Goal: Use online tool/utility: Utilize a website feature to perform a specific function

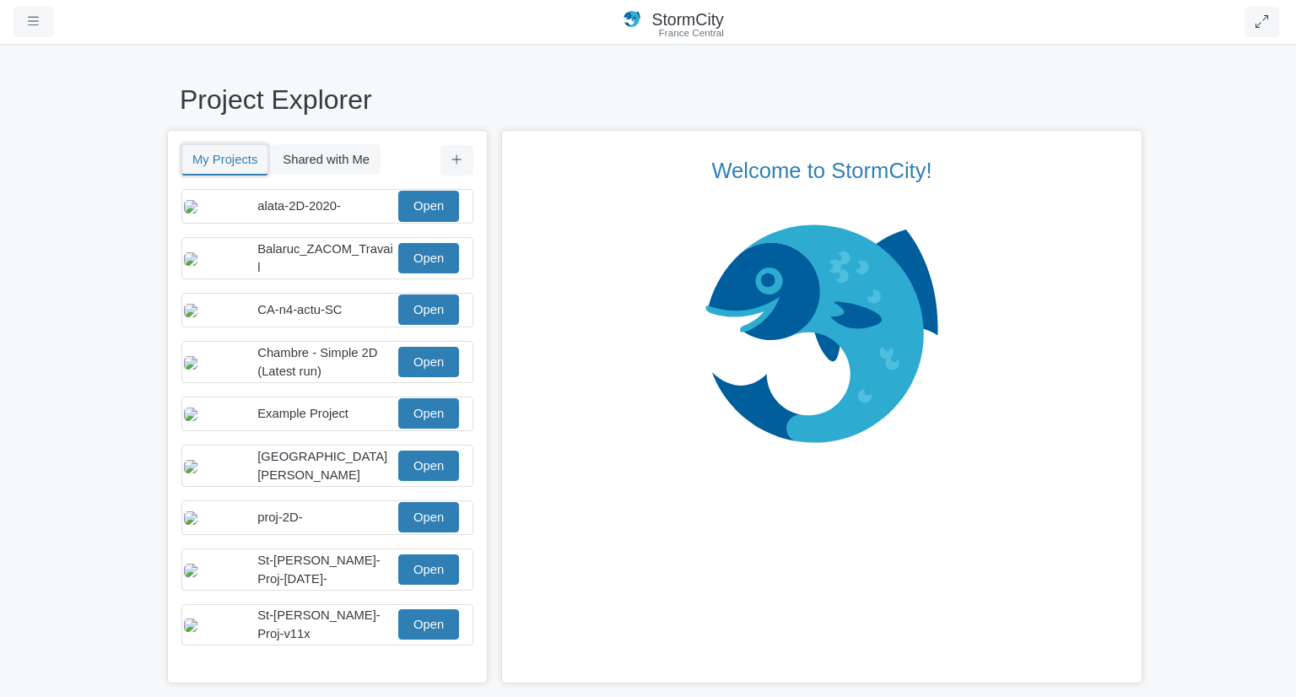
click at [230, 158] on button "My Projects" at bounding box center [224, 159] width 87 height 31
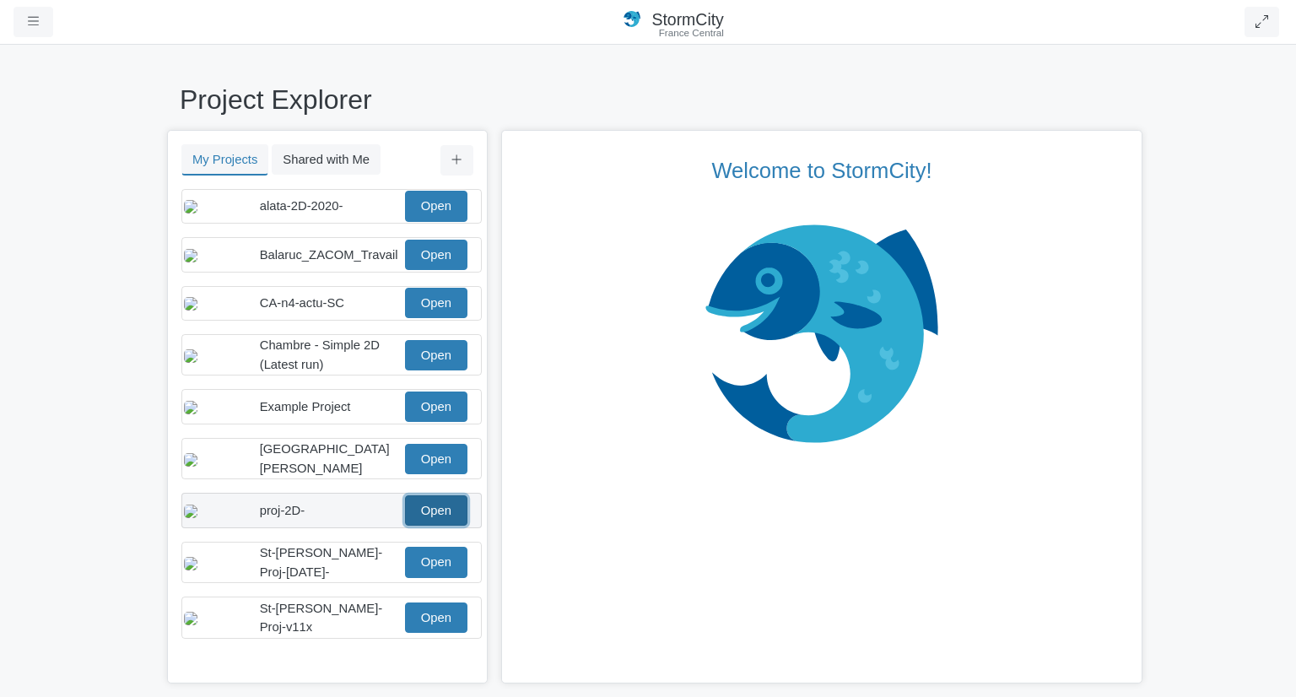
click at [415, 526] on link "Open" at bounding box center [436, 510] width 62 height 30
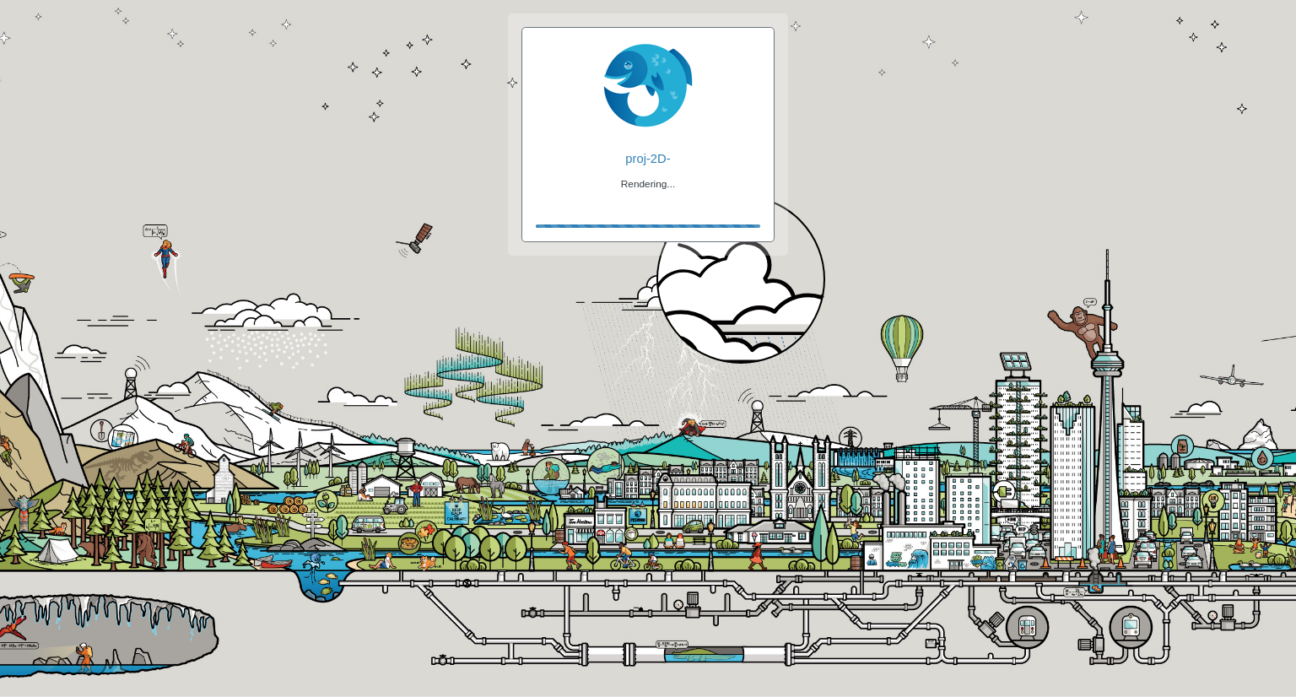
checkbox input "true"
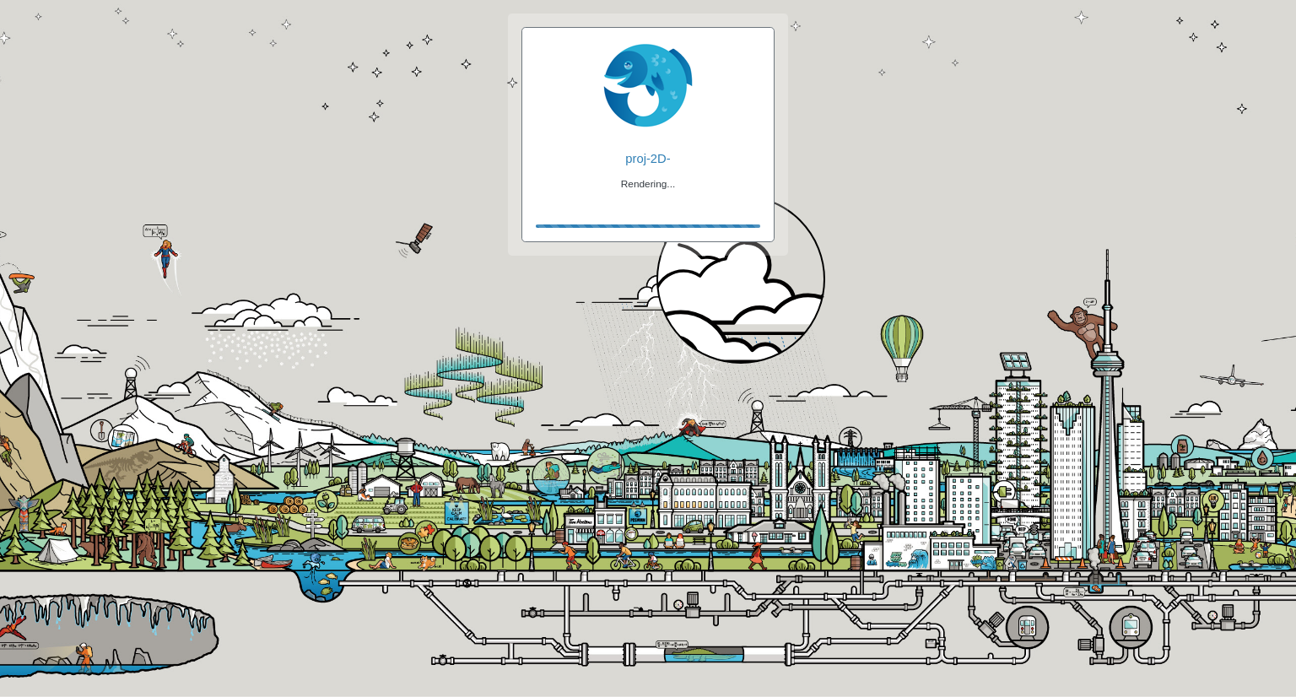
checkbox input "true"
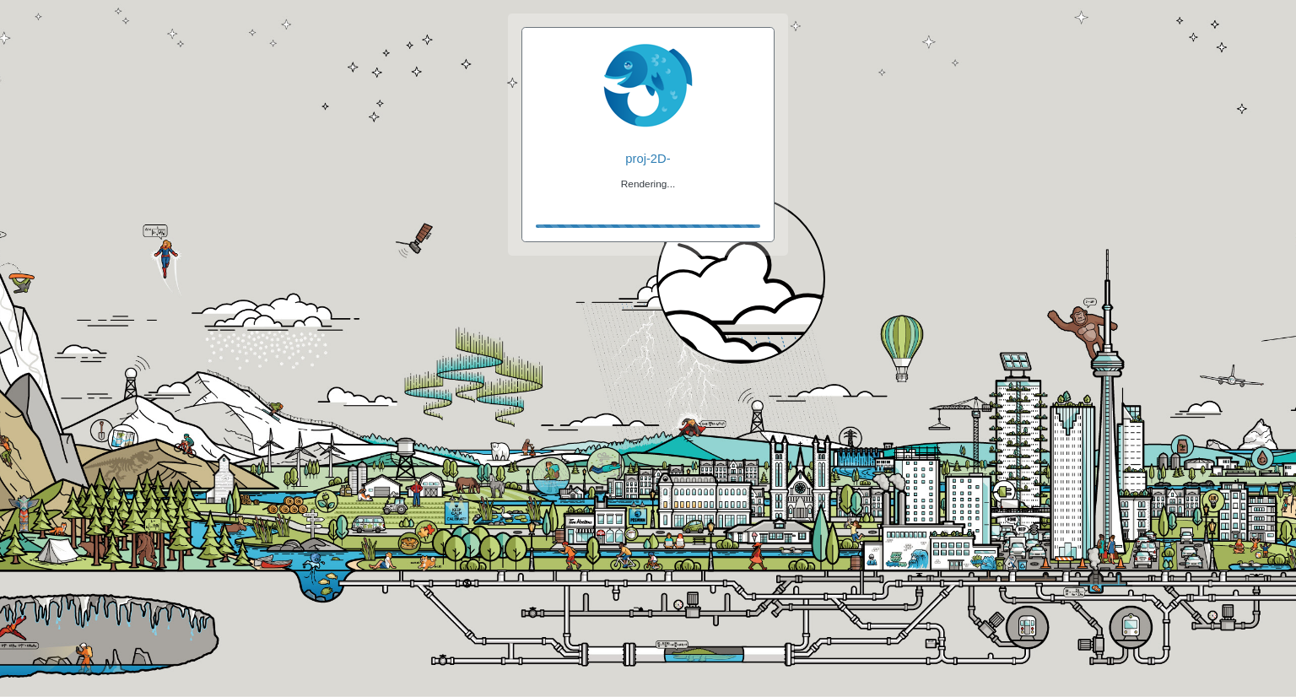
checkbox input "false"
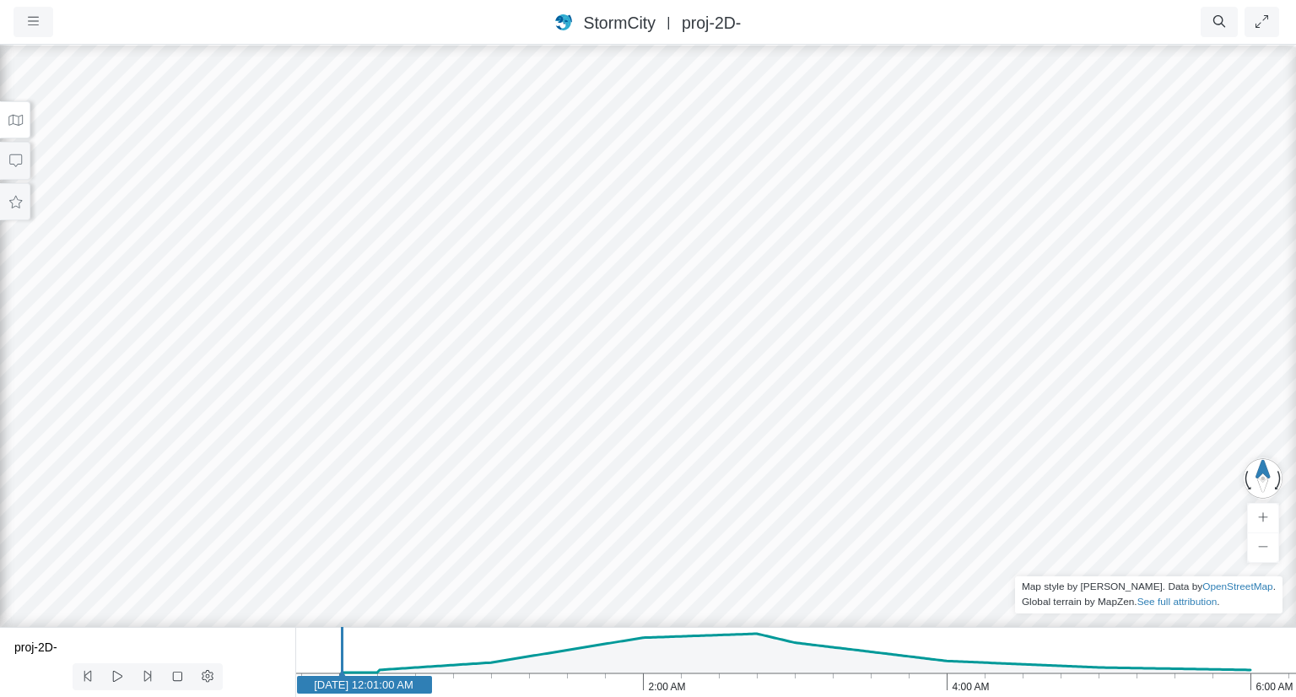
click at [14, 116] on icon at bounding box center [16, 120] width 16 height 13
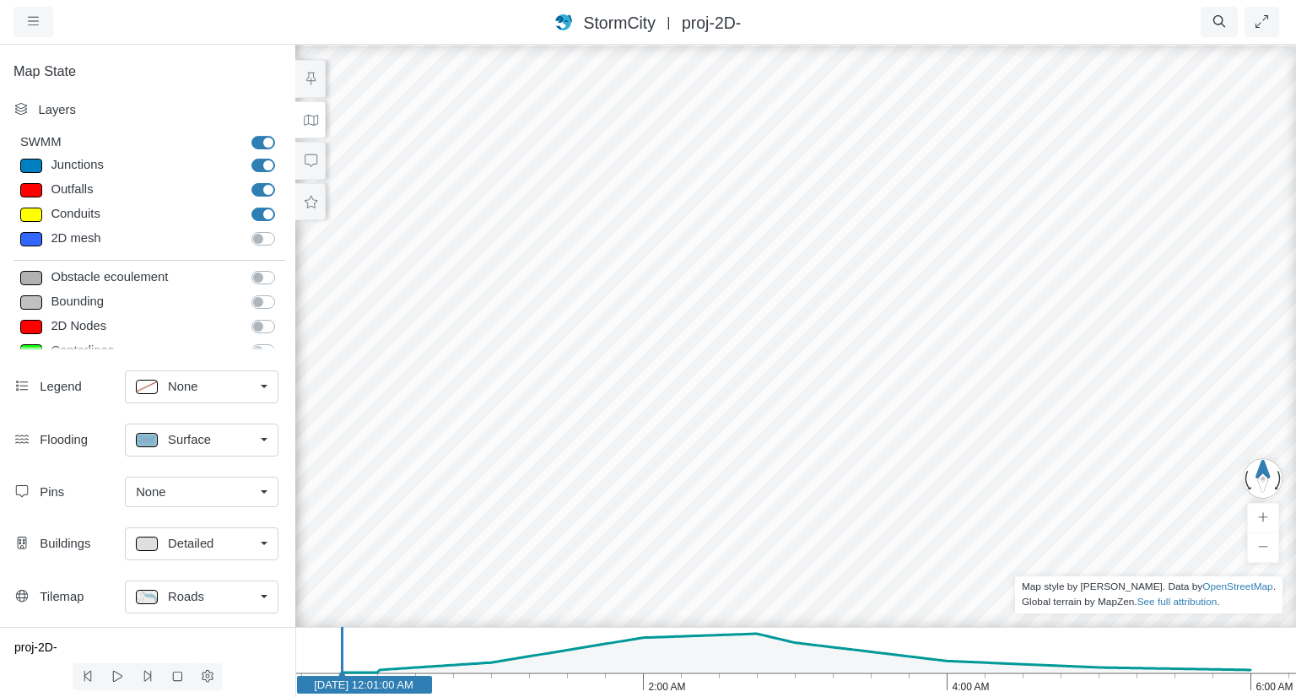
click at [282, 268] on label "Obstacle ecoulement" at bounding box center [282, 268] width 0 height 0
click at [252, 277] on input "Obstacle ecoulement" at bounding box center [259, 276] width 14 height 16
checkbox input "true"
click at [264, 541] on link "Detailed" at bounding box center [202, 543] width 154 height 33
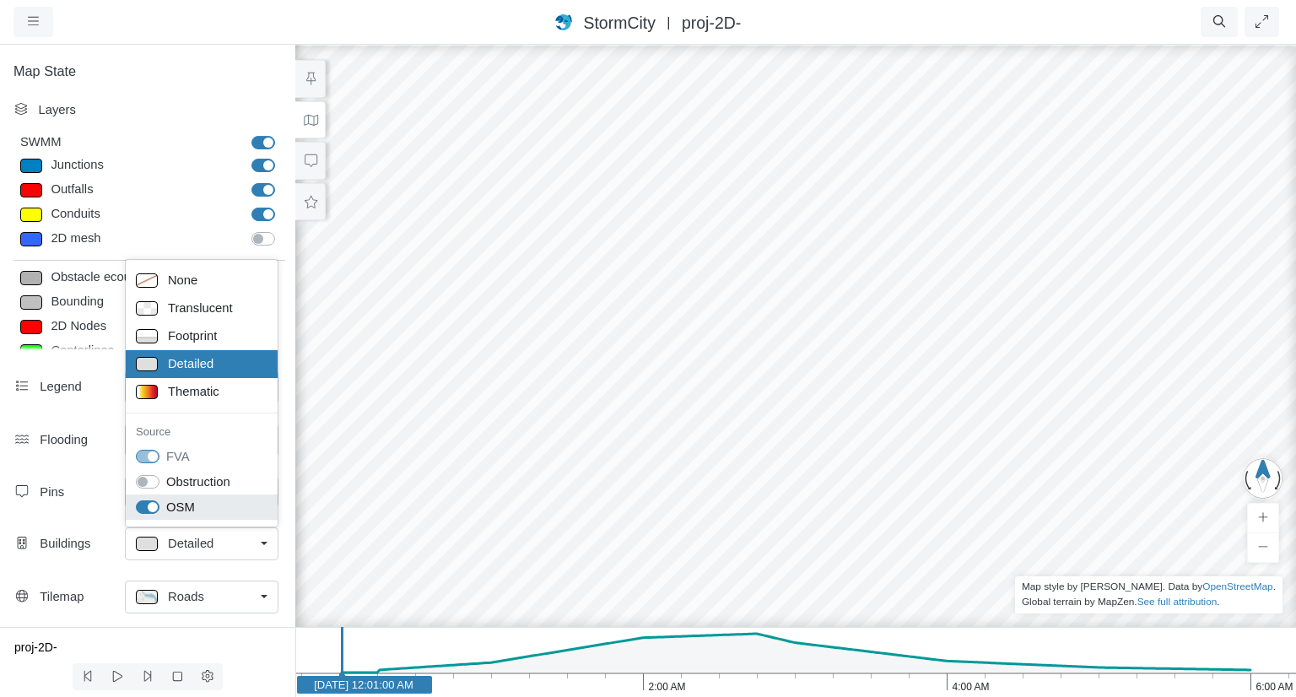
click at [166, 507] on label "OSM" at bounding box center [180, 507] width 29 height 19
checkbox input "false"
click at [166, 479] on label "Obstruction" at bounding box center [198, 482] width 64 height 19
checkbox input "true"
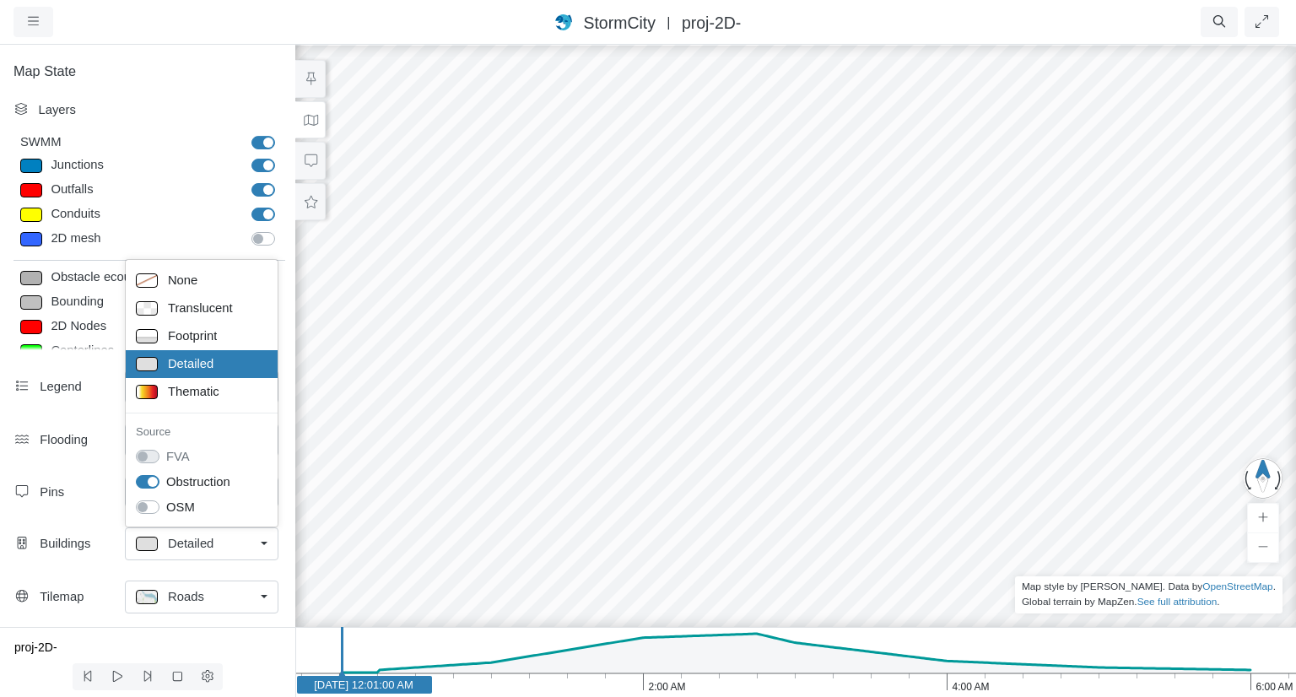
click at [186, 59] on div "Map State Layers SWMM SWMM Junctions Junctions Outfalls Dividers" at bounding box center [147, 335] width 295 height 584
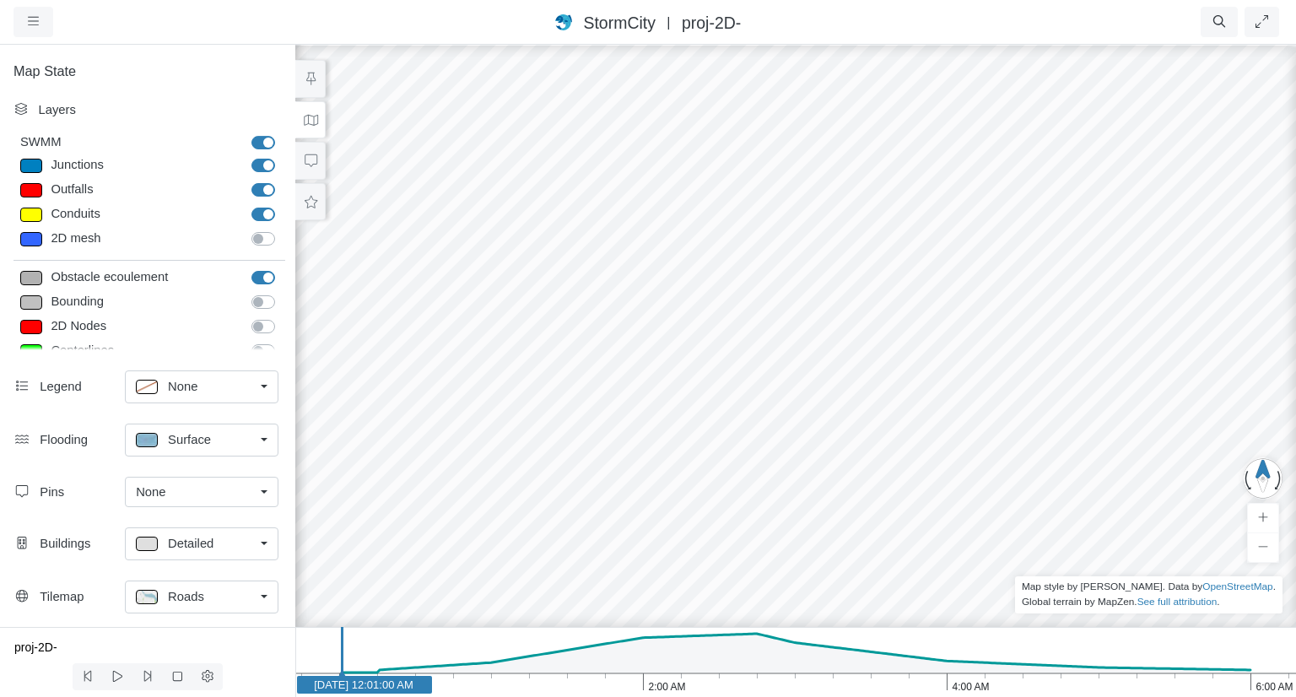
click at [282, 268] on label "Obstacle ecoulement" at bounding box center [282, 268] width 0 height 0
click at [254, 278] on input "Obstacle ecoulement" at bounding box center [259, 276] width 14 height 16
checkbox input "false"
click at [781, 338] on div at bounding box center [796, 369] width 1296 height 653
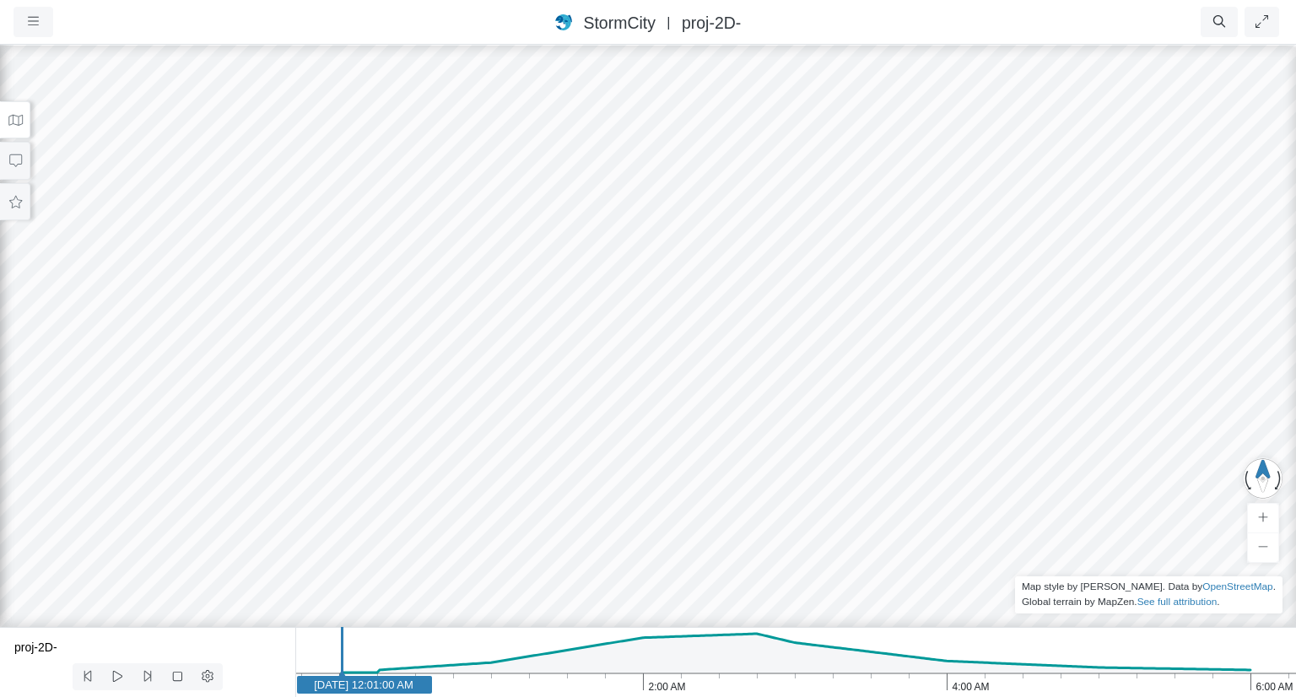
click at [16, 122] on icon at bounding box center [16, 120] width 16 height 13
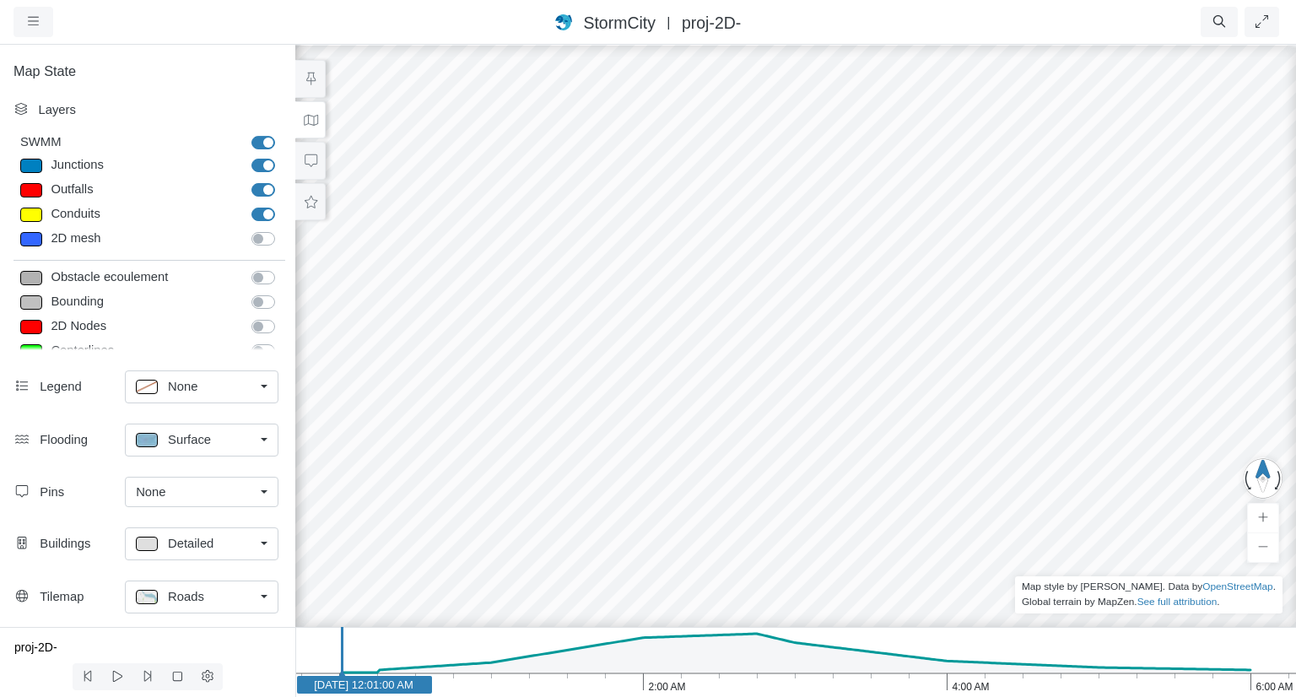
click at [264, 599] on link "Roads" at bounding box center [202, 597] width 154 height 33
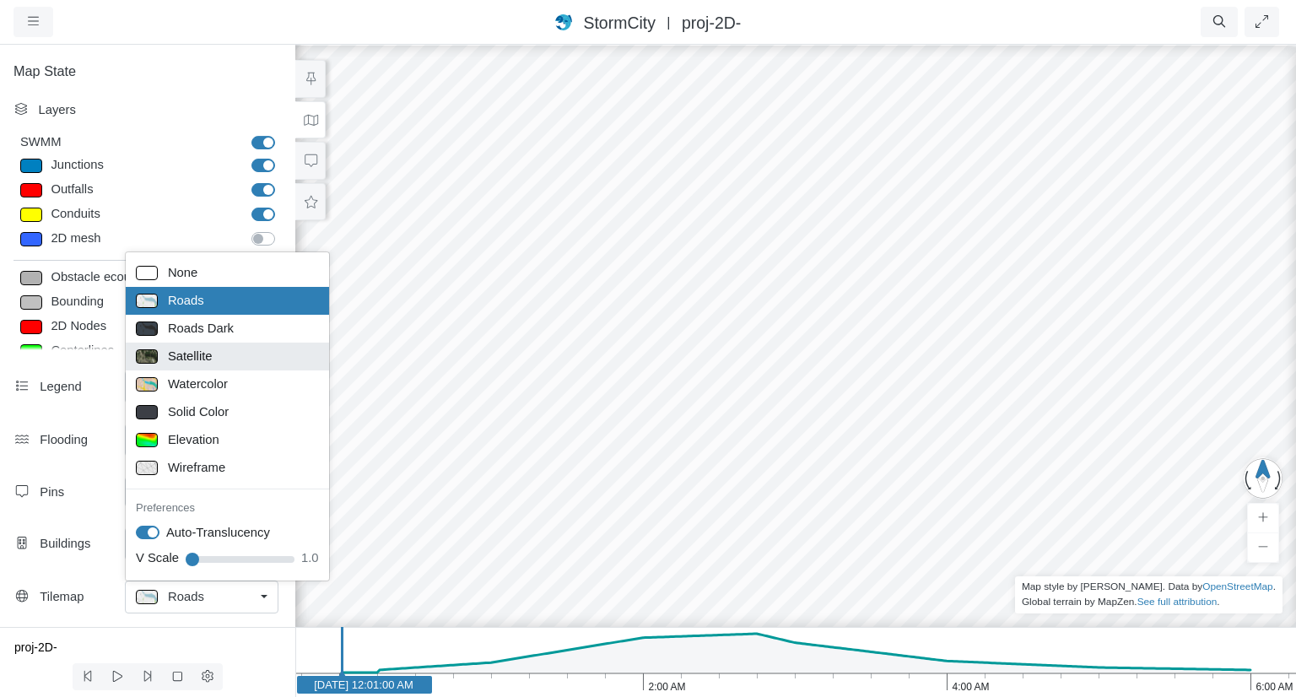
click at [203, 354] on span "Satellite" at bounding box center [190, 356] width 45 height 19
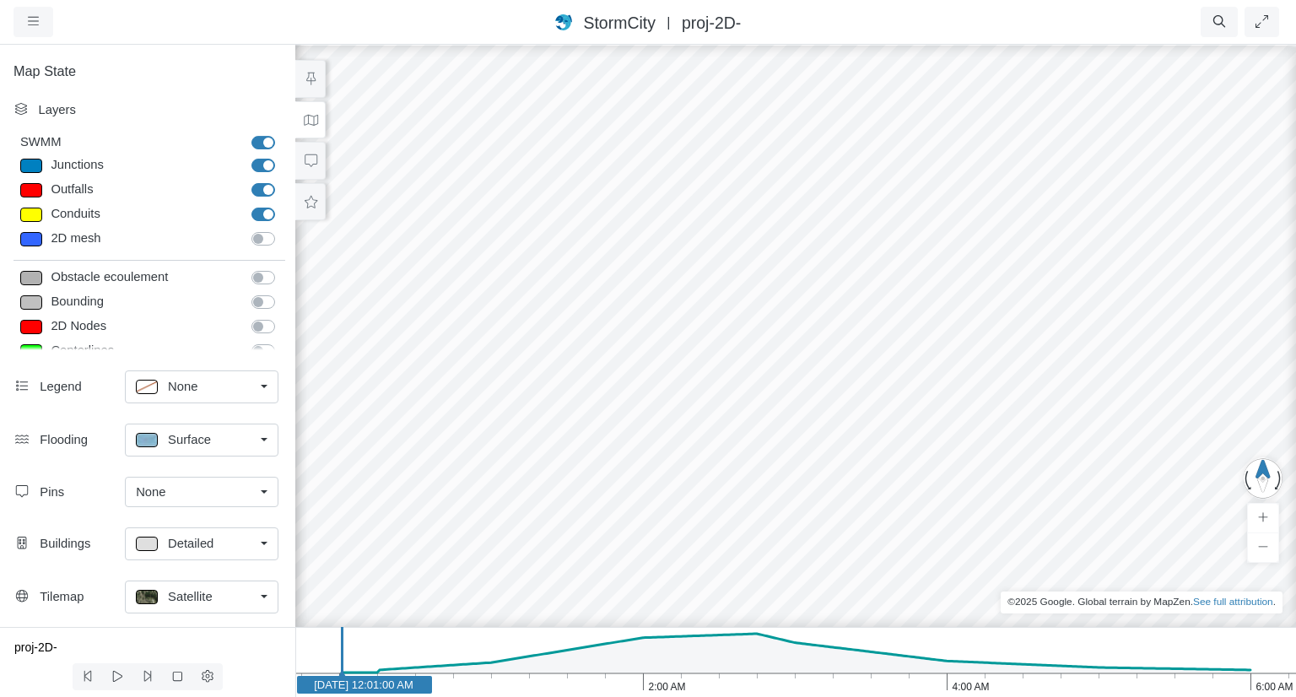
click at [265, 544] on link "Detailed" at bounding box center [202, 543] width 154 height 33
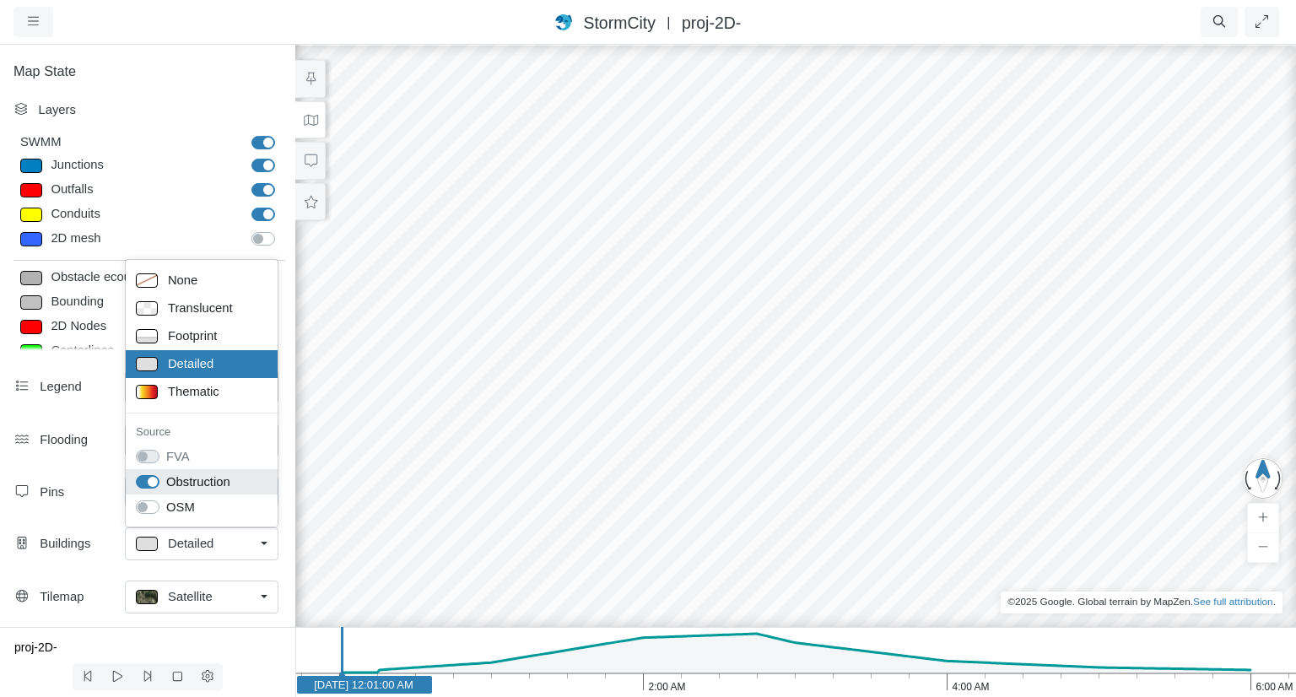
click at [166, 484] on label "Obstruction" at bounding box center [198, 482] width 64 height 19
checkbox input "false"
click at [166, 507] on label "OSM" at bounding box center [180, 507] width 29 height 19
checkbox input "false"
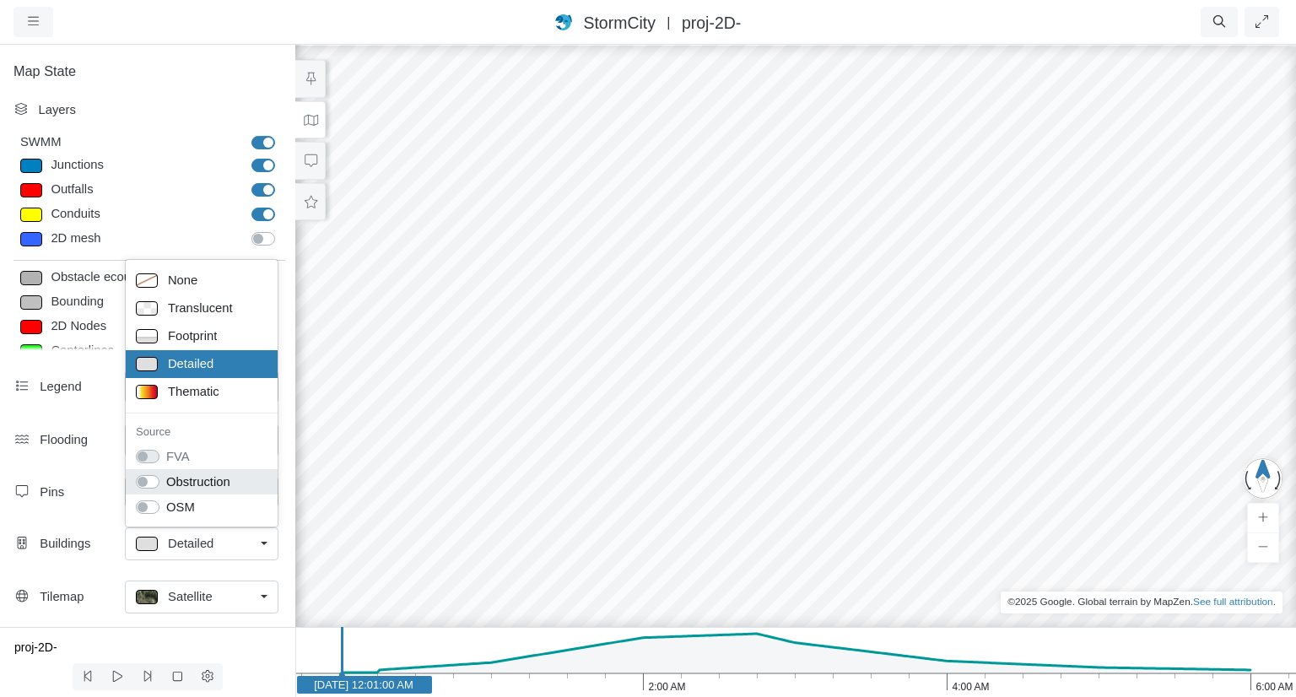
click at [166, 483] on label "Obstruction" at bounding box center [198, 482] width 64 height 19
checkbox input "true"
click at [381, 13] on div "StormCity France Central | proj-2D-" at bounding box center [648, 22] width 621 height 24
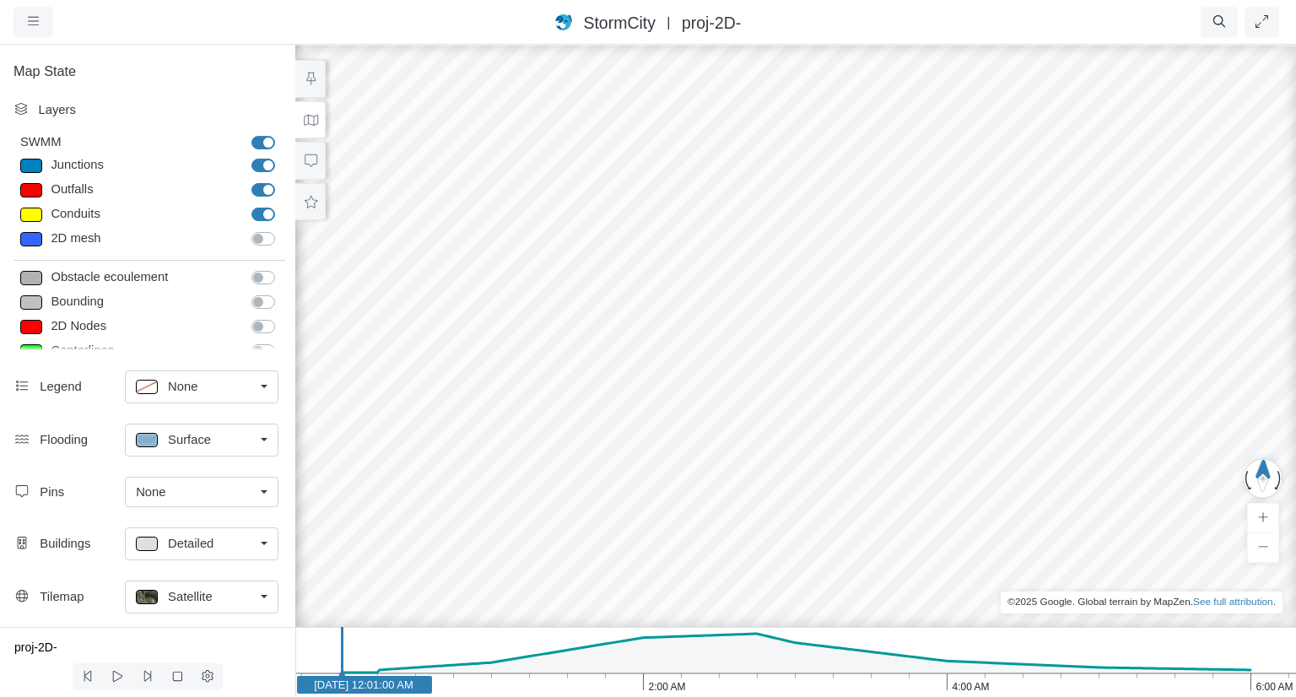
drag, startPoint x: 823, startPoint y: 377, endPoint x: 812, endPoint y: 340, distance: 38.7
click at [812, 340] on div at bounding box center [796, 369] width 1296 height 653
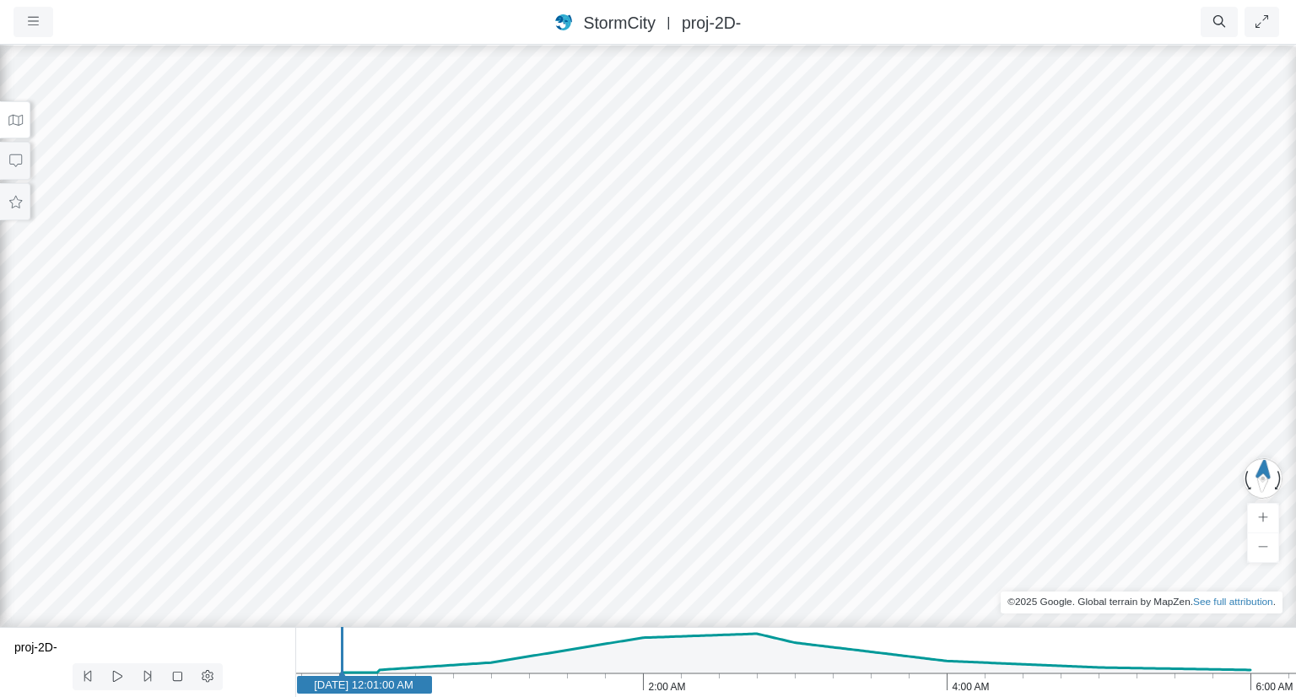
drag, startPoint x: 778, startPoint y: 339, endPoint x: 753, endPoint y: 324, distance: 29.5
click at [753, 324] on div at bounding box center [648, 369] width 1296 height 653
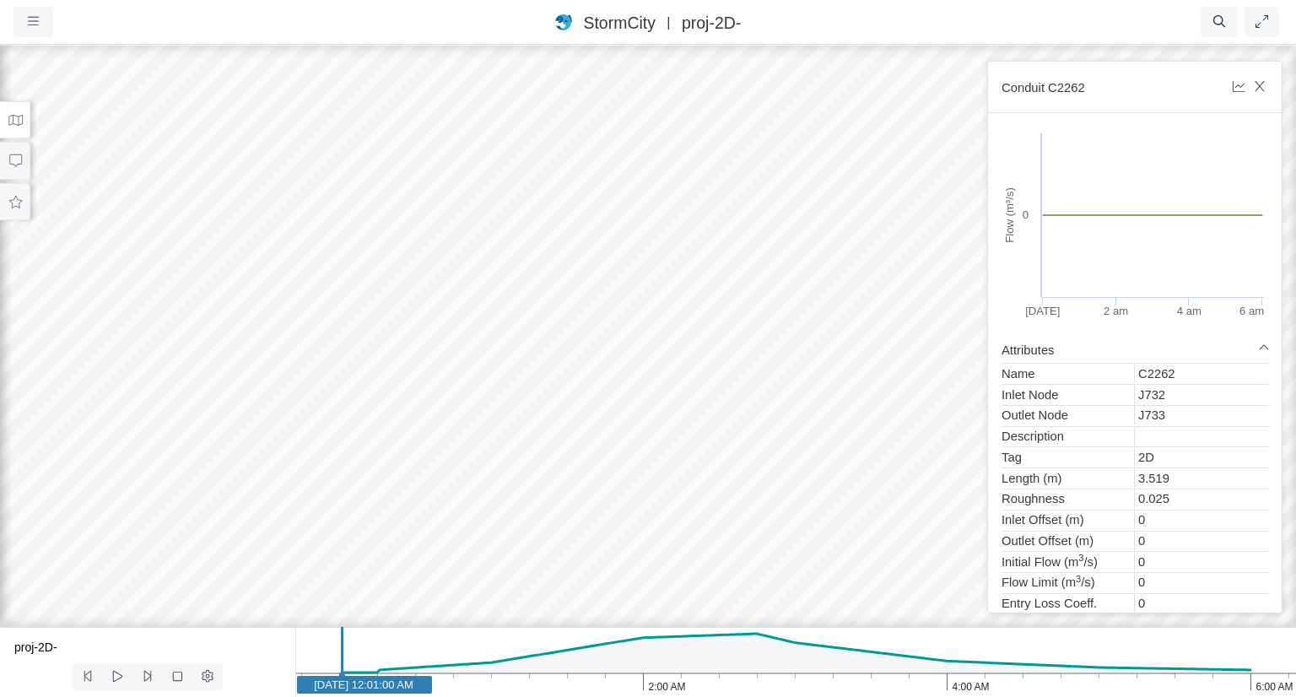
drag, startPoint x: 633, startPoint y: 303, endPoint x: 684, endPoint y: 349, distance: 69.3
click at [684, 349] on div at bounding box center [648, 369] width 1296 height 653
click at [21, 114] on icon at bounding box center [16, 120] width 16 height 13
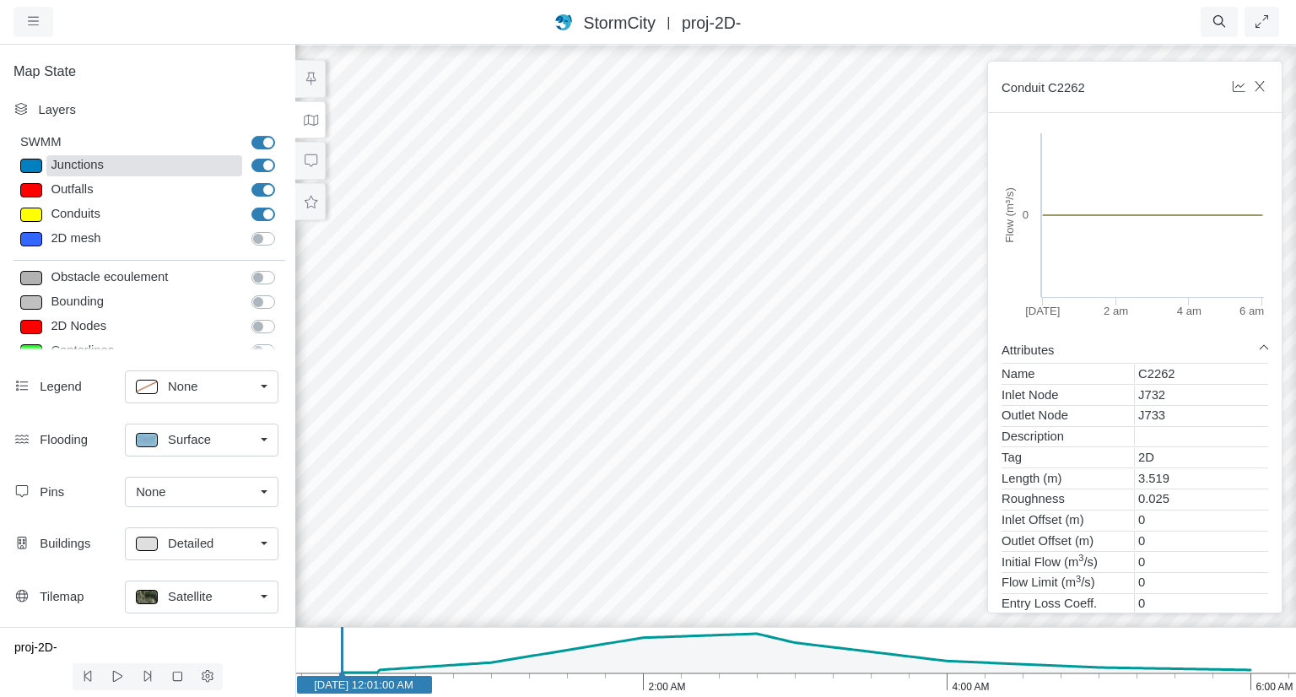
click at [84, 169] on div "Junctions" at bounding box center [144, 165] width 196 height 21
type input "Visible"
checkbox input "true"
select select "CIRCLE"
type input "7"
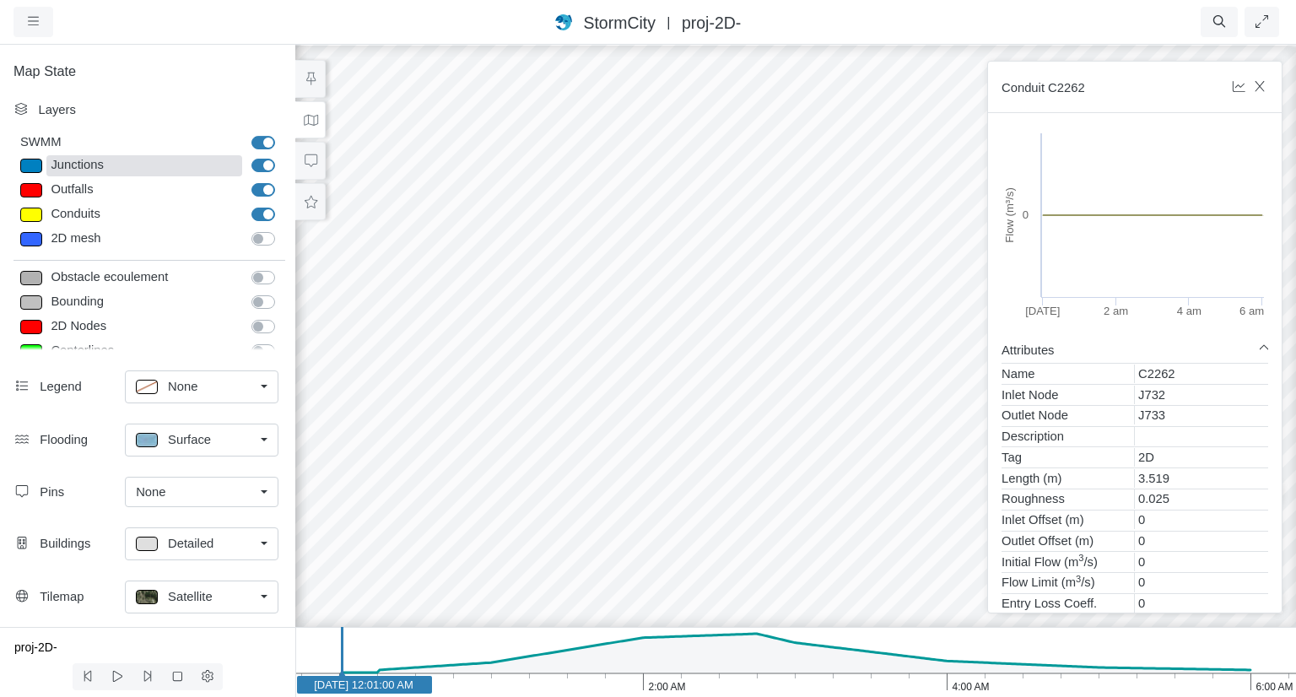
checkbox input "true"
type input "0"
select select "None"
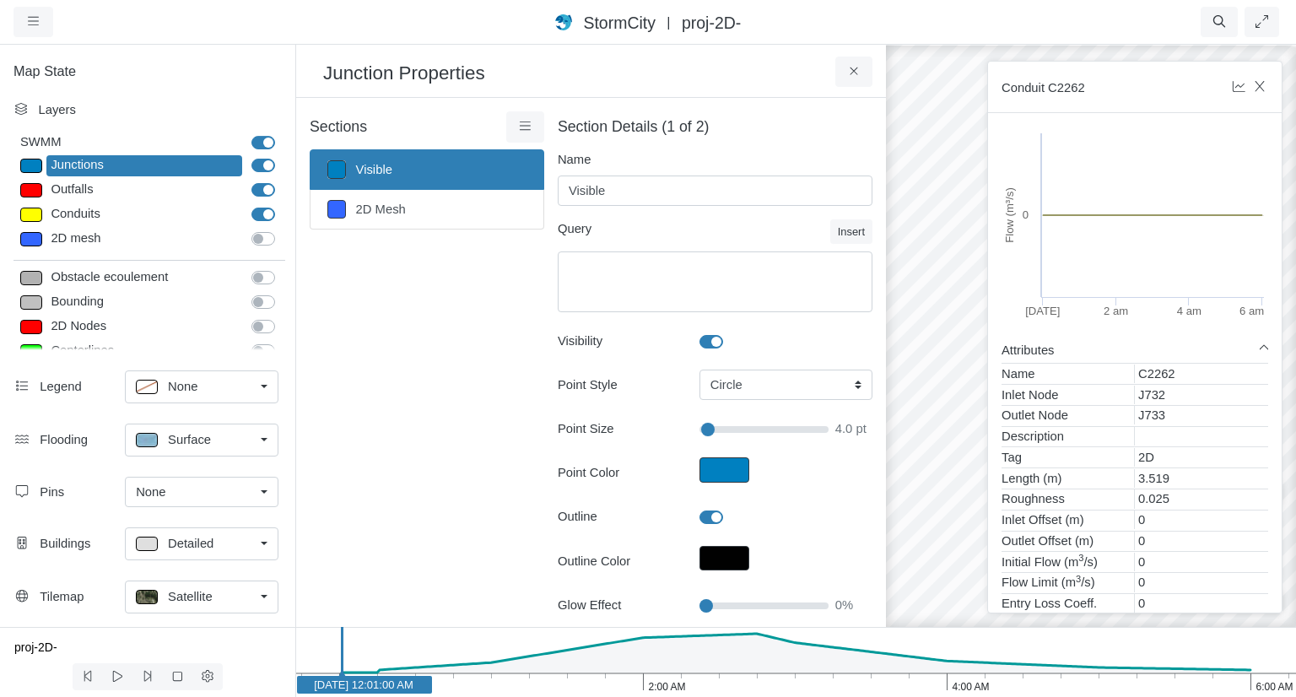
click at [703, 430] on input "Point Size" at bounding box center [764, 429] width 129 height 19
type input "4"
click at [849, 72] on icon at bounding box center [855, 71] width 16 height 13
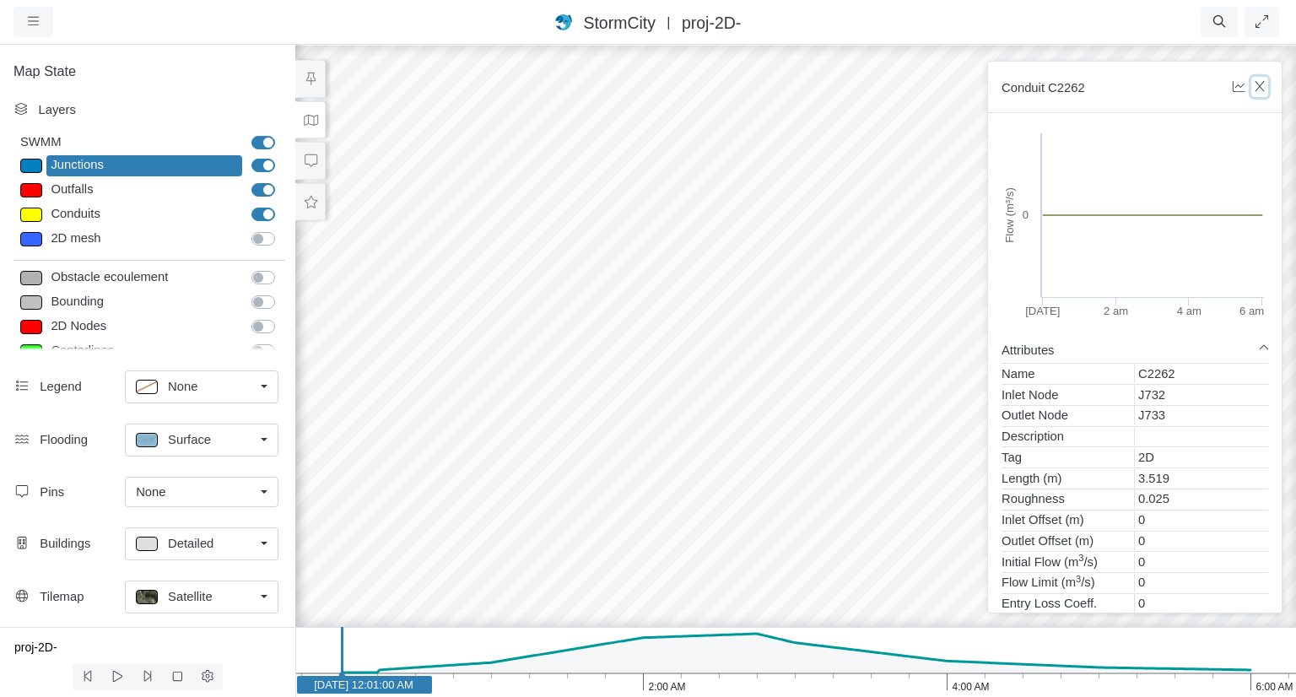
click at [1263, 81] on icon "button" at bounding box center [1260, 86] width 16 height 13
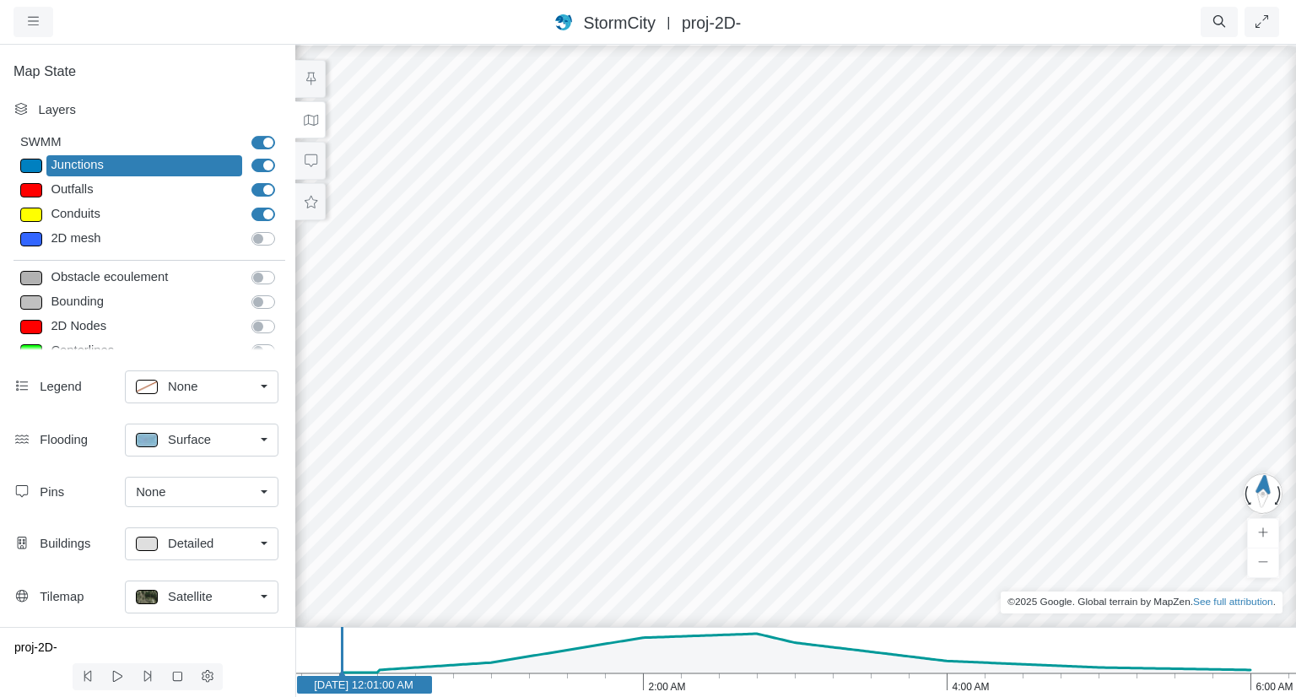
drag, startPoint x: 853, startPoint y: 368, endPoint x: 787, endPoint y: 323, distance: 80.3
click at [788, 323] on div at bounding box center [796, 369] width 1296 height 653
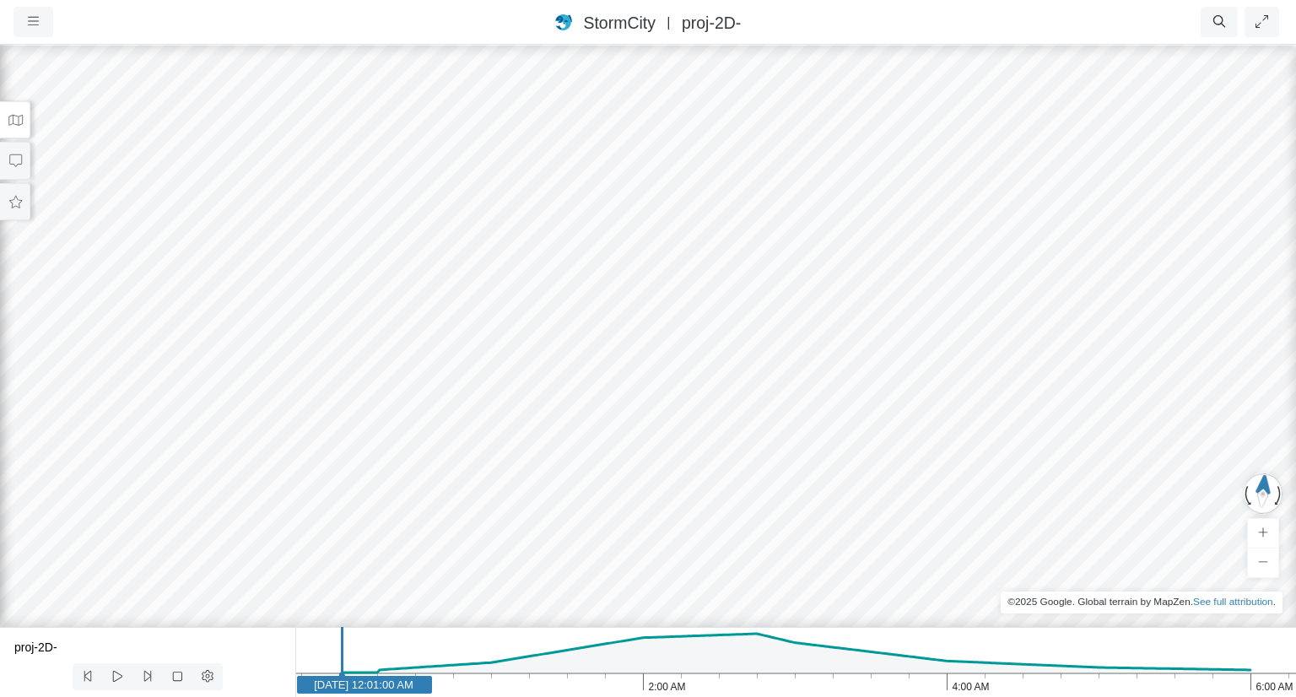
click at [712, 318] on div at bounding box center [648, 369] width 1296 height 653
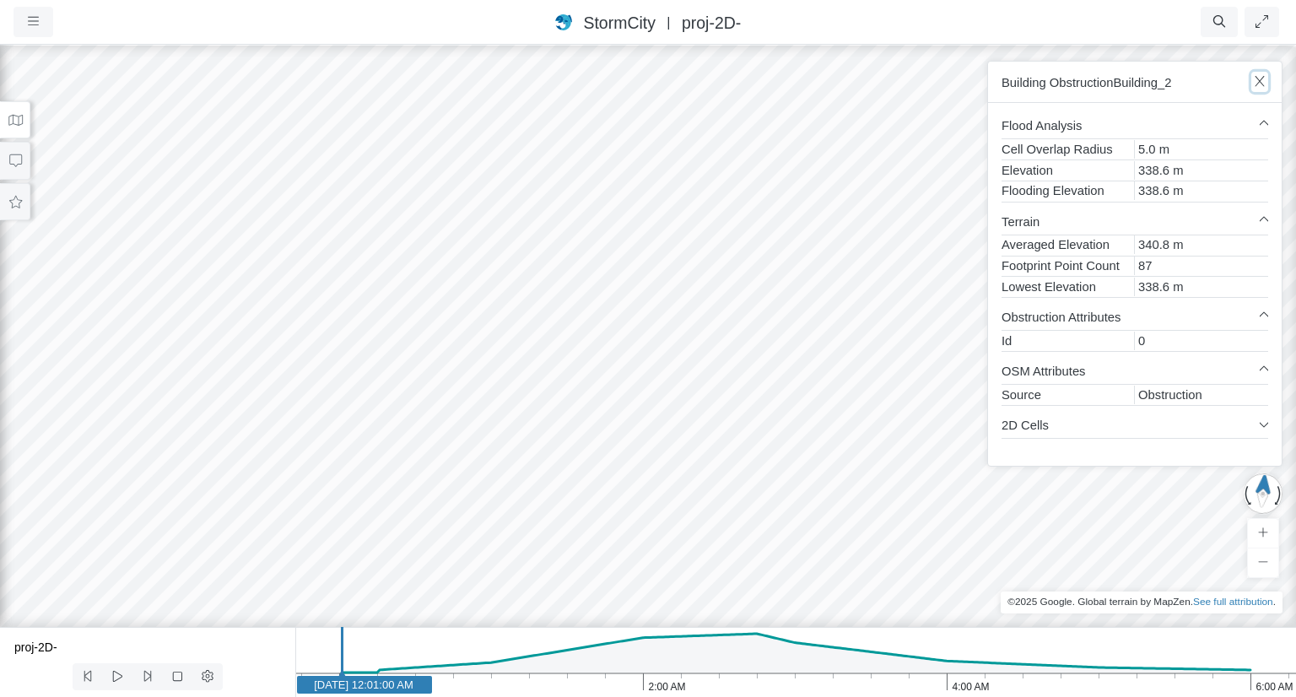
click at [1257, 76] on icon "button" at bounding box center [1260, 81] width 16 height 13
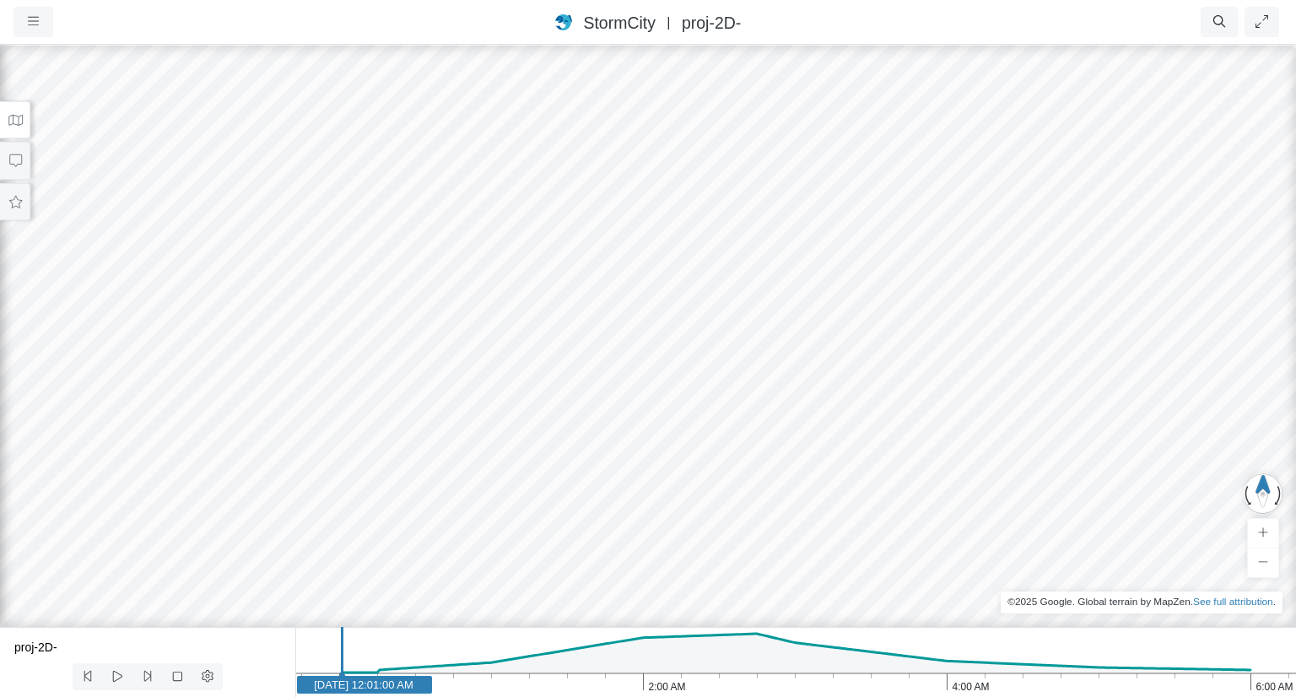
drag, startPoint x: 924, startPoint y: 214, endPoint x: 958, endPoint y: 242, distance: 44.3
click at [958, 242] on div at bounding box center [648, 369] width 1296 height 653
drag, startPoint x: 863, startPoint y: 296, endPoint x: 812, endPoint y: 295, distance: 50.6
click at [809, 294] on div at bounding box center [648, 369] width 1296 height 653
drag, startPoint x: 881, startPoint y: 304, endPoint x: 839, endPoint y: 284, distance: 46.4
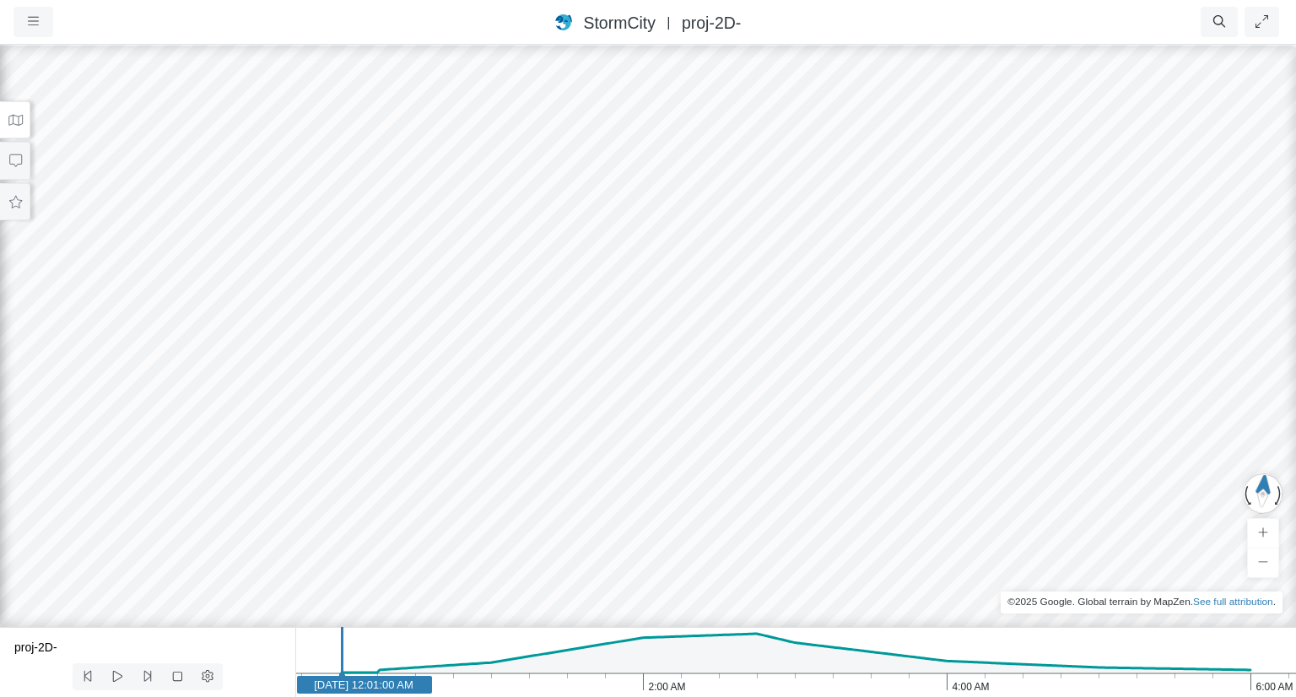
click at [845, 287] on div at bounding box center [648, 369] width 1296 height 653
click at [11, 115] on icon at bounding box center [15, 120] width 14 height 11
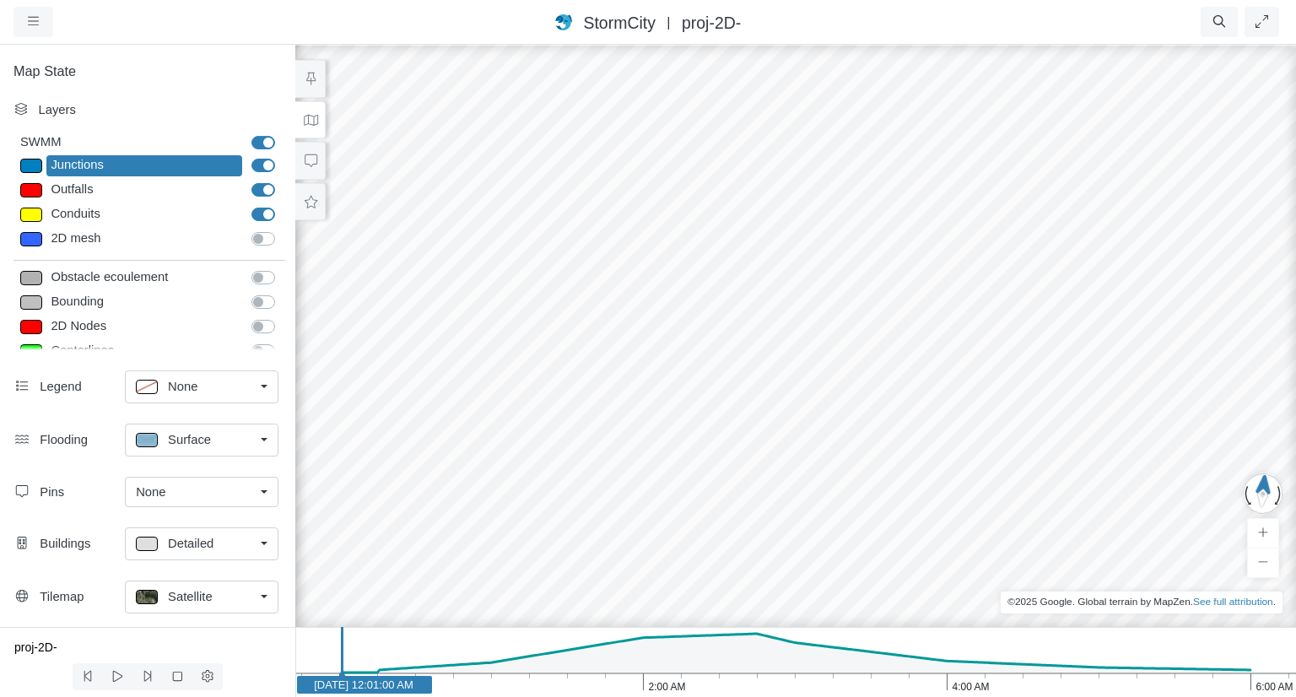
click at [269, 438] on link "Surface" at bounding box center [202, 440] width 154 height 33
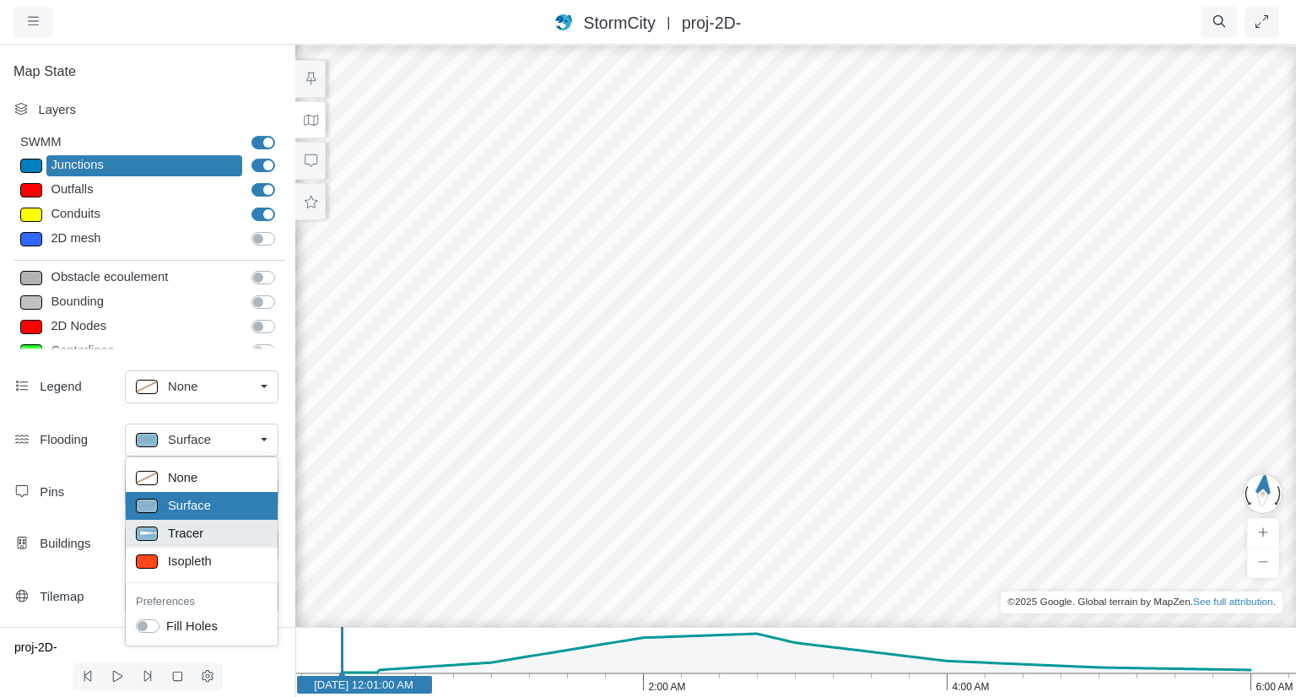
click at [181, 533] on span "Tracer" at bounding box center [185, 533] width 35 height 19
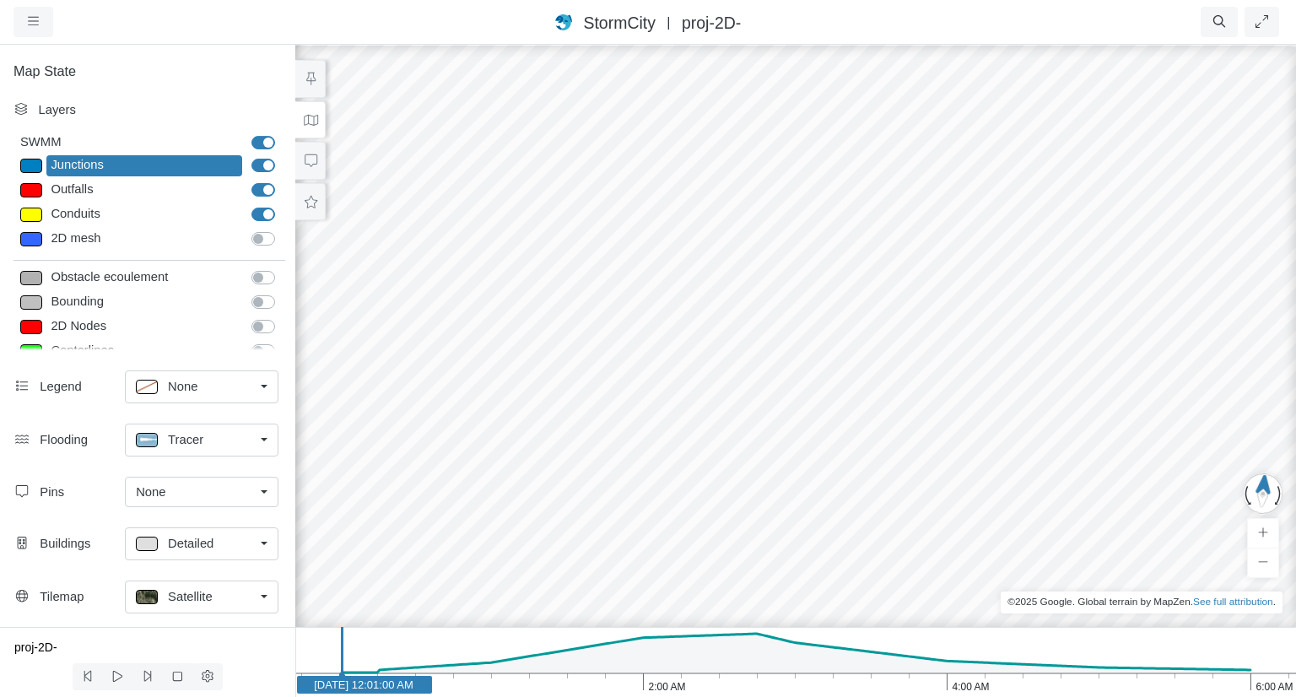
click at [425, 377] on div at bounding box center [796, 369] width 1296 height 653
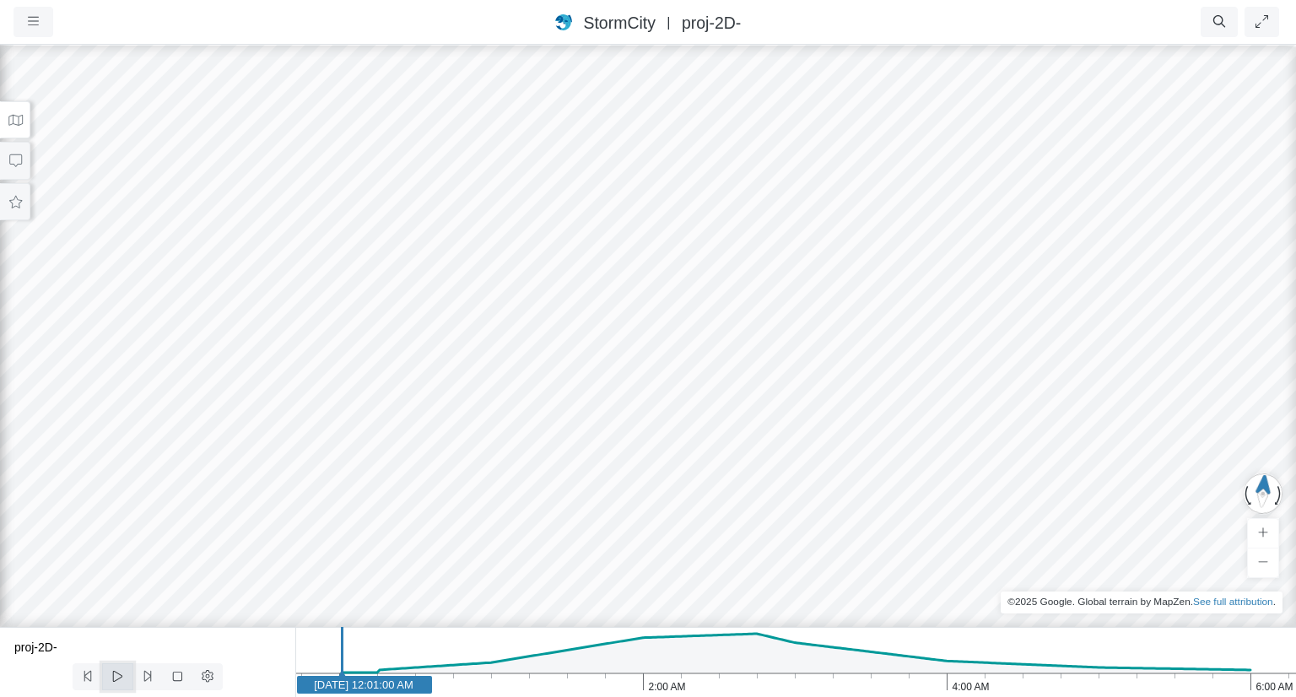
click at [117, 678] on icon at bounding box center [118, 676] width 16 height 13
drag, startPoint x: 711, startPoint y: 322, endPoint x: 688, endPoint y: 352, distance: 38.0
click at [688, 352] on div at bounding box center [648, 369] width 1296 height 653
drag, startPoint x: 659, startPoint y: 317, endPoint x: 608, endPoint y: 306, distance: 52.8
click at [608, 306] on div at bounding box center [648, 369] width 1296 height 653
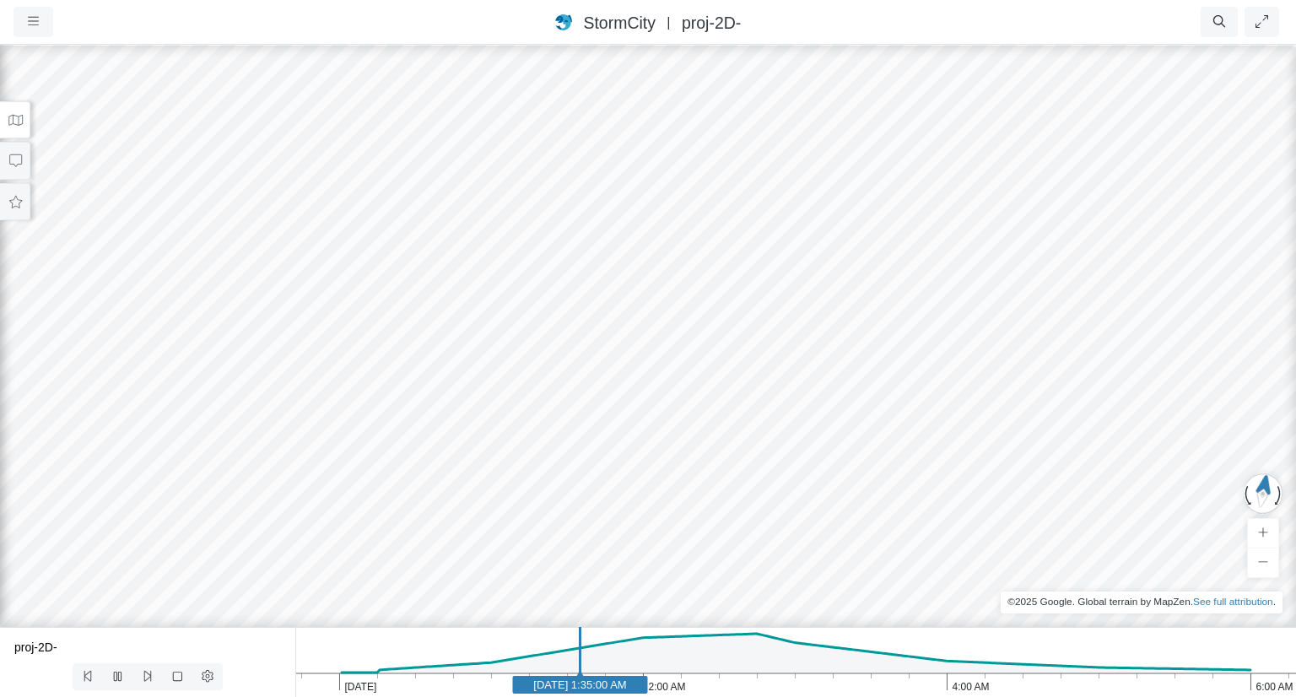
drag, startPoint x: 646, startPoint y: 225, endPoint x: 667, endPoint y: 257, distance: 38.4
click at [667, 257] on div at bounding box center [648, 369] width 1296 height 653
drag, startPoint x: 678, startPoint y: 239, endPoint x: 675, endPoint y: 212, distance: 27.1
click at [675, 212] on div at bounding box center [648, 369] width 1296 height 653
click at [651, 322] on div at bounding box center [648, 369] width 1296 height 653
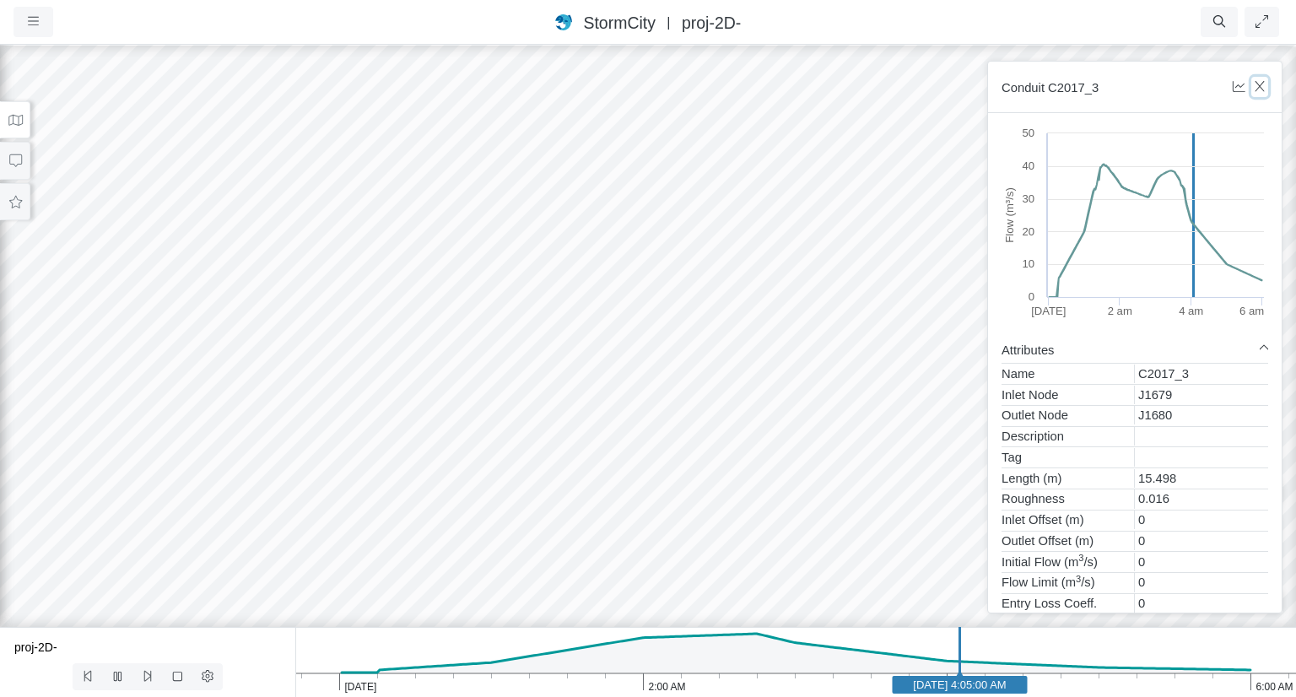
click at [1263, 85] on icon "button" at bounding box center [1260, 86] width 16 height 13
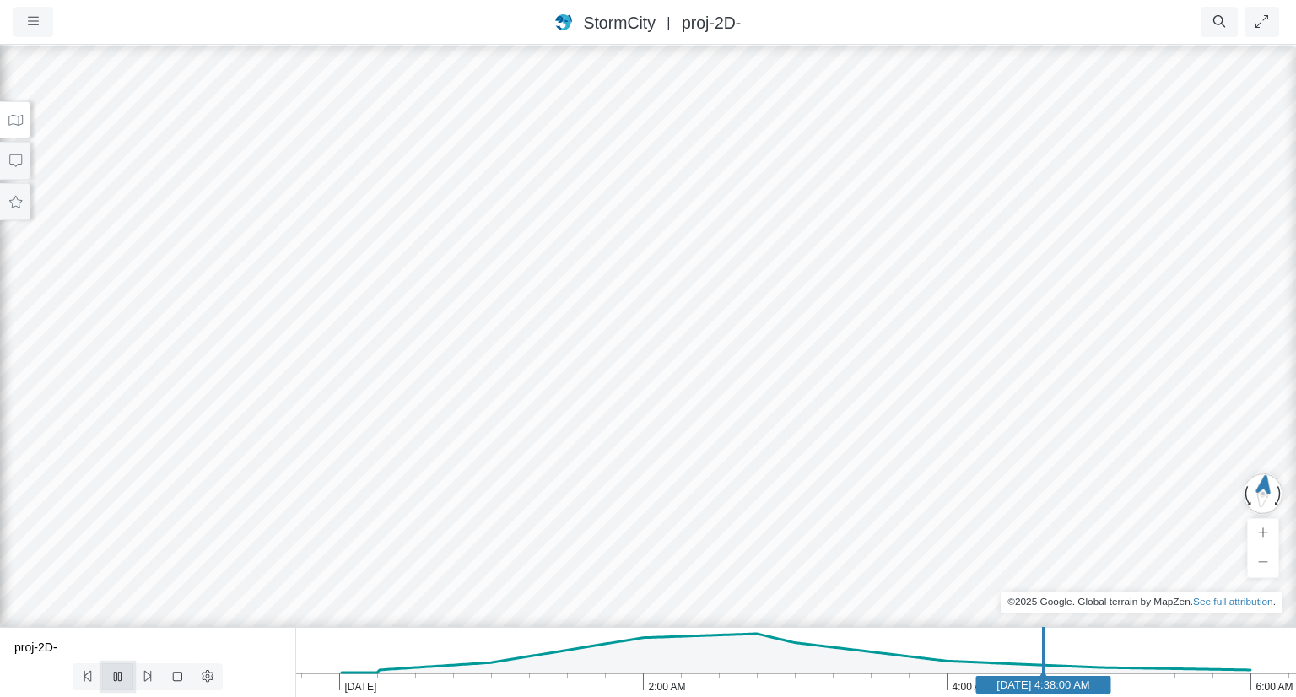
click at [115, 677] on icon at bounding box center [118, 676] width 8 height 9
click at [176, 674] on icon at bounding box center [178, 676] width 16 height 13
click at [118, 674] on icon at bounding box center [118, 676] width 16 height 13
click at [701, 283] on div at bounding box center [648, 369] width 1296 height 653
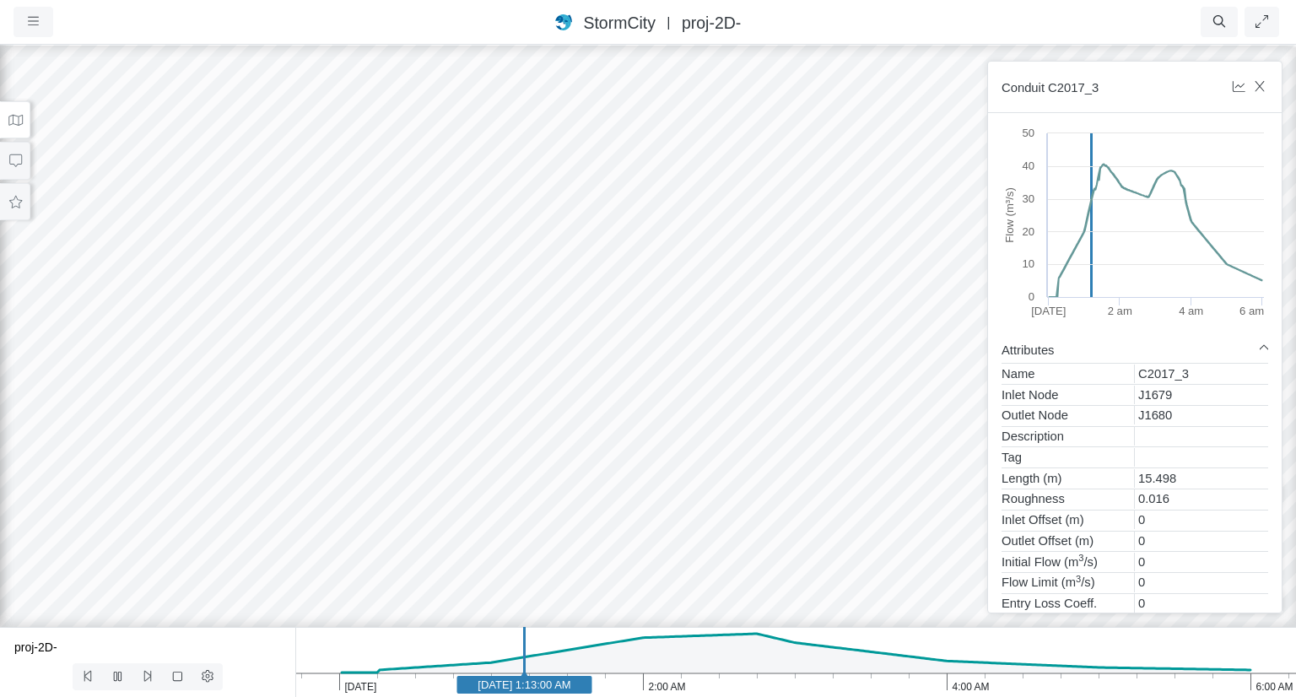
drag, startPoint x: 647, startPoint y: 311, endPoint x: 657, endPoint y: 214, distance: 97.6
click at [657, 214] on div at bounding box center [648, 369] width 1296 height 653
drag, startPoint x: 645, startPoint y: 334, endPoint x: 501, endPoint y: 370, distance: 147.8
click at [501, 370] on div at bounding box center [648, 369] width 1296 height 653
drag, startPoint x: 592, startPoint y: 335, endPoint x: 641, endPoint y: 348, distance: 51.4
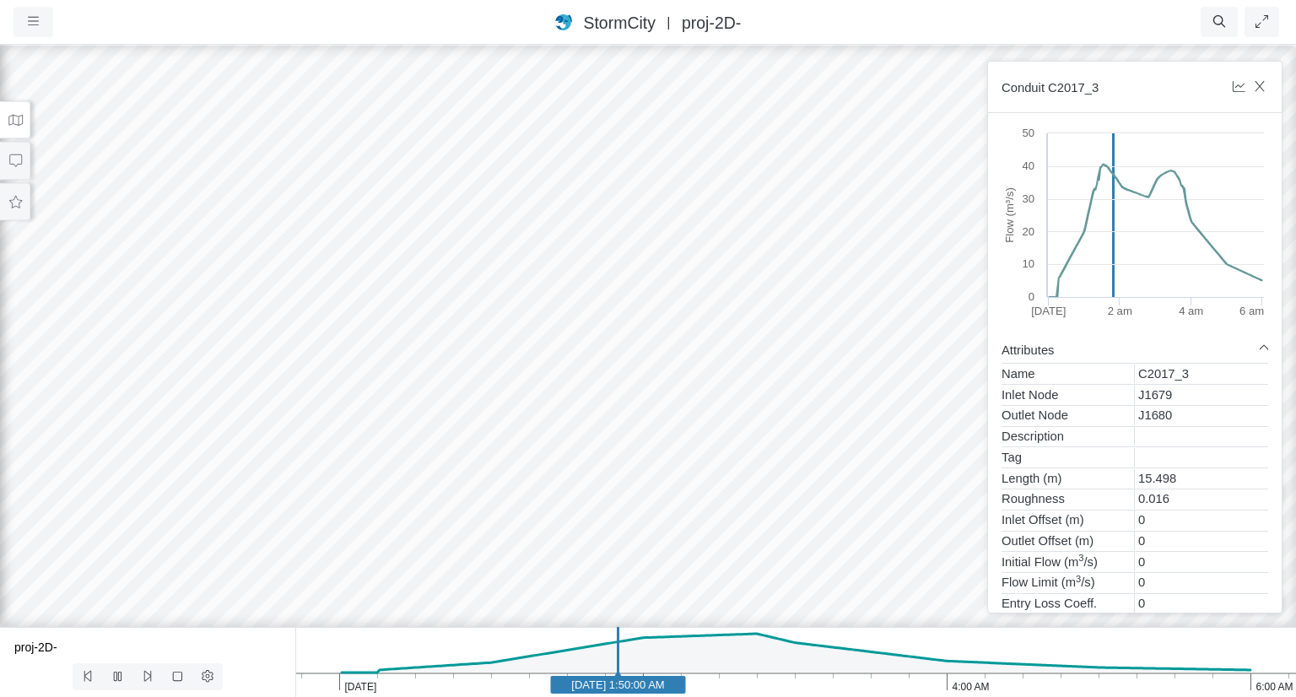
click at [641, 348] on div at bounding box center [648, 369] width 1296 height 653
drag, startPoint x: 520, startPoint y: 163, endPoint x: 556, endPoint y: 247, distance: 91.9
click at [556, 247] on div at bounding box center [648, 369] width 1296 height 653
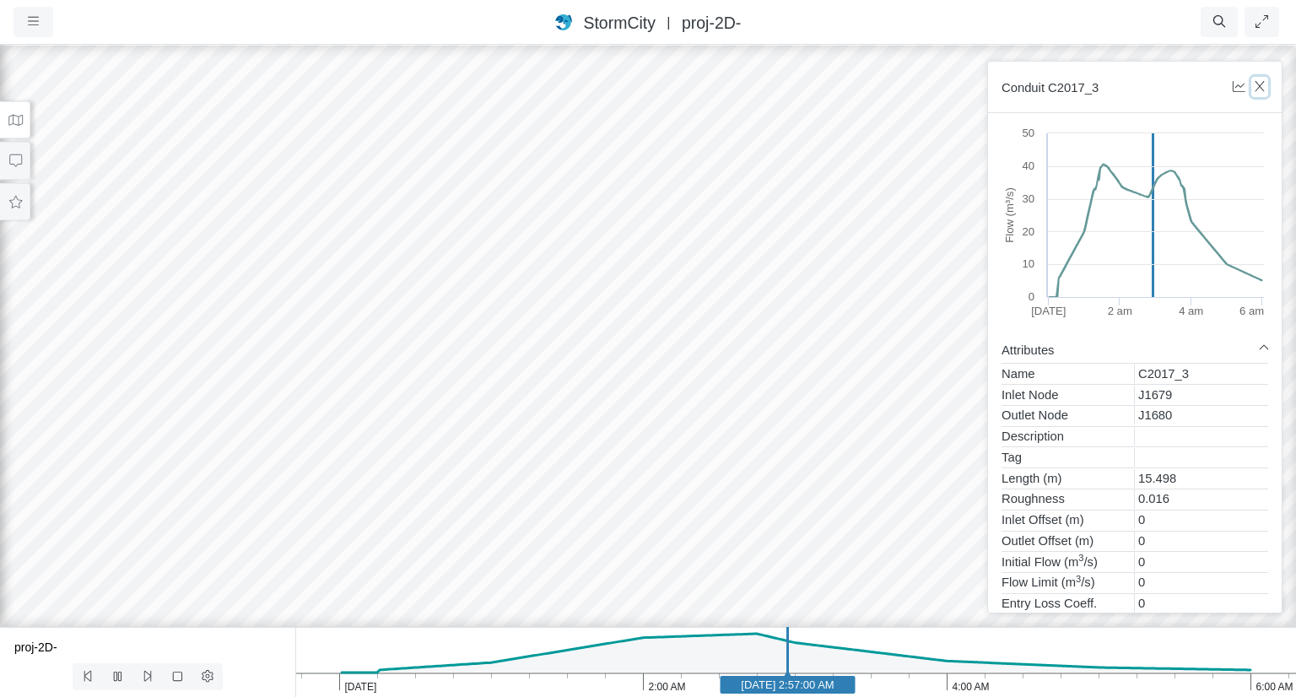
click at [1259, 85] on icon "button" at bounding box center [1259, 86] width 9 height 11
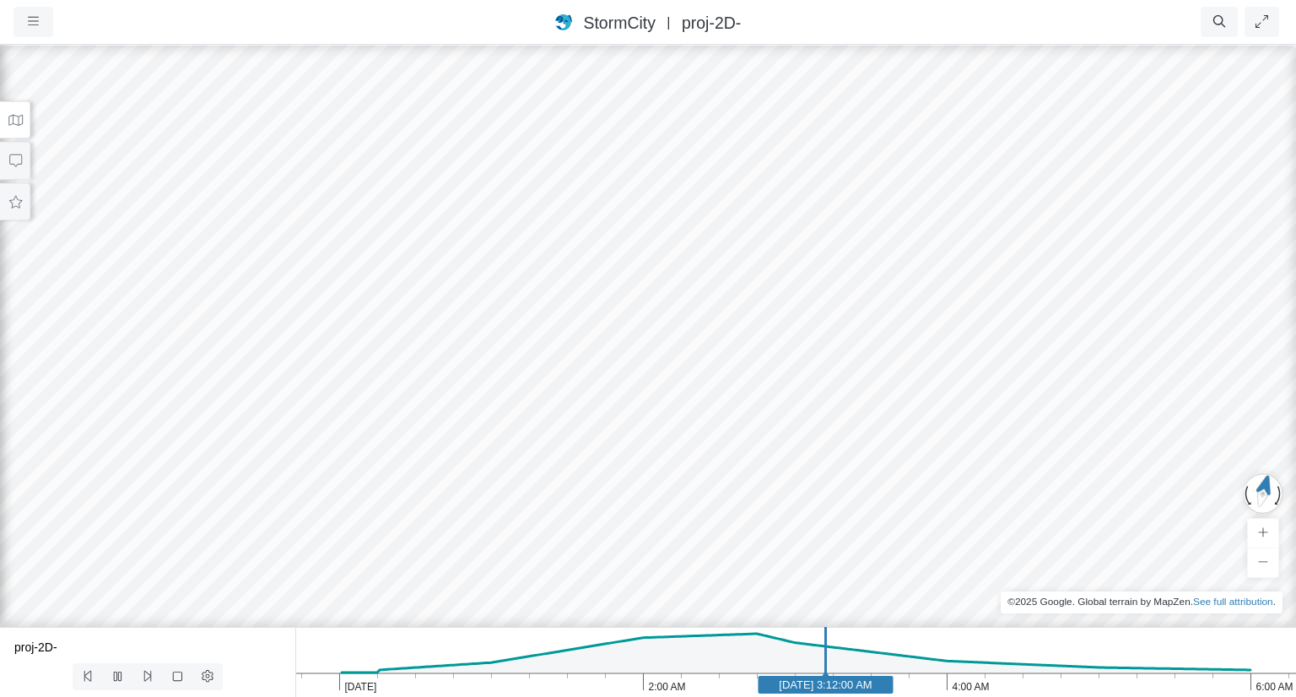
click at [581, 391] on div at bounding box center [648, 369] width 1296 height 653
click at [17, 117] on icon at bounding box center [16, 120] width 16 height 13
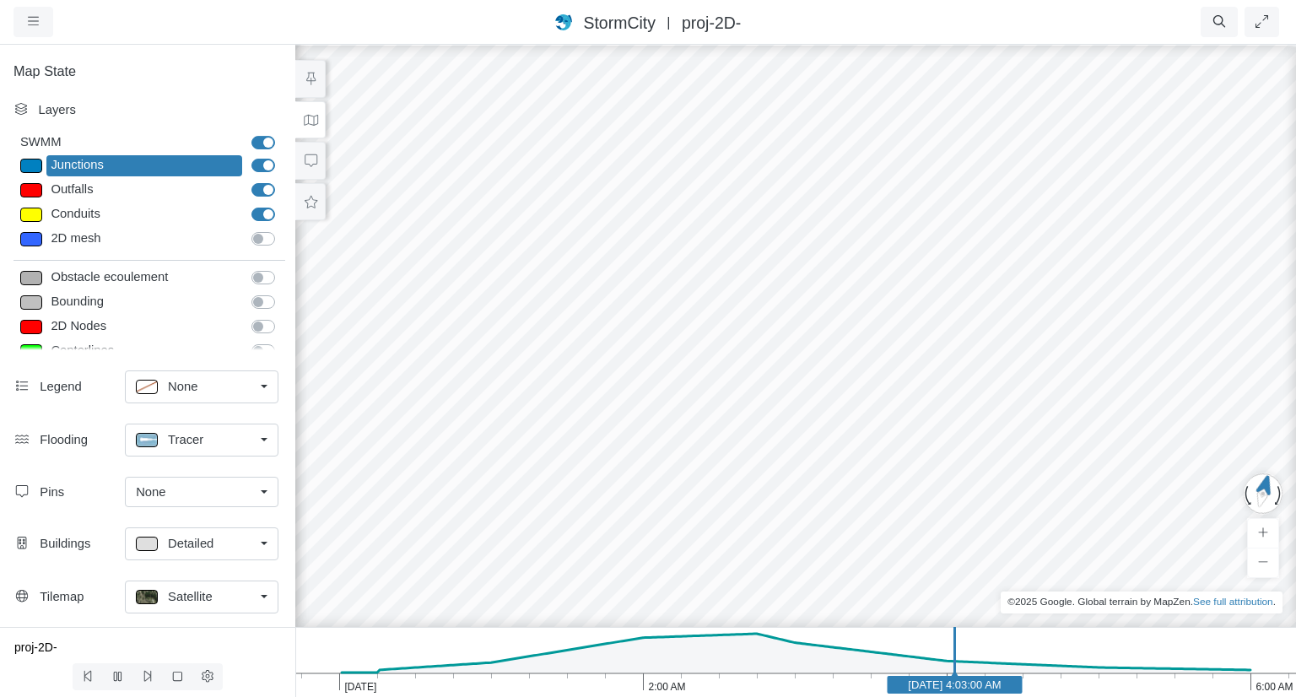
click at [554, 387] on div at bounding box center [796, 369] width 1296 height 653
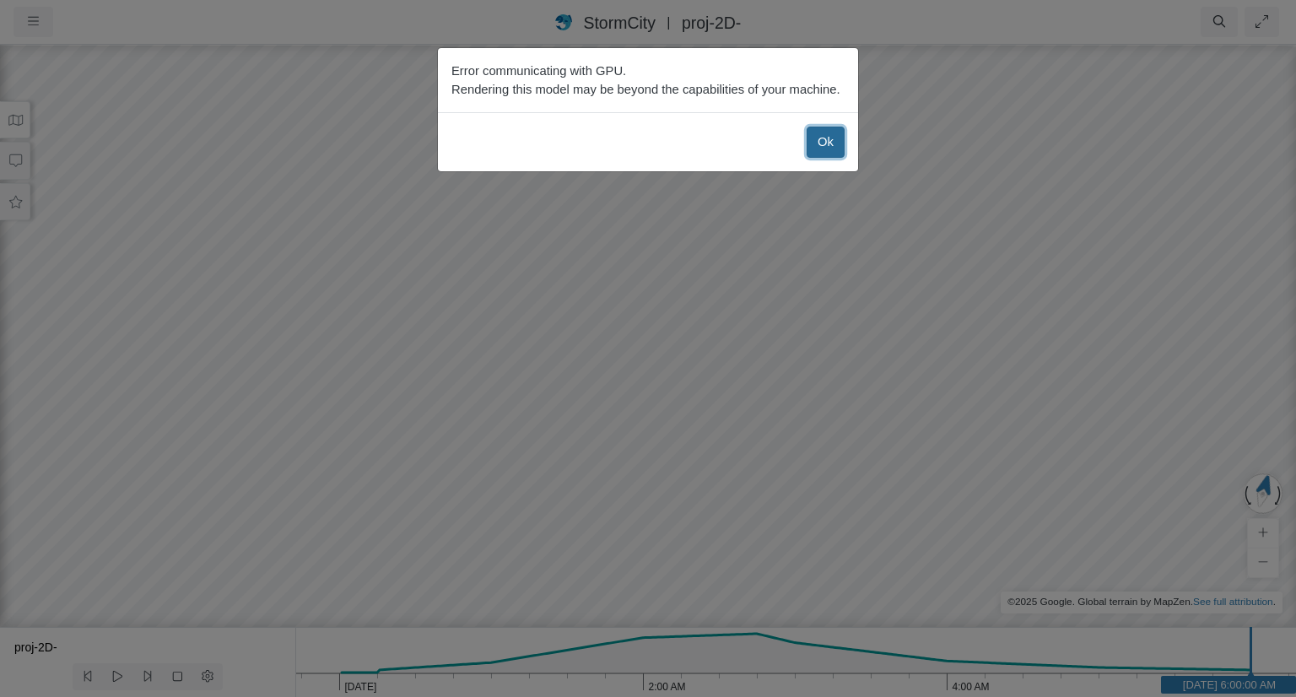
click at [829, 142] on button "Ok" at bounding box center [826, 142] width 38 height 30
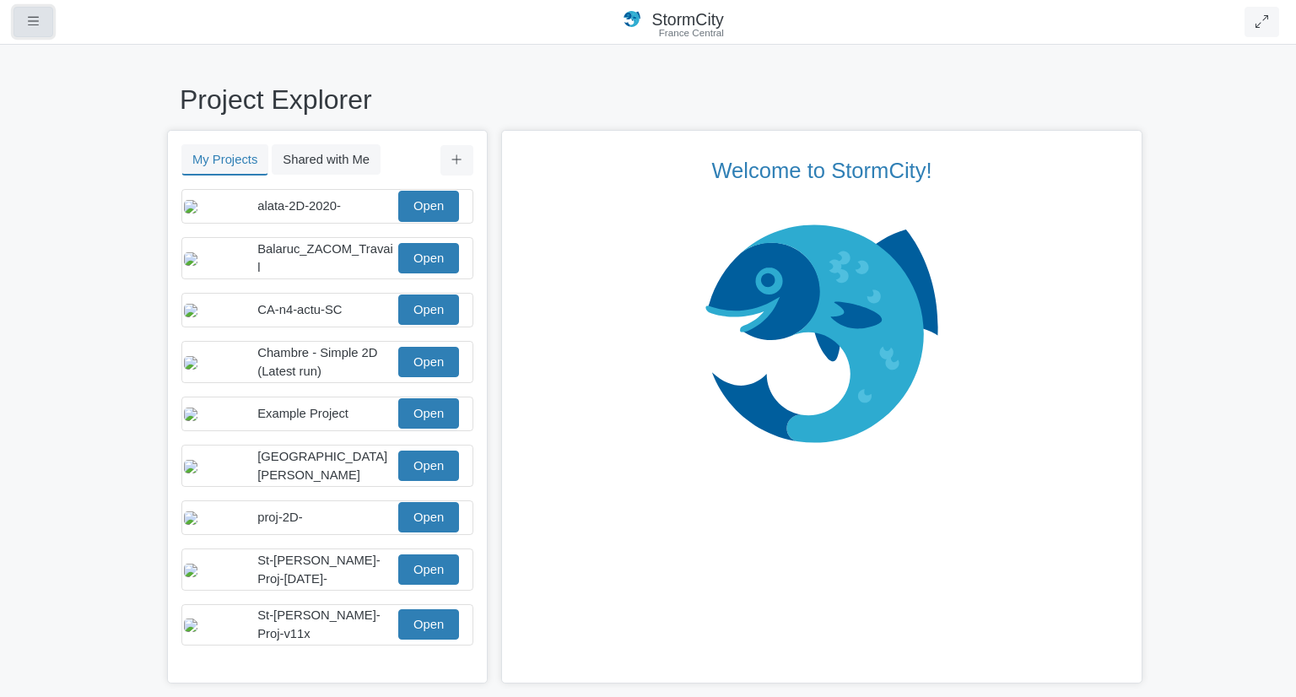
click at [35, 21] on icon "button" at bounding box center [33, 21] width 11 height 8
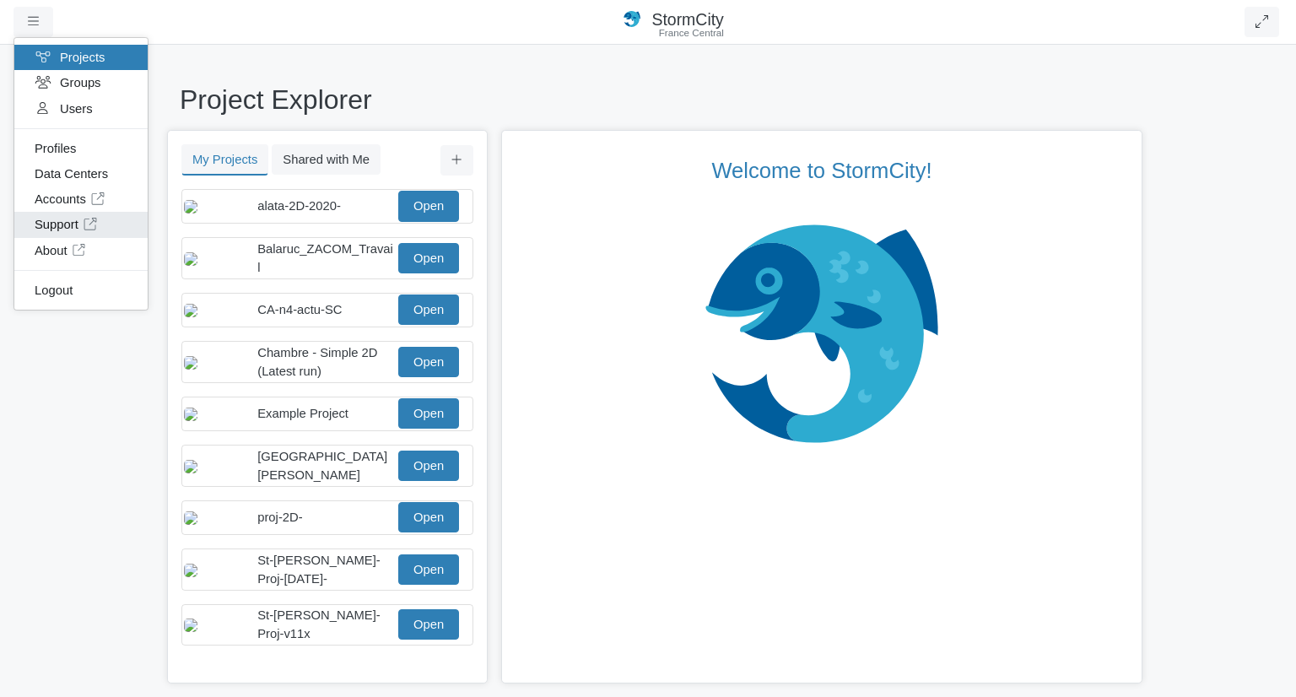
click at [51, 226] on link "Support" at bounding box center [80, 224] width 133 height 25
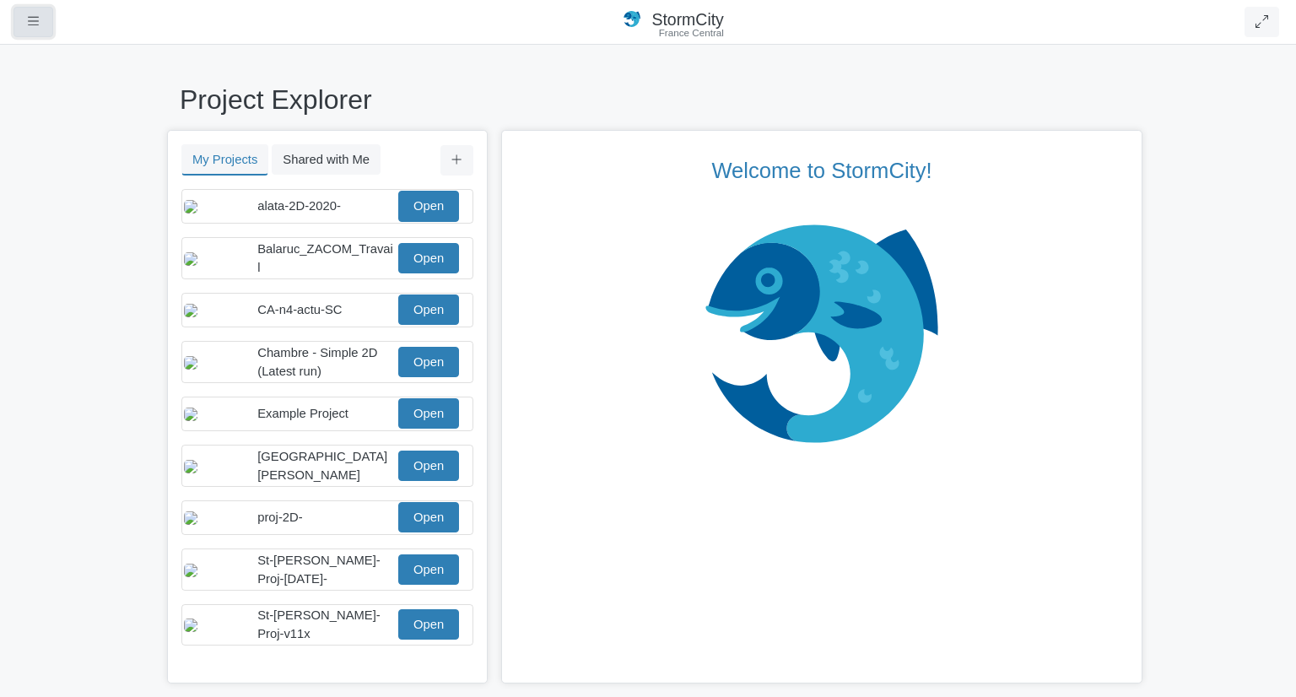
click at [24, 16] on button "button" at bounding box center [34, 22] width 40 height 30
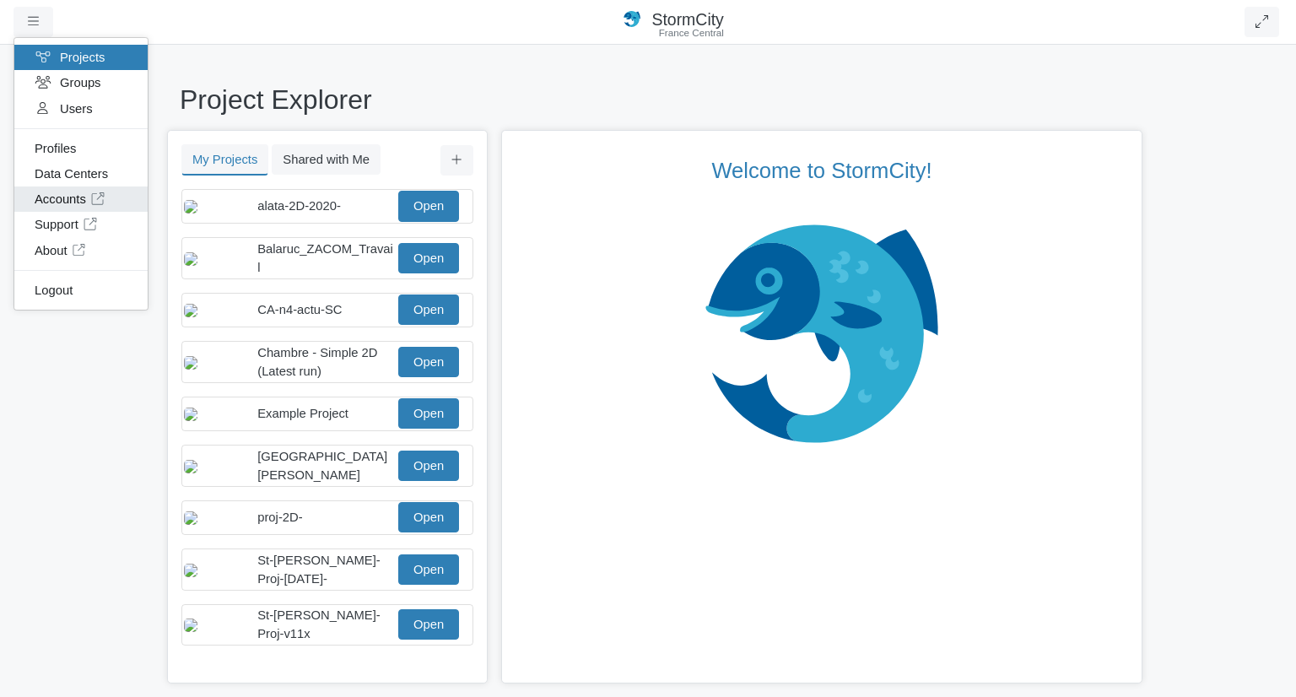
click at [53, 200] on link "Accounts" at bounding box center [80, 199] width 133 height 25
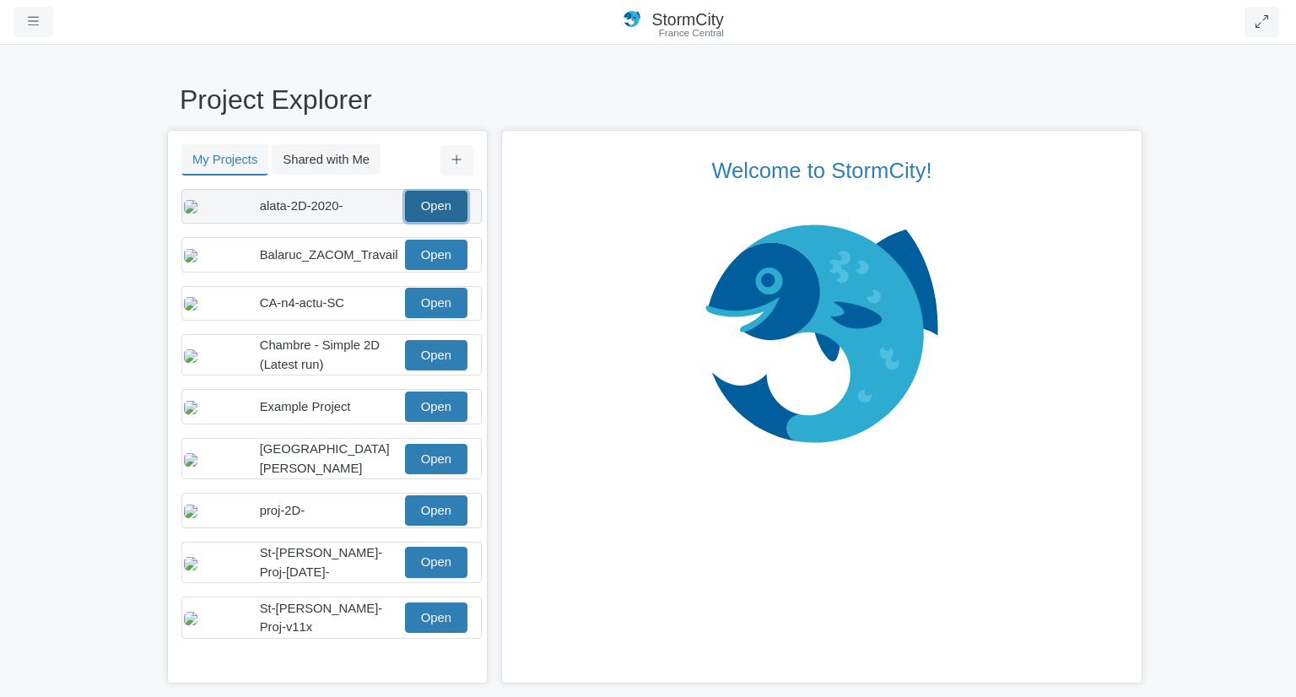
click at [424, 209] on link "Open" at bounding box center [436, 206] width 62 height 30
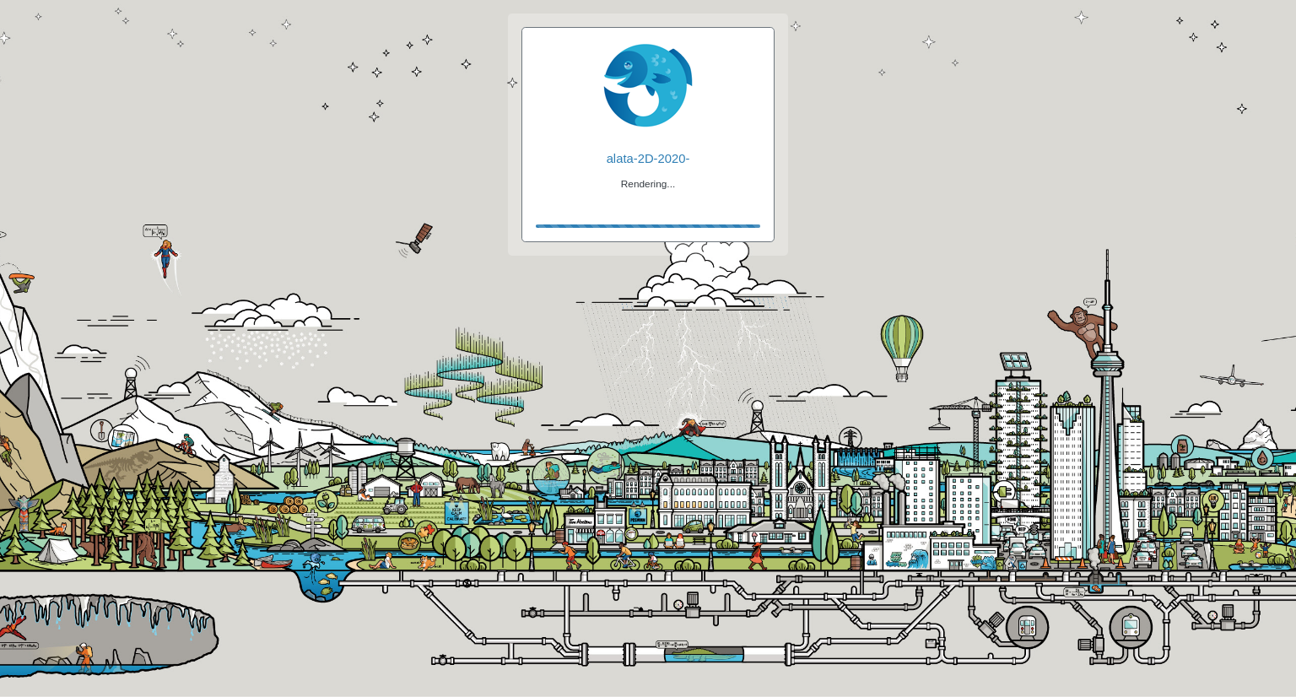
checkbox input "true"
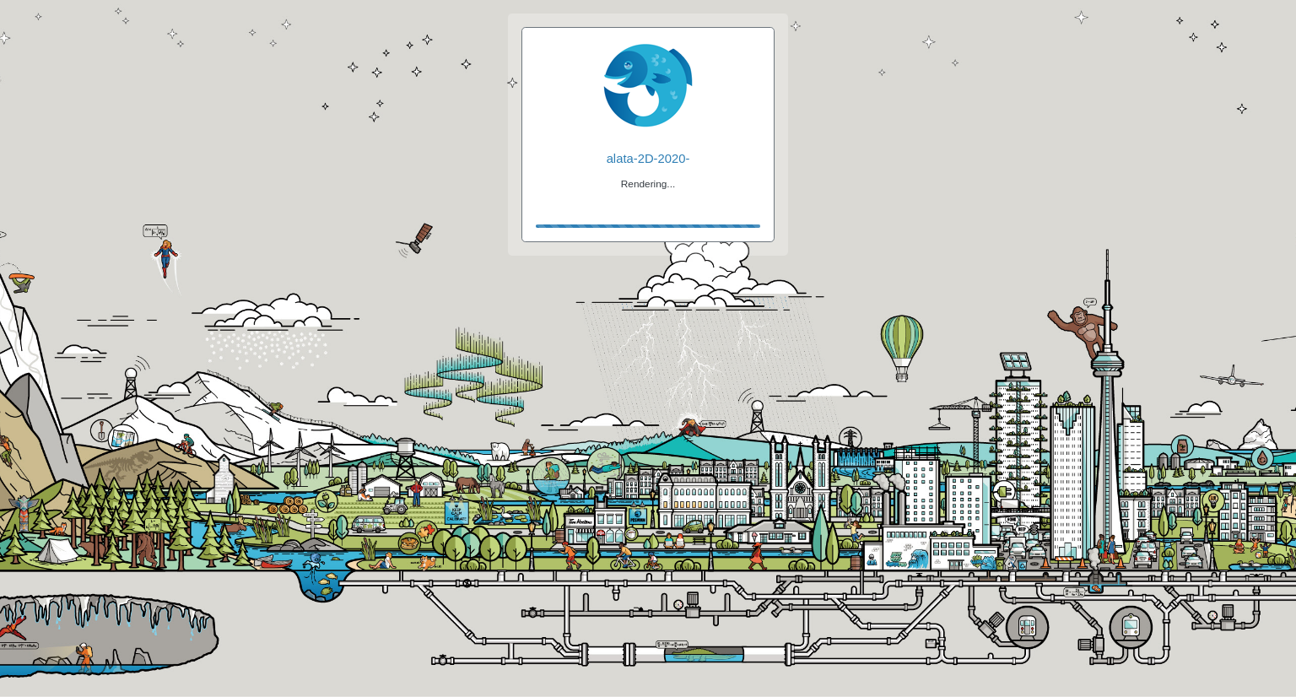
checkbox input "true"
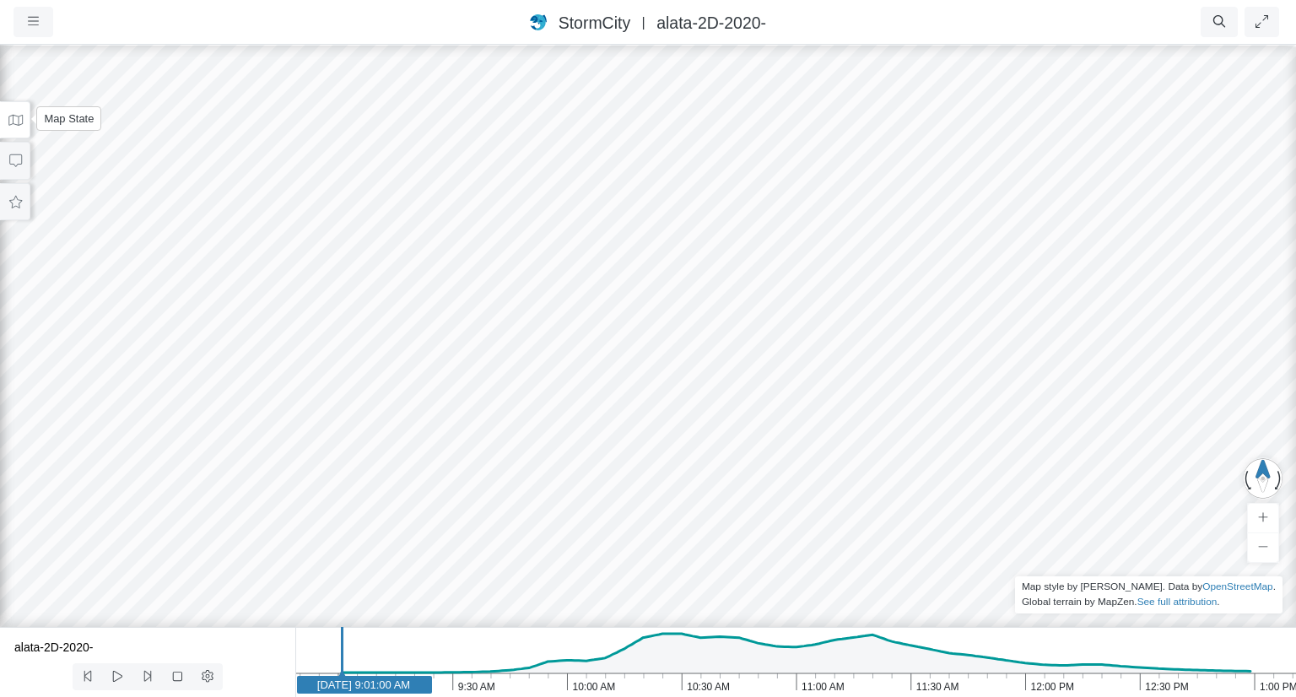
click at [20, 117] on icon at bounding box center [16, 120] width 16 height 13
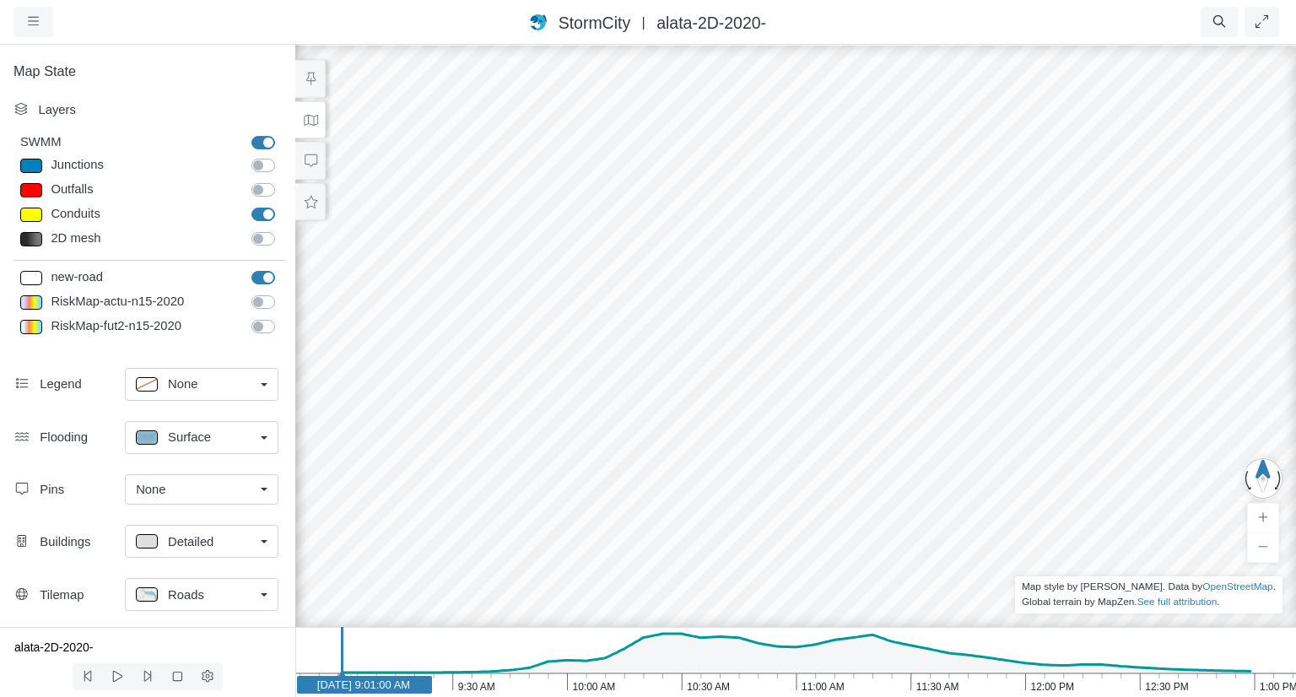
click at [265, 386] on link "None" at bounding box center [202, 384] width 154 height 33
click at [397, 366] on div at bounding box center [796, 369] width 1296 height 653
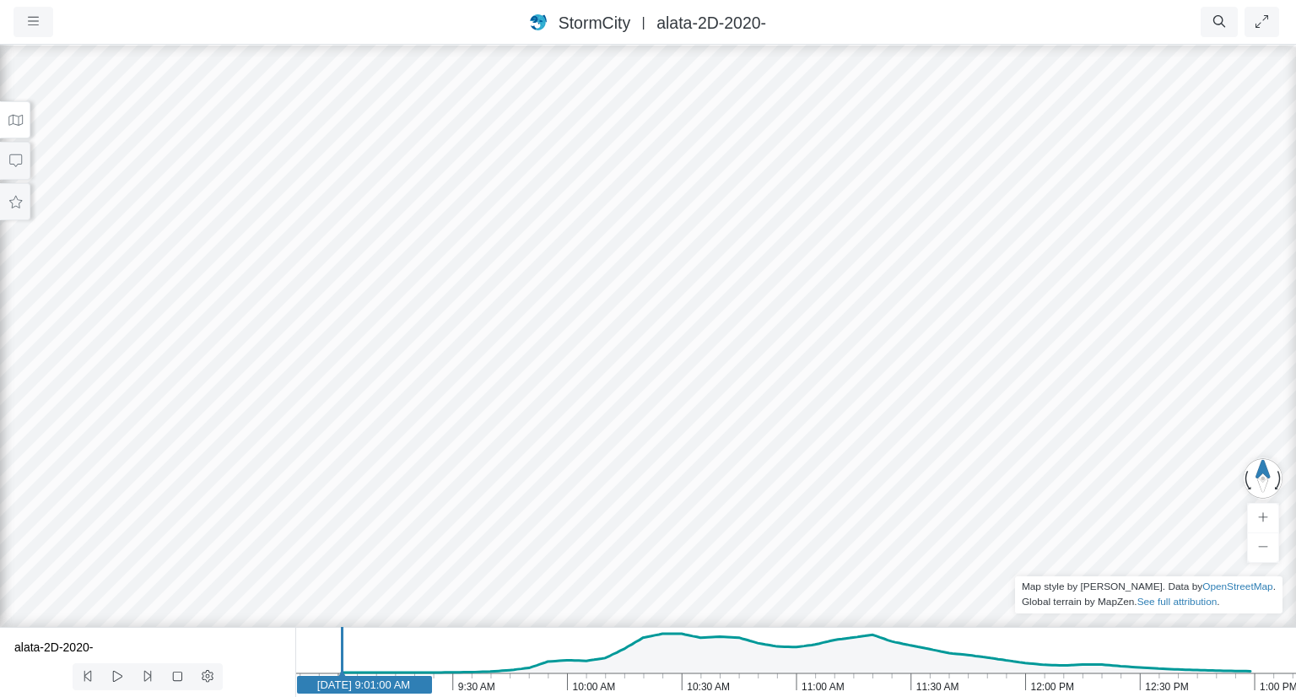
click at [17, 124] on icon at bounding box center [16, 120] width 16 height 13
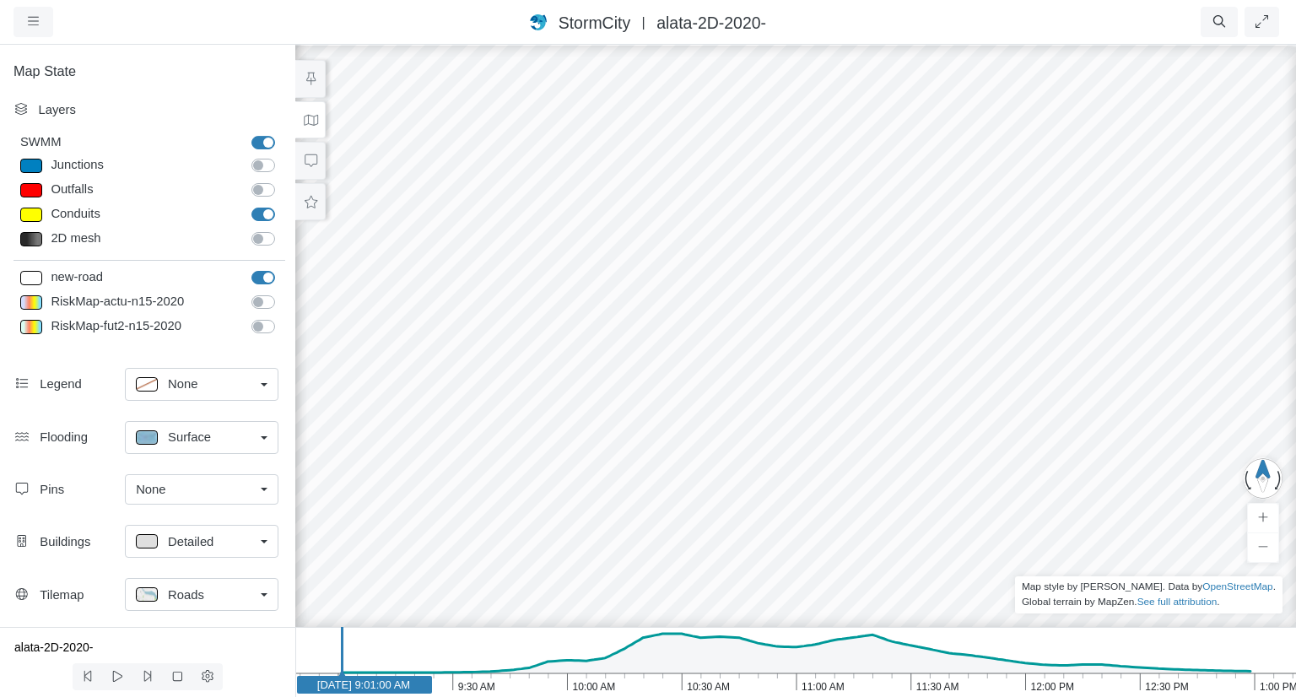
click at [260, 595] on link "Roads" at bounding box center [202, 594] width 154 height 33
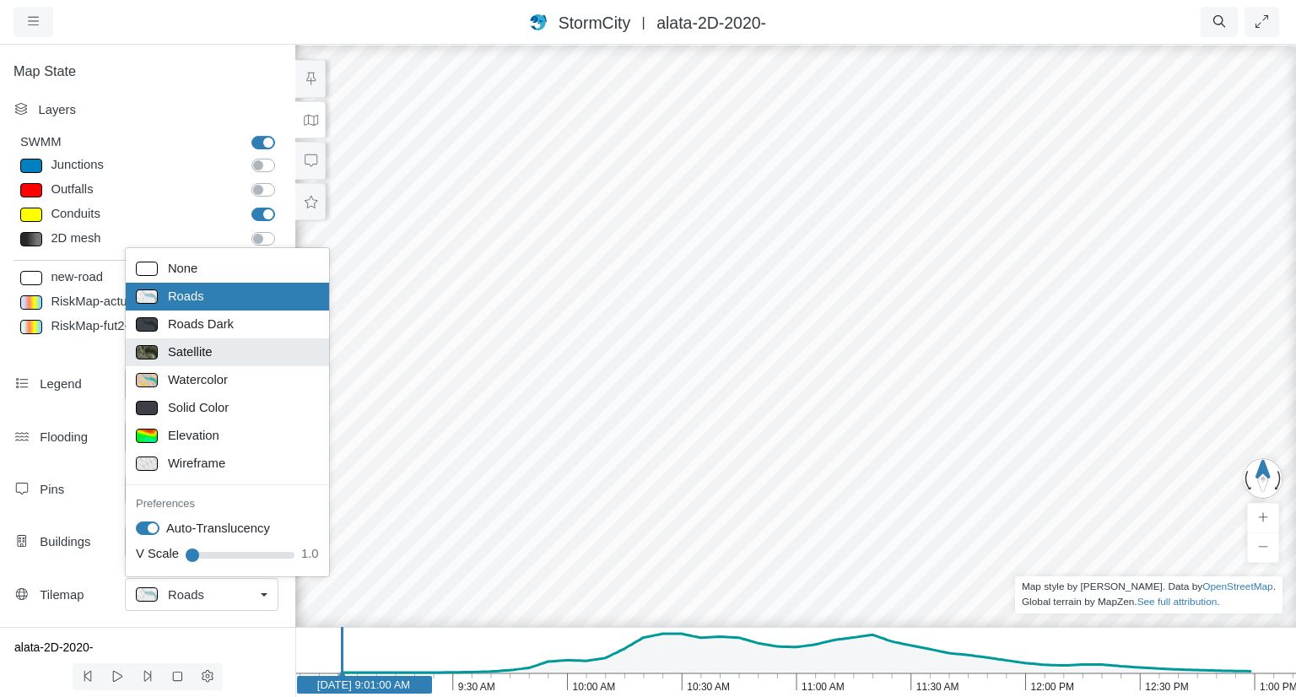
click at [227, 349] on div "Satellite" at bounding box center [227, 352] width 183 height 21
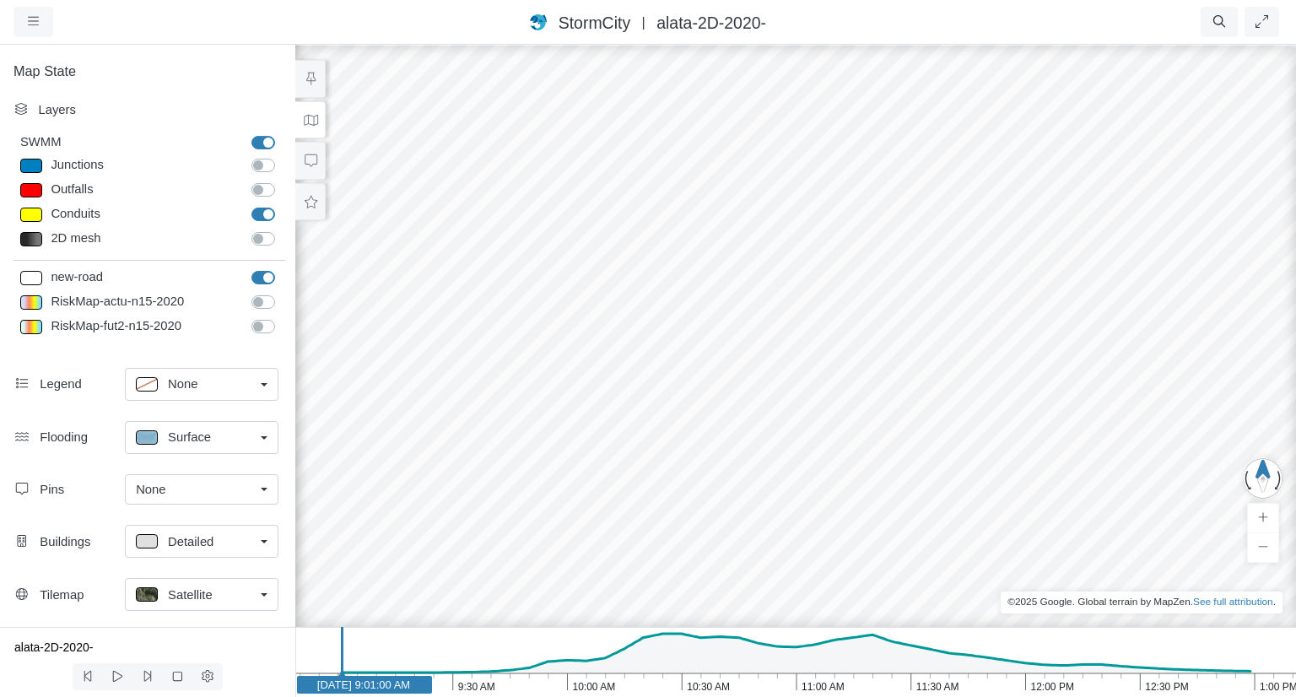
drag, startPoint x: 811, startPoint y: 376, endPoint x: 773, endPoint y: 363, distance: 40.0
click at [773, 363] on div at bounding box center [796, 369] width 1296 height 653
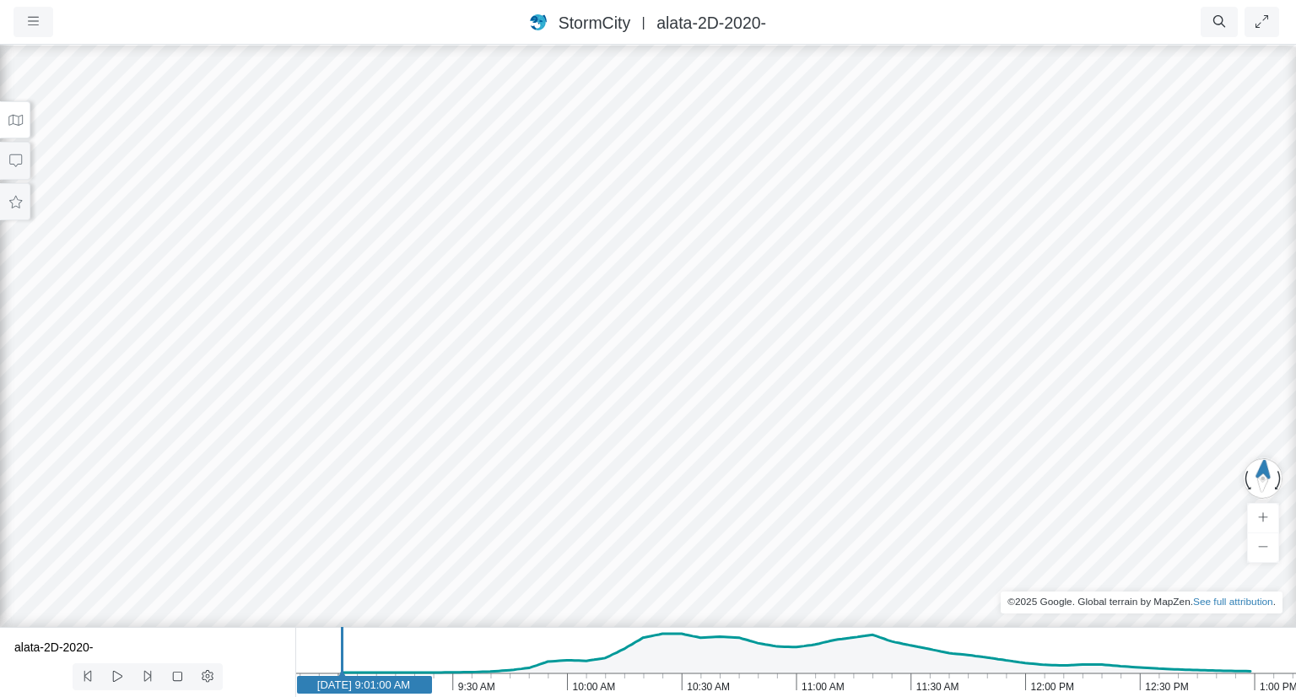
drag, startPoint x: 645, startPoint y: 371, endPoint x: 605, endPoint y: 300, distance: 81.2
click at [605, 300] on div at bounding box center [648, 369] width 1296 height 653
click at [16, 116] on icon at bounding box center [16, 120] width 16 height 13
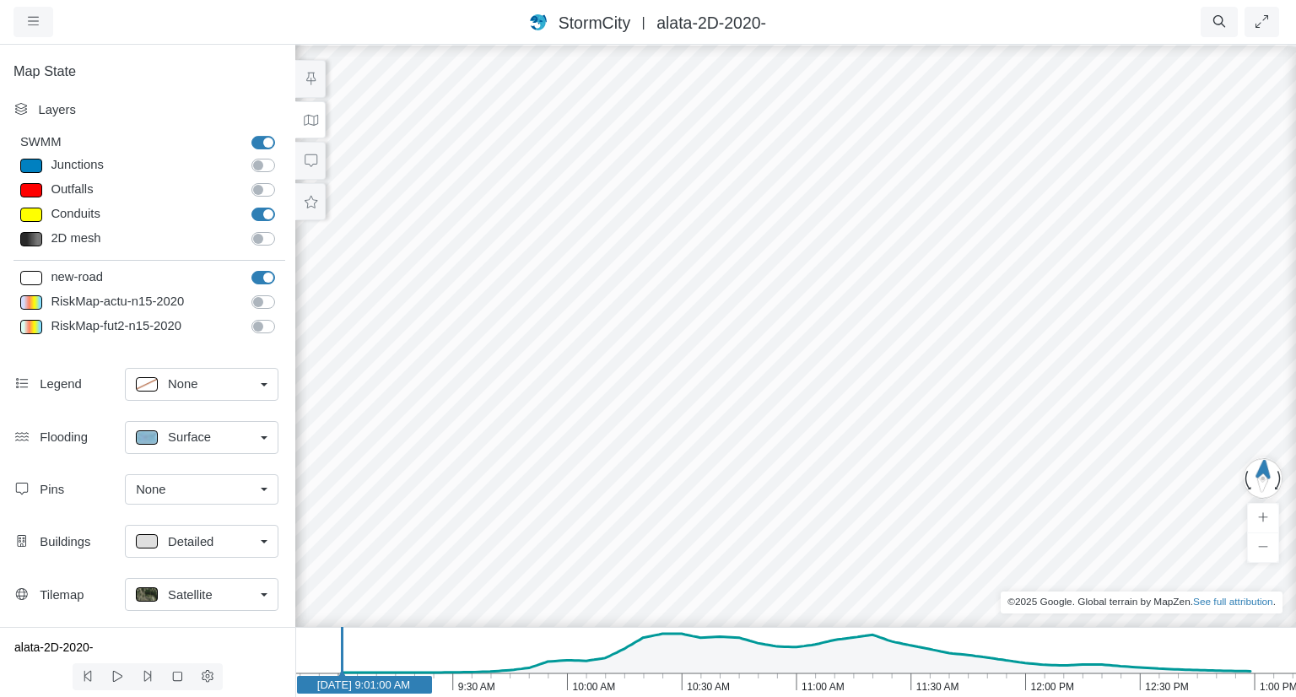
click at [264, 436] on link "Surface" at bounding box center [202, 437] width 154 height 33
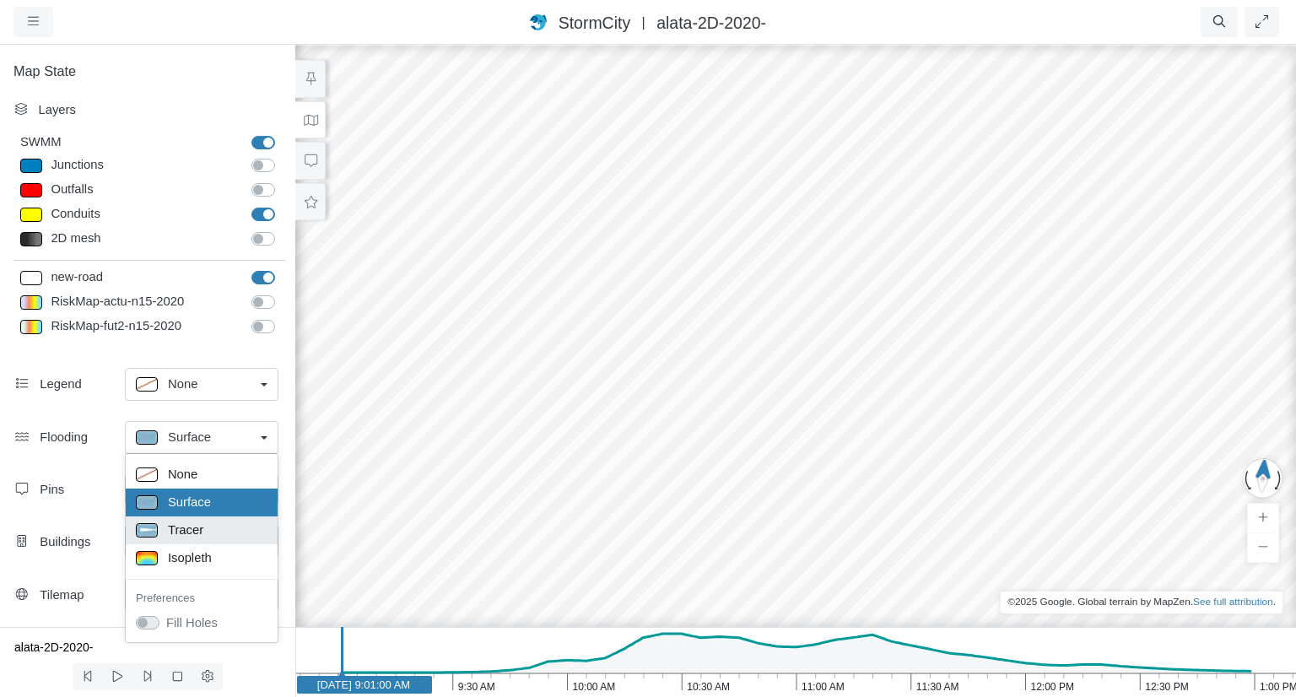
click at [203, 528] on div "Tracer" at bounding box center [202, 530] width 132 height 21
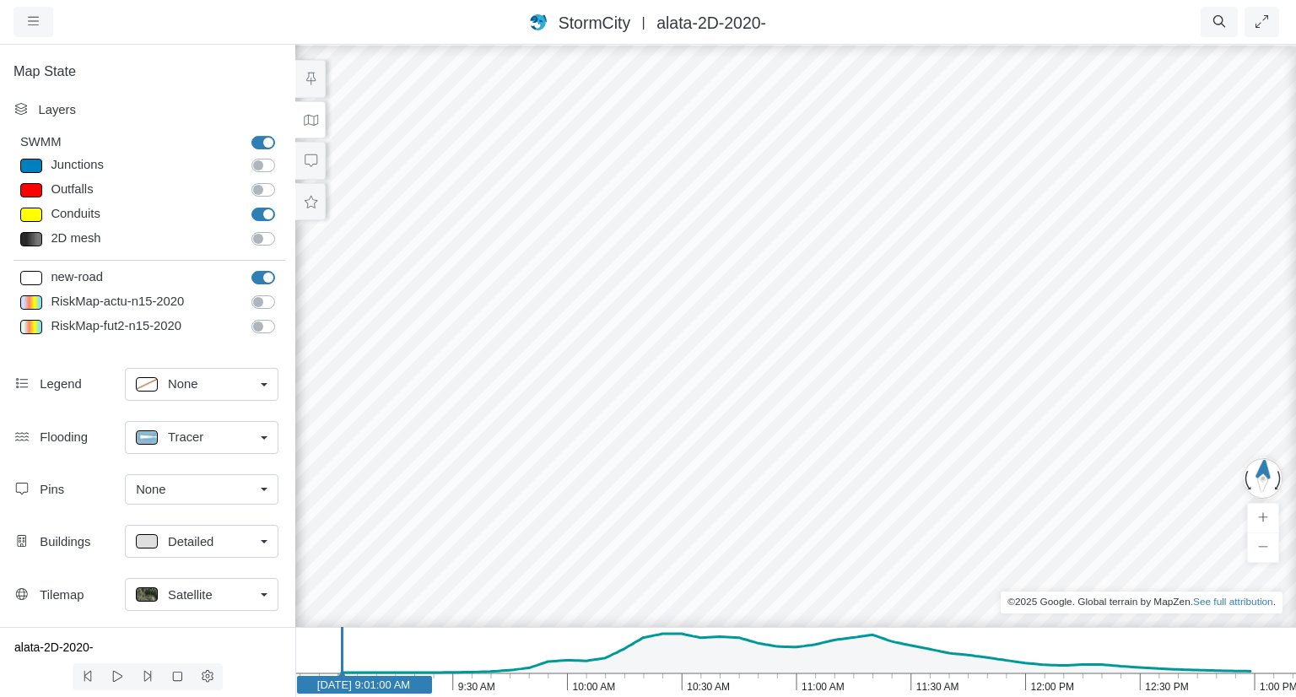
click at [264, 539] on link "Detailed" at bounding box center [202, 541] width 154 height 33
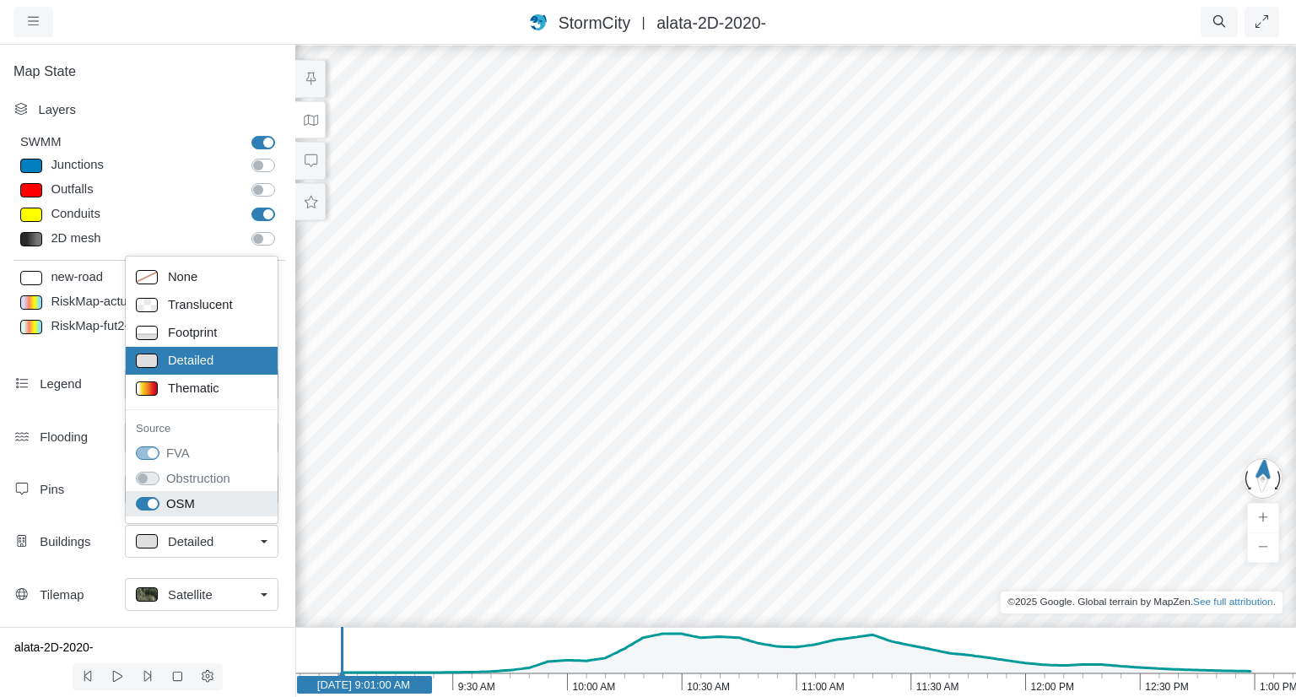
click at [160, 502] on div "OSM" at bounding box center [165, 504] width 59 height 19
checkbox input "false"
click at [166, 502] on label "OSM" at bounding box center [180, 504] width 29 height 19
checkbox input "true"
click at [146, 387] on p at bounding box center [147, 388] width 22 height 14
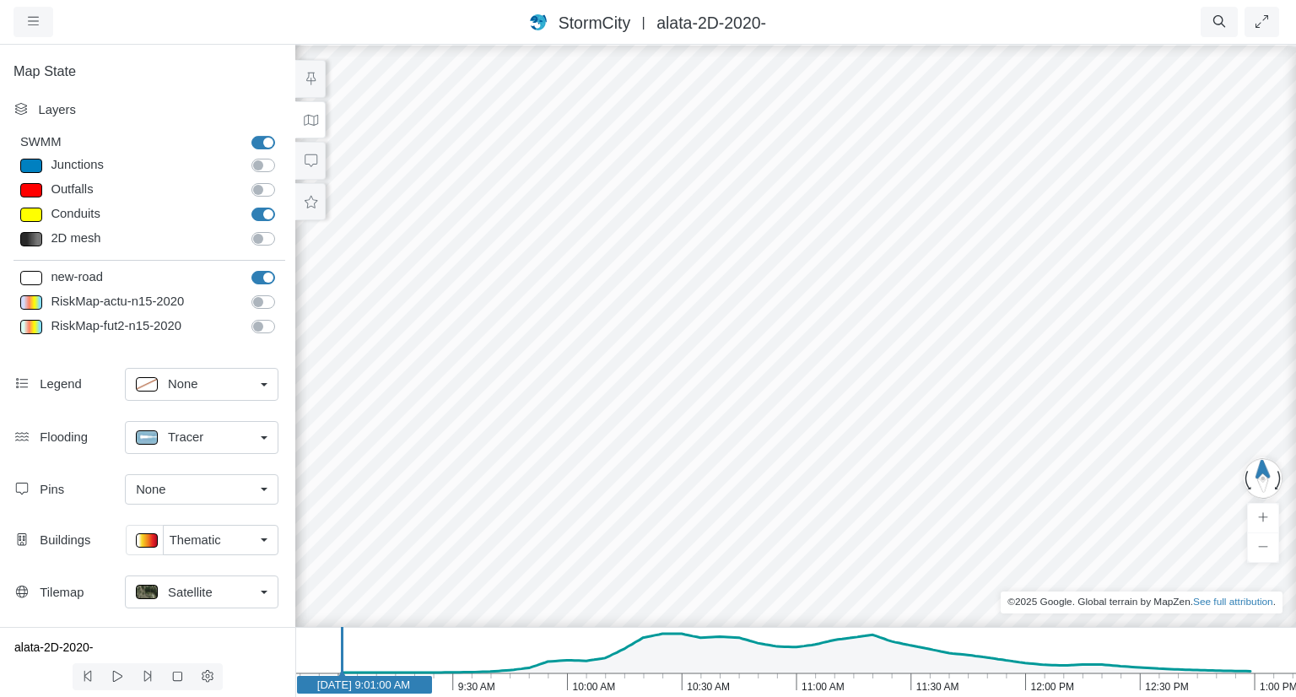
drag, startPoint x: 826, startPoint y: 365, endPoint x: 816, endPoint y: 370, distance: 11.0
click at [827, 365] on div at bounding box center [796, 369] width 1296 height 653
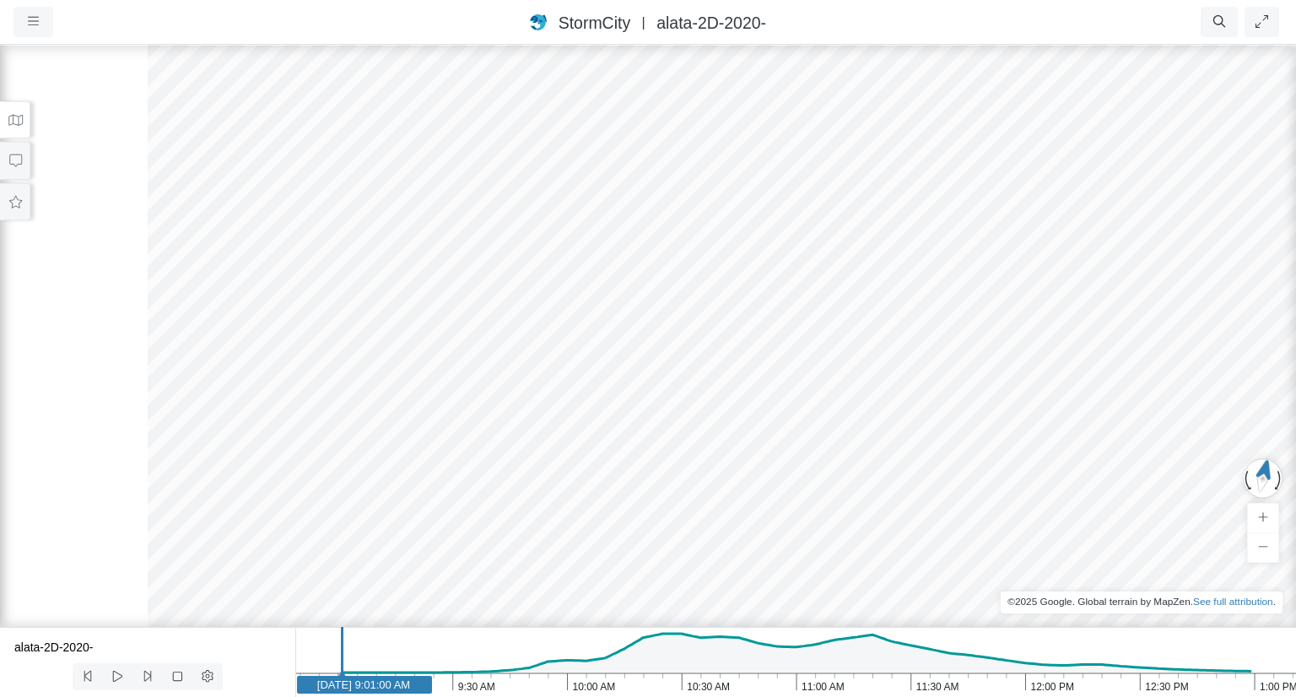
drag, startPoint x: 816, startPoint y: 370, endPoint x: 583, endPoint y: 351, distance: 233.7
click at [697, 376] on div at bounding box center [796, 369] width 1296 height 653
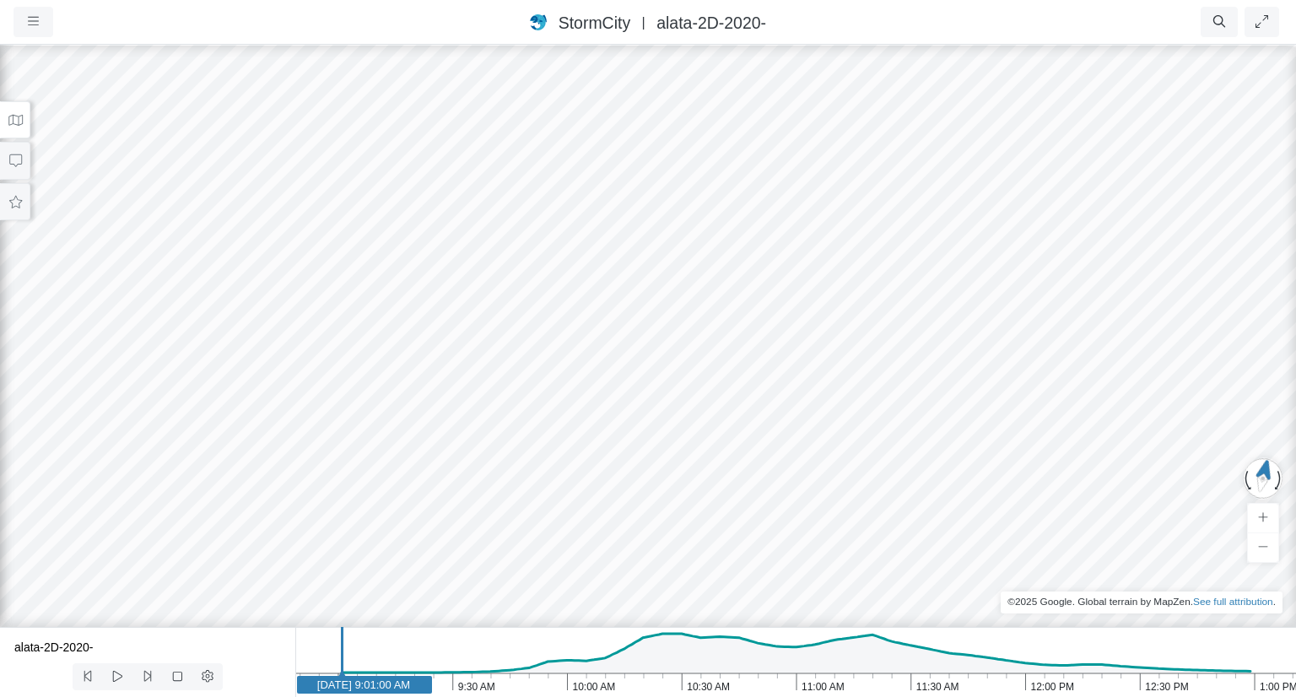
drag, startPoint x: 517, startPoint y: 320, endPoint x: 874, endPoint y: 317, distance: 357.0
click at [874, 317] on div at bounding box center [648, 369] width 1296 height 653
drag, startPoint x: 627, startPoint y: 227, endPoint x: 642, endPoint y: 227, distance: 15.2
click at [642, 227] on div at bounding box center [648, 369] width 1296 height 653
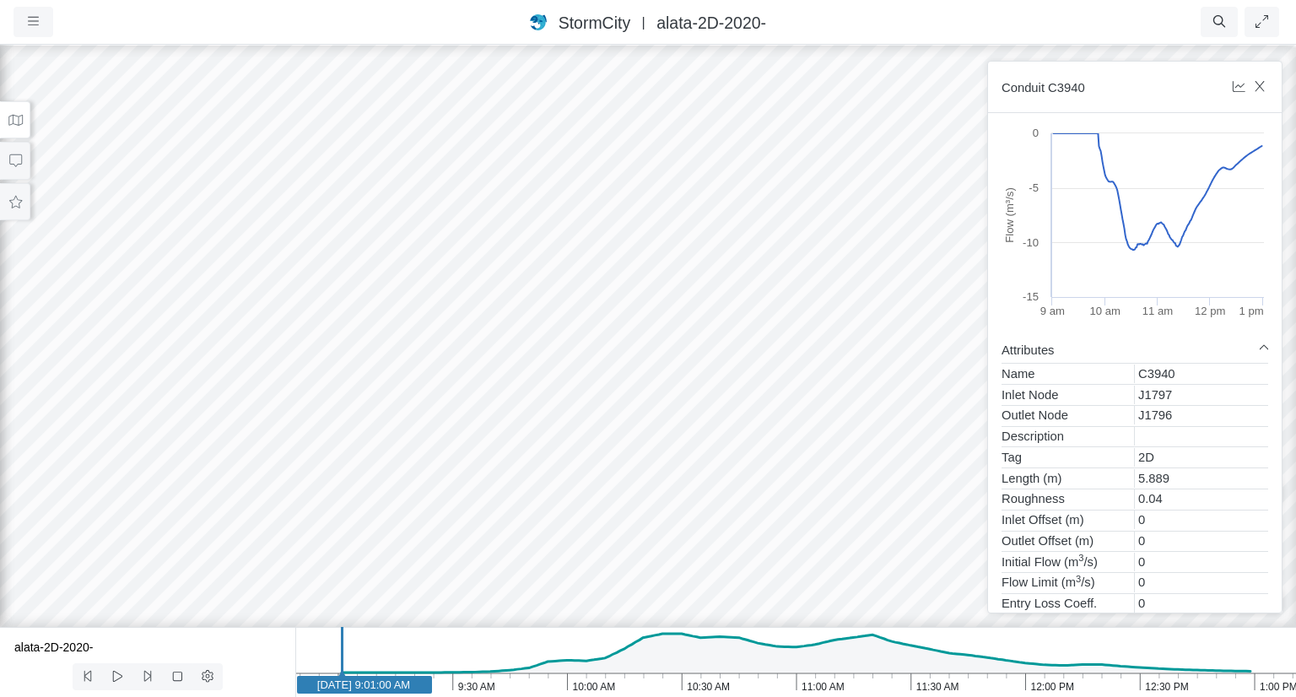
drag, startPoint x: 679, startPoint y: 217, endPoint x: 679, endPoint y: 205, distance: 11.8
click at [679, 205] on div at bounding box center [648, 369] width 1296 height 653
click at [1258, 88] on icon "button" at bounding box center [1260, 86] width 16 height 13
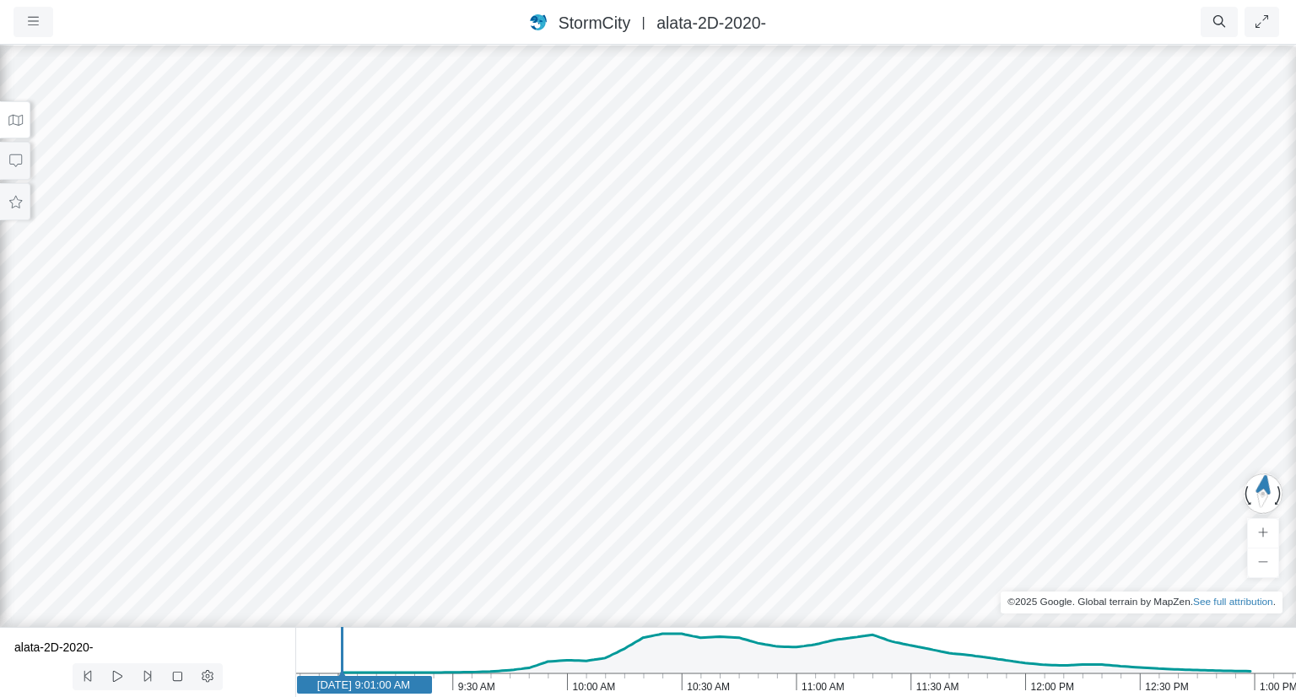
drag, startPoint x: 654, startPoint y: 200, endPoint x: 881, endPoint y: 421, distance: 316.9
click at [890, 427] on div at bounding box center [648, 369] width 1296 height 653
click at [16, 119] on icon at bounding box center [16, 120] width 16 height 13
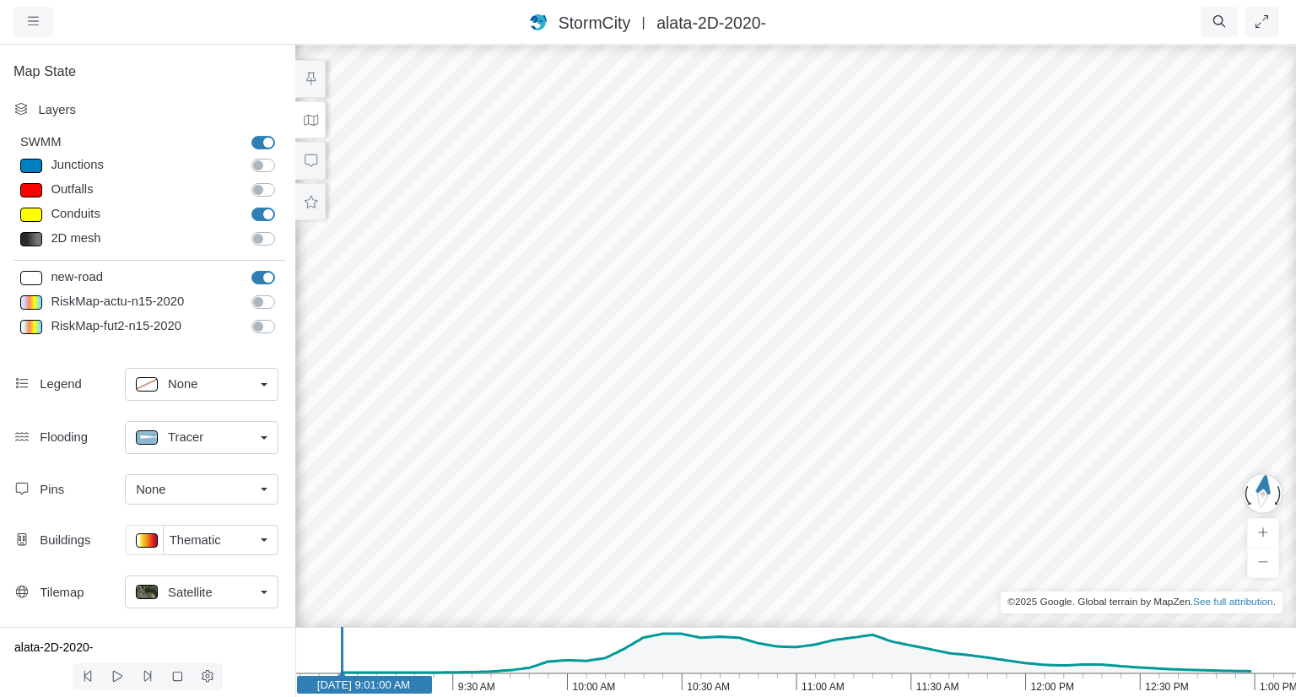
click at [775, 409] on div at bounding box center [796, 369] width 1296 height 653
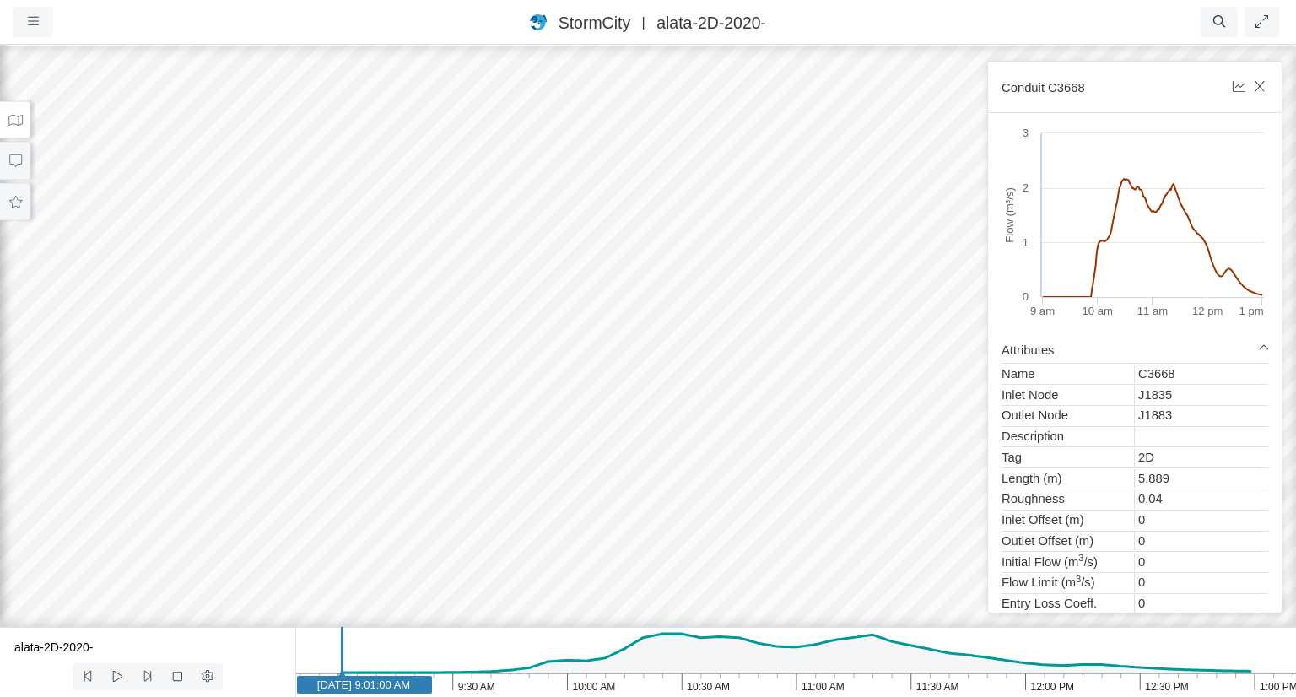
drag, startPoint x: 897, startPoint y: 322, endPoint x: 858, endPoint y: 277, distance: 59.2
click at [858, 277] on div at bounding box center [648, 369] width 1296 height 653
drag, startPoint x: 412, startPoint y: 335, endPoint x: 422, endPoint y: 281, distance: 55.0
click at [422, 281] on div at bounding box center [648, 369] width 1296 height 653
drag, startPoint x: 375, startPoint y: 274, endPoint x: 635, endPoint y: 342, distance: 268.6
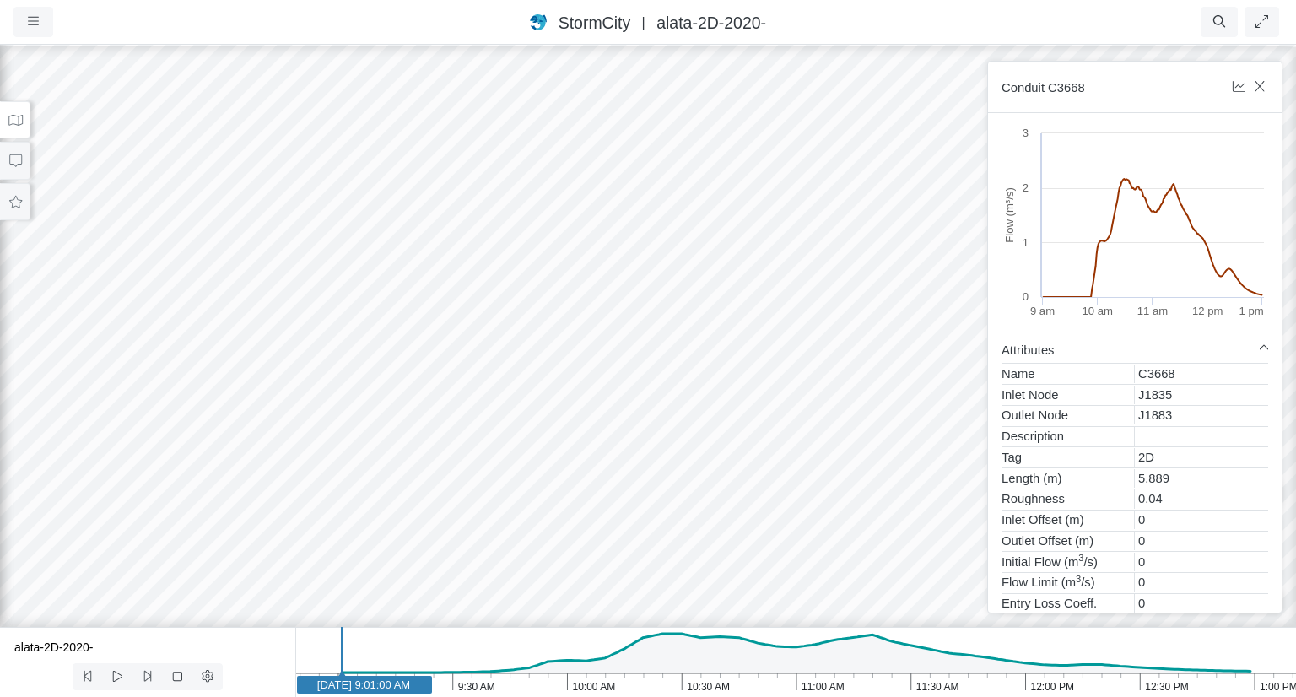
click at [635, 342] on div at bounding box center [648, 369] width 1296 height 653
drag, startPoint x: 367, startPoint y: 432, endPoint x: 599, endPoint y: 394, distance: 235.2
click at [599, 394] on div at bounding box center [648, 369] width 1296 height 653
drag, startPoint x: 512, startPoint y: 419, endPoint x: 674, endPoint y: 441, distance: 163.5
click at [857, 306] on div at bounding box center [648, 369] width 1296 height 653
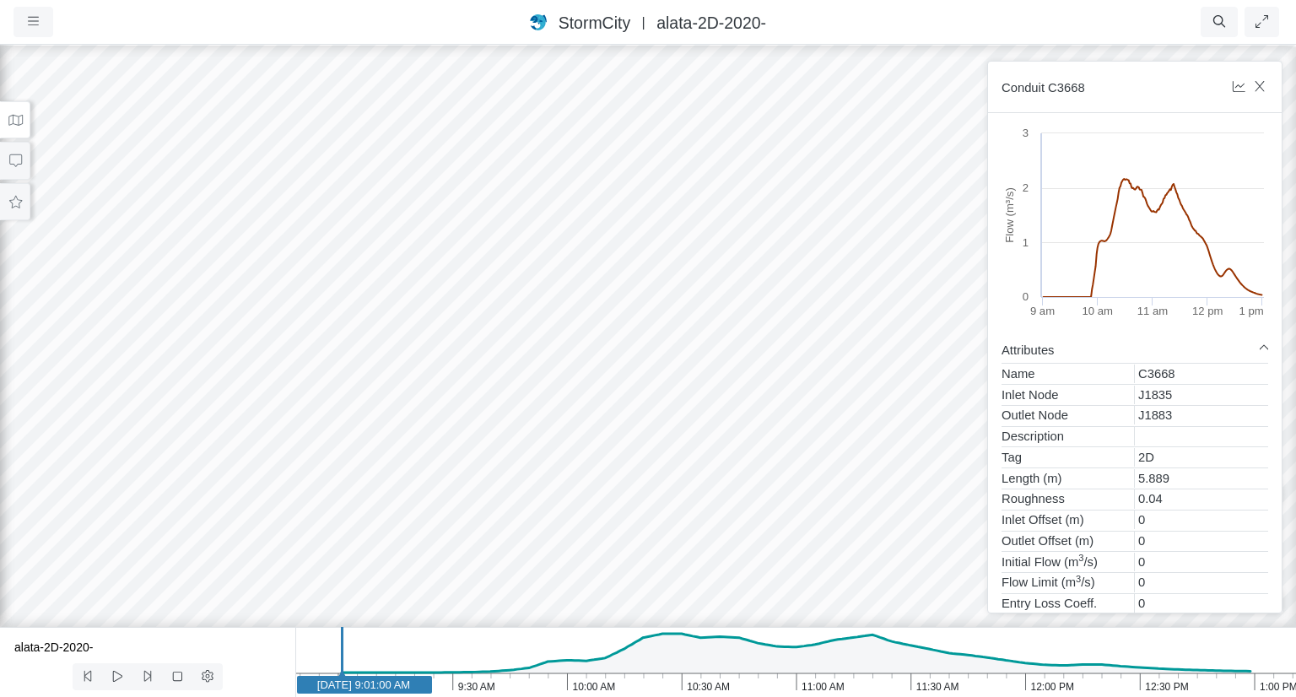
drag, startPoint x: 657, startPoint y: 453, endPoint x: 565, endPoint y: 463, distance: 91.7
click at [565, 463] on div at bounding box center [648, 369] width 1296 height 653
drag, startPoint x: 723, startPoint y: 378, endPoint x: 400, endPoint y: 386, distance: 323.3
click at [400, 386] on div at bounding box center [648, 369] width 1296 height 653
drag, startPoint x: 582, startPoint y: 349, endPoint x: 582, endPoint y: 377, distance: 28.7
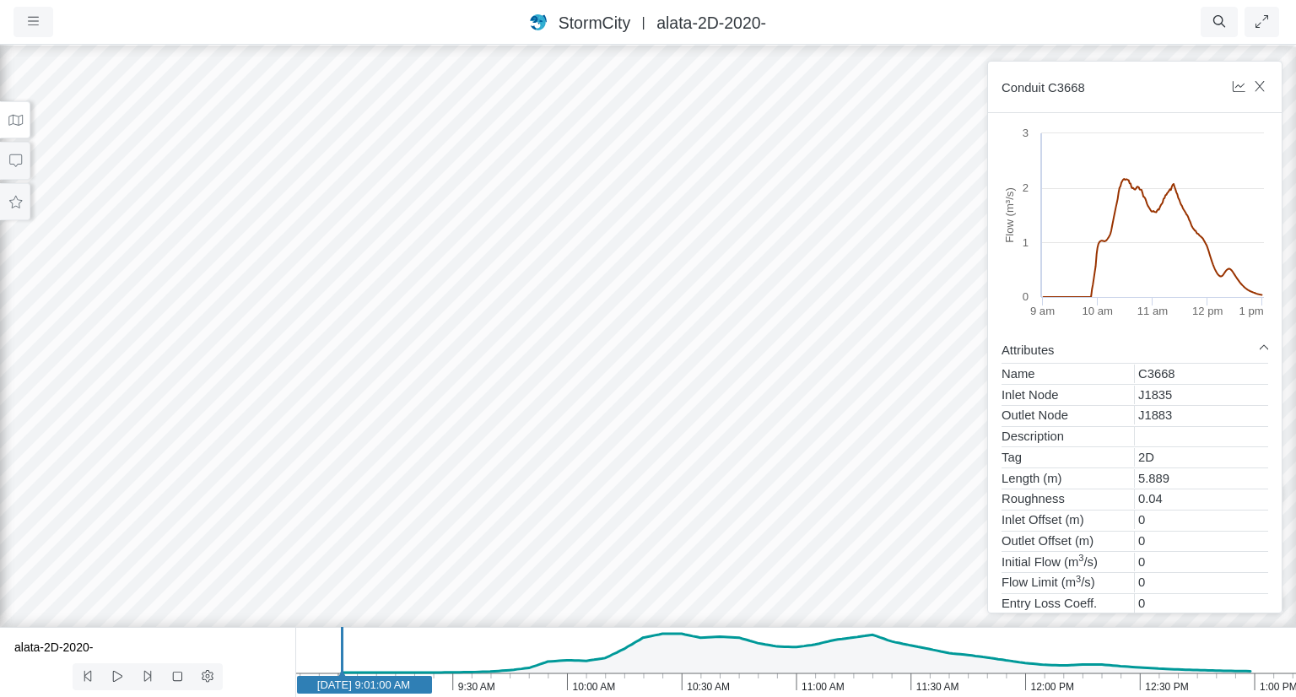
click at [582, 377] on div at bounding box center [648, 369] width 1296 height 653
drag, startPoint x: 688, startPoint y: 362, endPoint x: 607, endPoint y: 403, distance: 90.6
click at [413, 419] on div at bounding box center [648, 369] width 1296 height 653
drag, startPoint x: 712, startPoint y: 395, endPoint x: 608, endPoint y: 379, distance: 105.9
click at [608, 379] on div at bounding box center [648, 369] width 1296 height 653
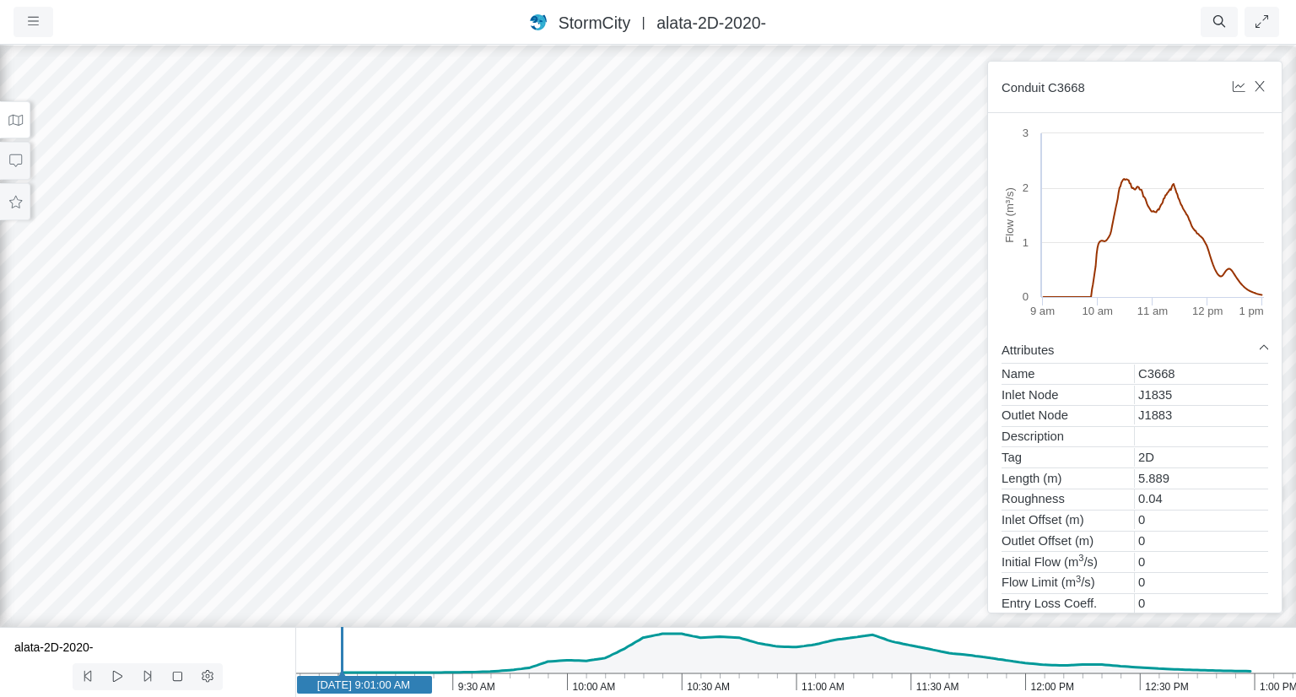
drag, startPoint x: 682, startPoint y: 359, endPoint x: 625, endPoint y: 369, distance: 57.4
click at [625, 369] on div at bounding box center [648, 369] width 1296 height 653
drag, startPoint x: 604, startPoint y: 355, endPoint x: 562, endPoint y: 349, distance: 42.7
click at [562, 349] on div at bounding box center [648, 369] width 1296 height 653
click at [1263, 82] on icon "button" at bounding box center [1259, 86] width 9 height 11
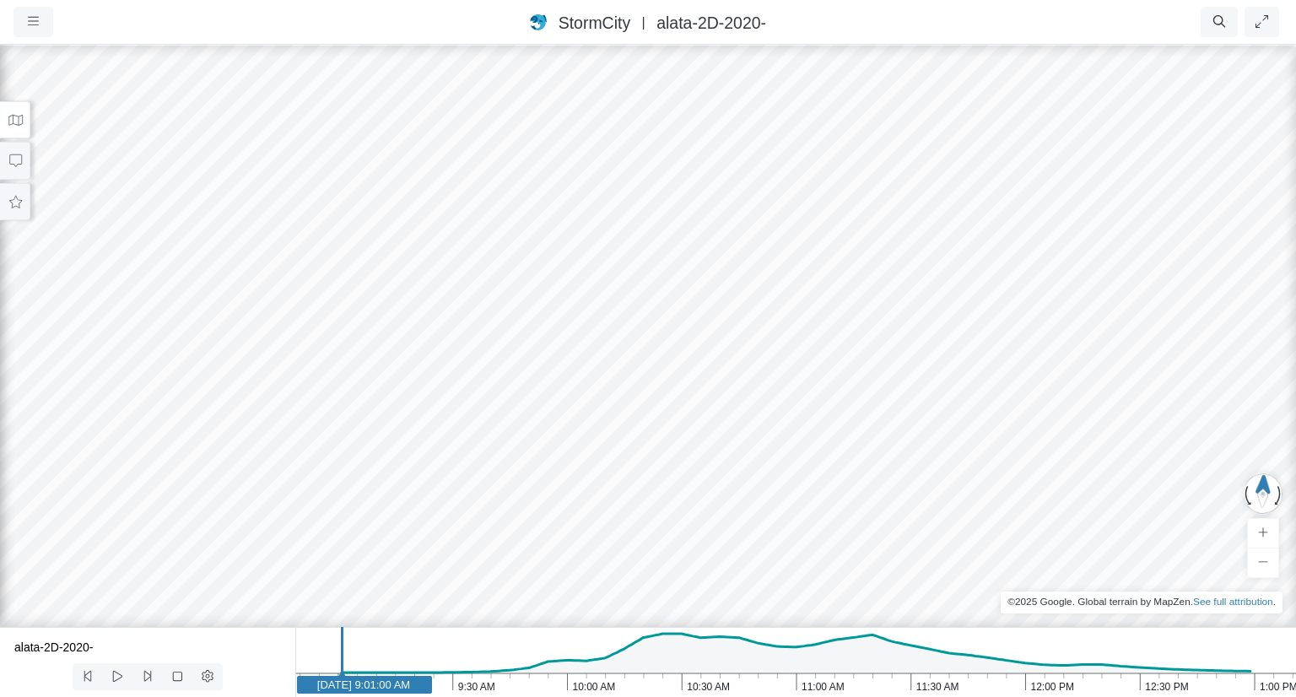
drag, startPoint x: 881, startPoint y: 317, endPoint x: 898, endPoint y: 365, distance: 51.0
click at [898, 365] on div at bounding box center [648, 369] width 1296 height 653
drag, startPoint x: 683, startPoint y: 392, endPoint x: 718, endPoint y: 347, distance: 57.7
click at [718, 347] on div at bounding box center [648, 369] width 1296 height 653
drag, startPoint x: 735, startPoint y: 349, endPoint x: 676, endPoint y: 329, distance: 62.2
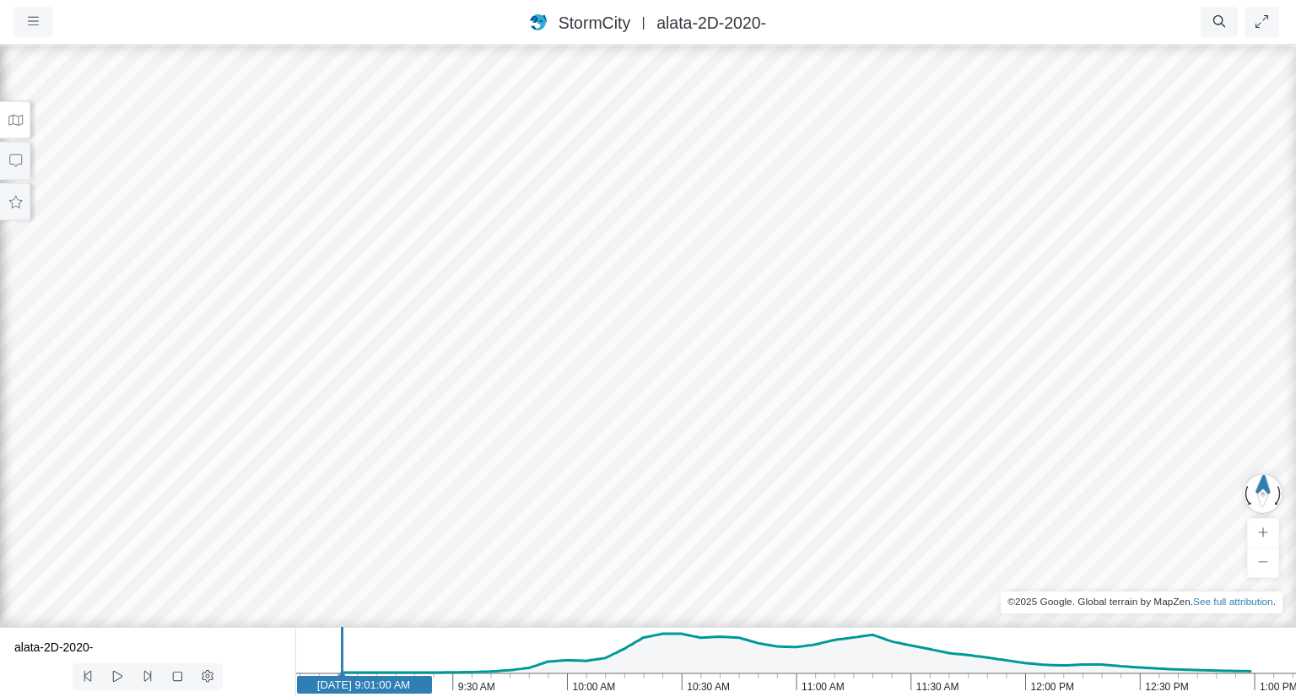
click at [676, 329] on div at bounding box center [648, 369] width 1296 height 653
click at [118, 677] on icon at bounding box center [118, 676] width 16 height 13
drag, startPoint x: 837, startPoint y: 227, endPoint x: 837, endPoint y: 284, distance: 56.5
click at [837, 284] on div at bounding box center [648, 369] width 1296 height 653
drag, startPoint x: 573, startPoint y: 425, endPoint x: 612, endPoint y: 355, distance: 79.4
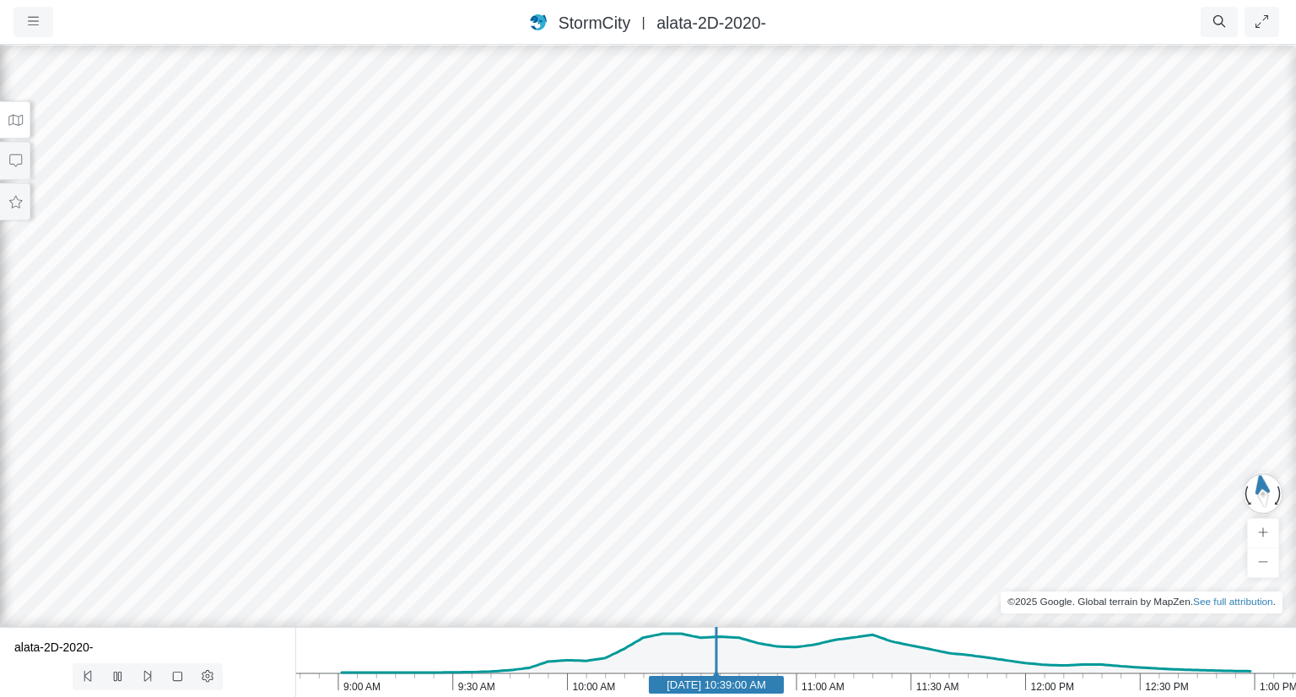
click at [612, 355] on div at bounding box center [648, 369] width 1296 height 653
drag, startPoint x: 404, startPoint y: 486, endPoint x: 748, endPoint y: 306, distance: 388.1
click at [748, 306] on div at bounding box center [648, 369] width 1296 height 653
drag, startPoint x: 593, startPoint y: 414, endPoint x: 567, endPoint y: 398, distance: 30.7
click at [567, 399] on div at bounding box center [648, 369] width 1296 height 653
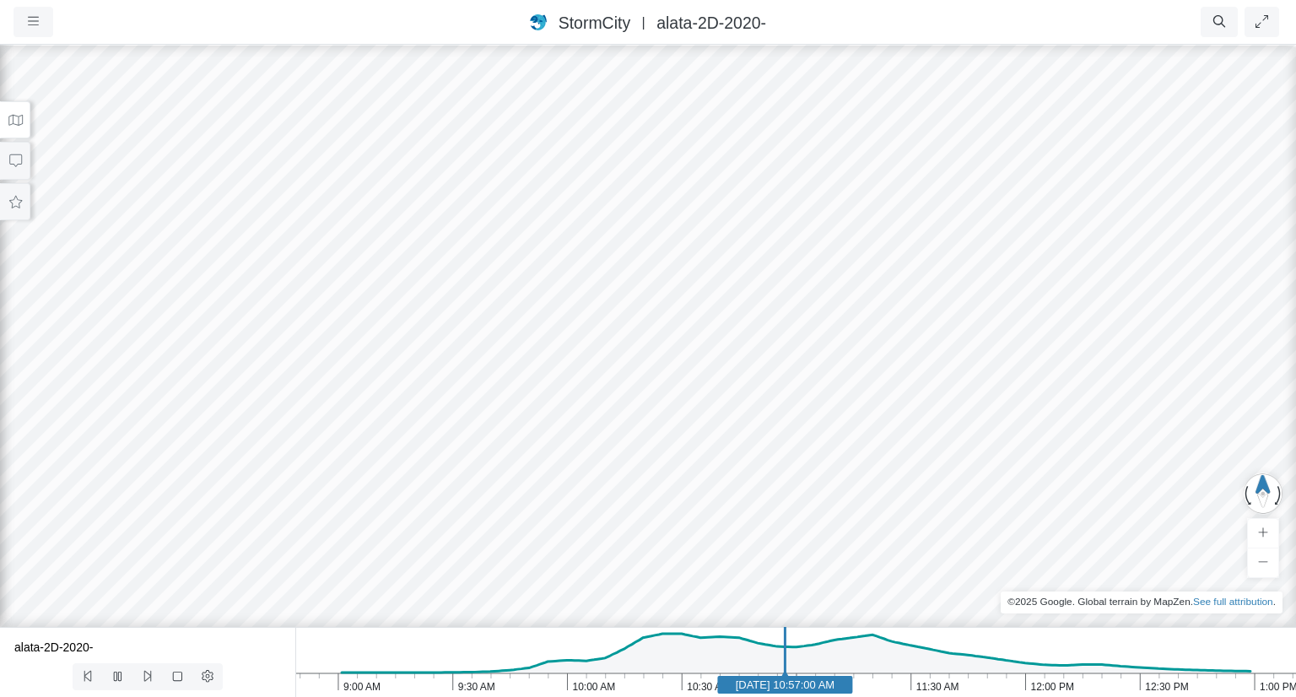
drag, startPoint x: 571, startPoint y: 379, endPoint x: 436, endPoint y: 391, distance: 135.6
click at [436, 391] on div at bounding box center [648, 369] width 1296 height 653
drag, startPoint x: 506, startPoint y: 365, endPoint x: 449, endPoint y: 372, distance: 57.9
click at [449, 372] on div at bounding box center [648, 369] width 1296 height 653
click at [425, 664] on icon "1:00 PM 12:30 PM 12:00 PM 11:30 AM 11:00 AM 10:30 AM 10:00 AM 9:30 AM 9:00 AM […" at bounding box center [795, 662] width 1001 height 70
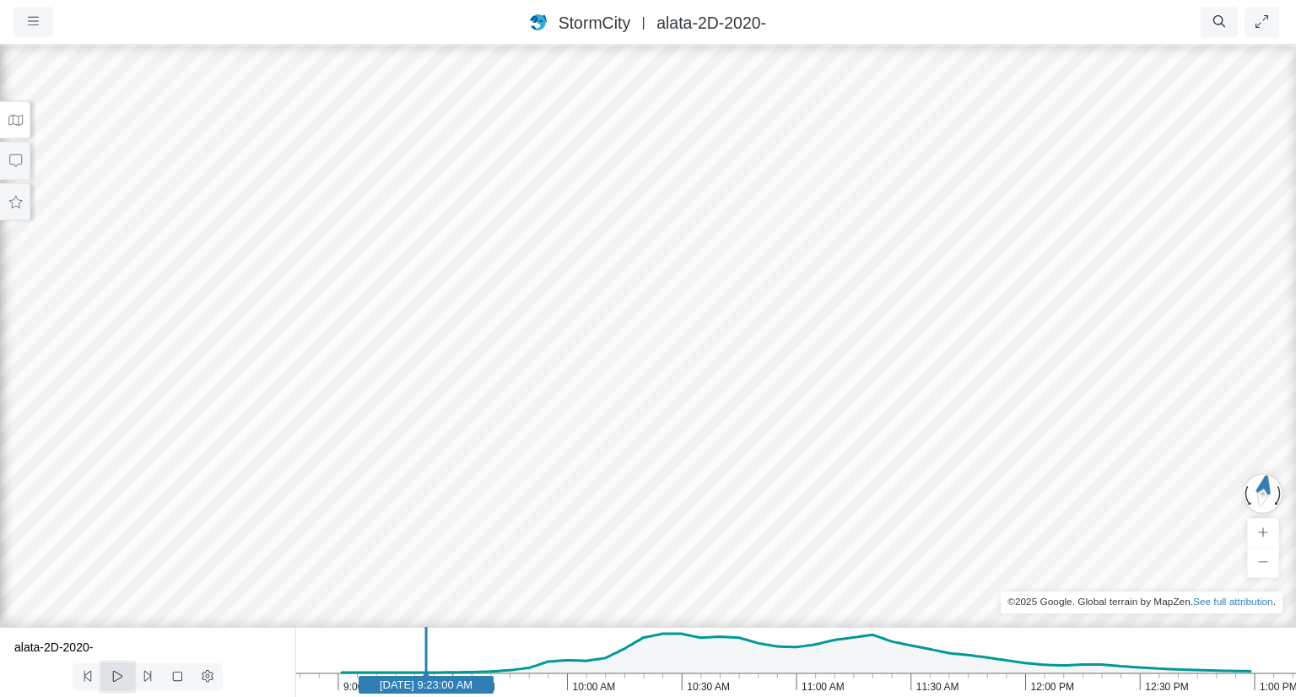
click at [118, 677] on icon at bounding box center [118, 676] width 16 height 13
drag, startPoint x: 574, startPoint y: 392, endPoint x: 641, endPoint y: 399, distance: 67.9
click at [641, 399] on div at bounding box center [648, 369] width 1296 height 653
drag, startPoint x: 729, startPoint y: 405, endPoint x: 680, endPoint y: 362, distance: 65.2
click at [680, 362] on div at bounding box center [648, 369] width 1296 height 653
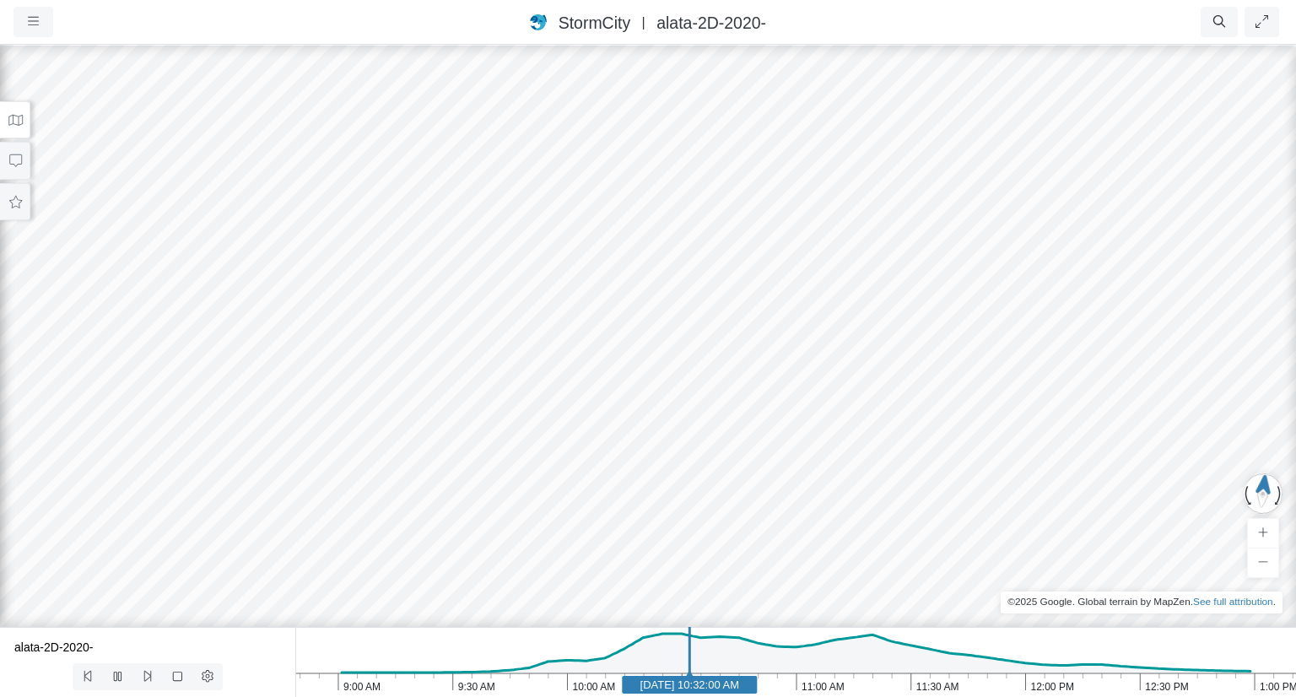
drag, startPoint x: 654, startPoint y: 398, endPoint x: 645, endPoint y: 354, distance: 44.9
click at [645, 354] on div at bounding box center [648, 369] width 1296 height 653
click at [575, 337] on div at bounding box center [648, 369] width 1296 height 653
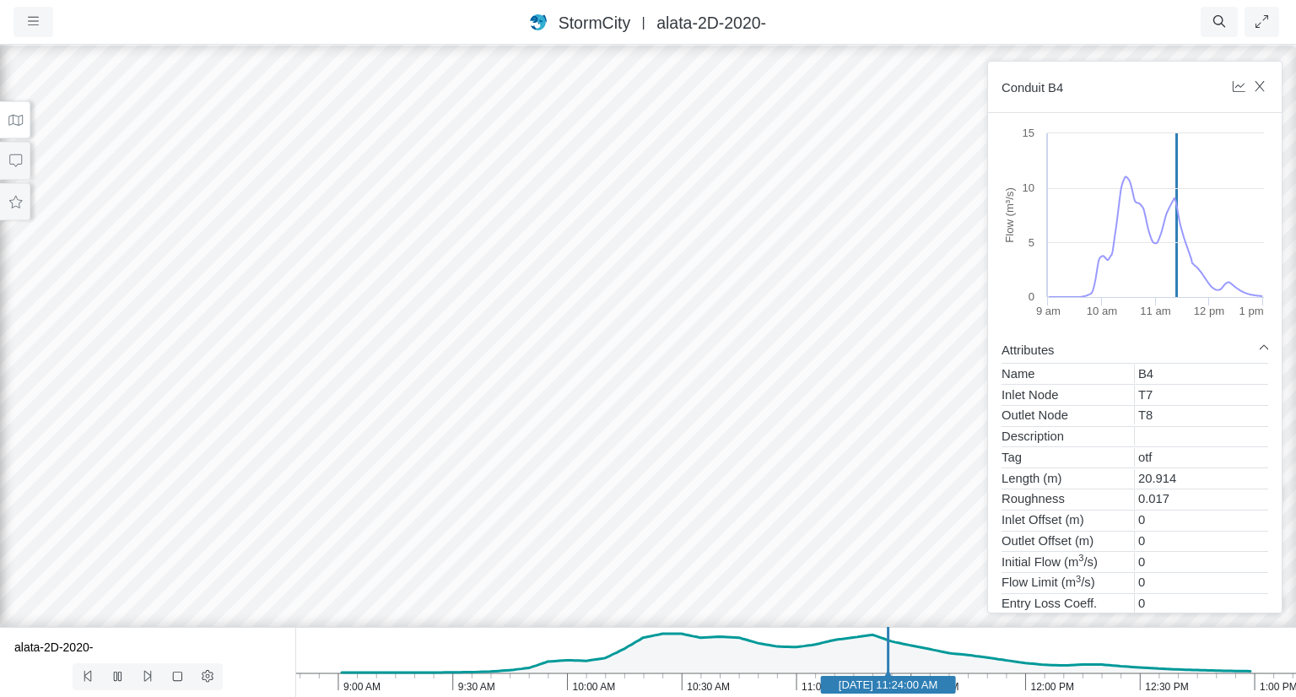
click at [481, 663] on icon "1:00 PM 12:30 PM 12:00 PM 11:30 AM 11:00 AM 10:30 AM 10:00 AM 9:30 AM 9:00 AM […" at bounding box center [795, 662] width 1001 height 70
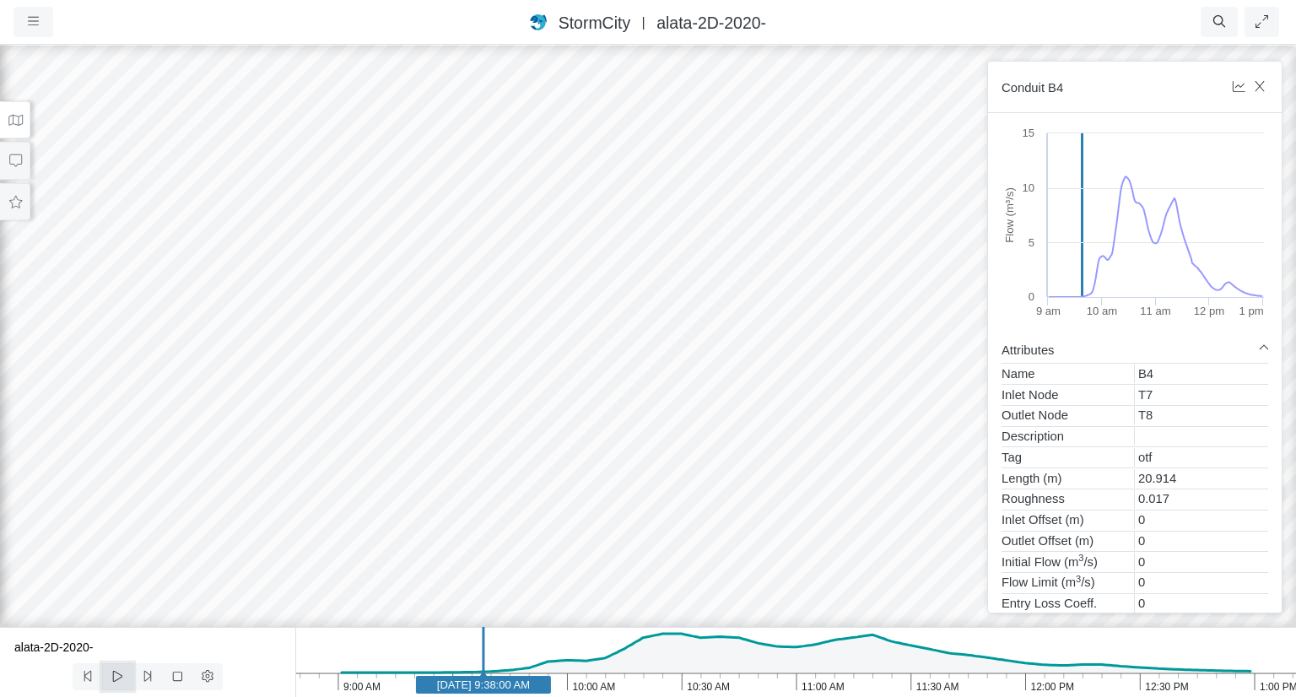
click at [121, 679] on icon at bounding box center [118, 676] width 16 height 13
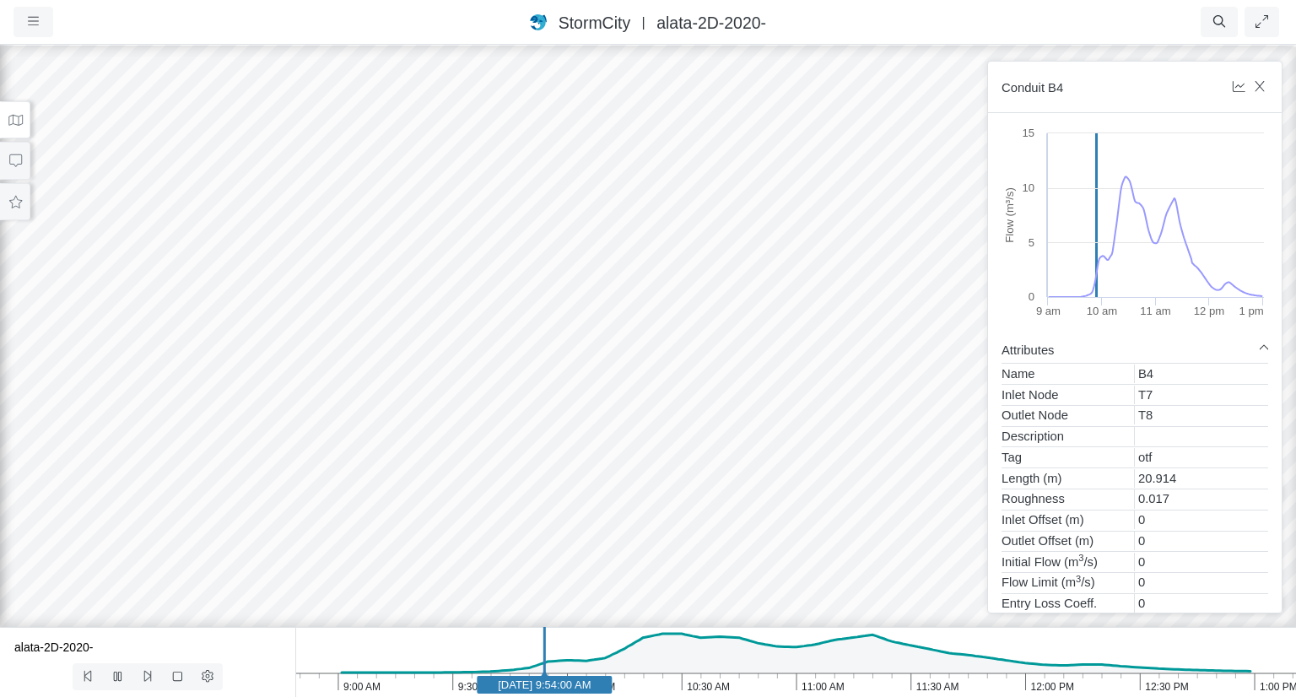
drag, startPoint x: 739, startPoint y: 376, endPoint x: 647, endPoint y: 394, distance: 93.7
click at [647, 394] on div at bounding box center [648, 369] width 1296 height 653
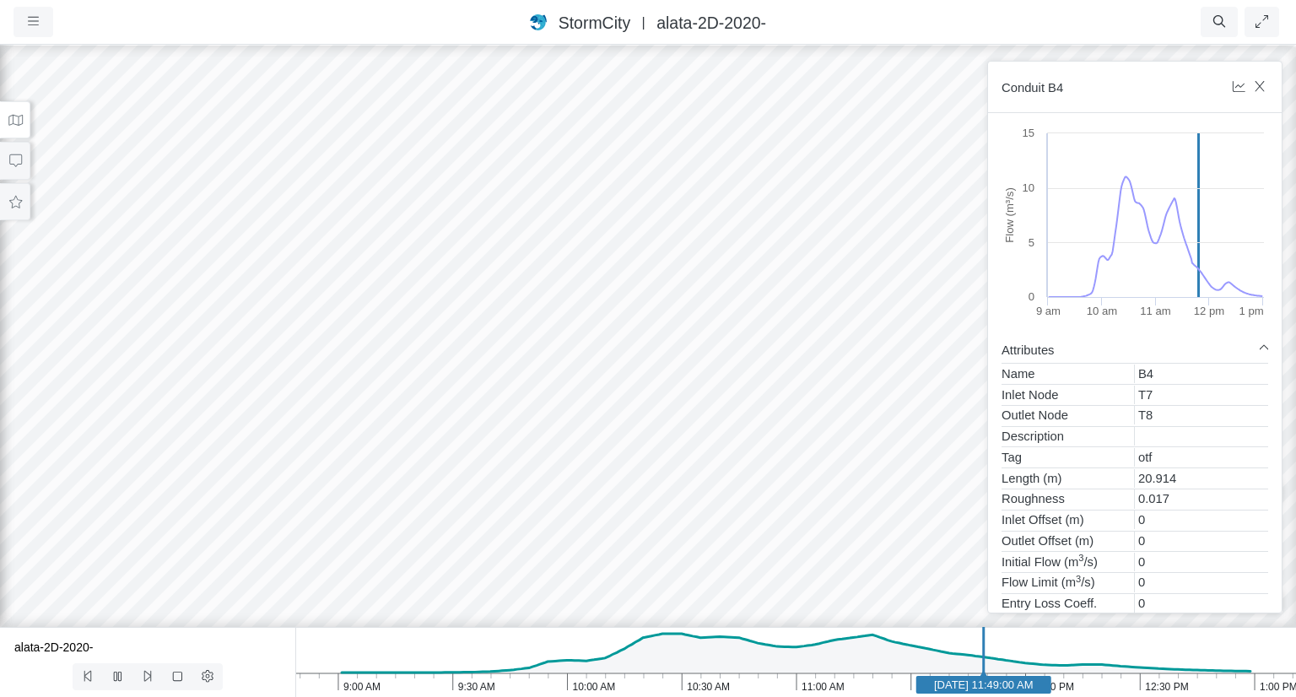
drag, startPoint x: 770, startPoint y: 294, endPoint x: 781, endPoint y: 376, distance: 83.4
click at [781, 376] on div at bounding box center [648, 369] width 1296 height 653
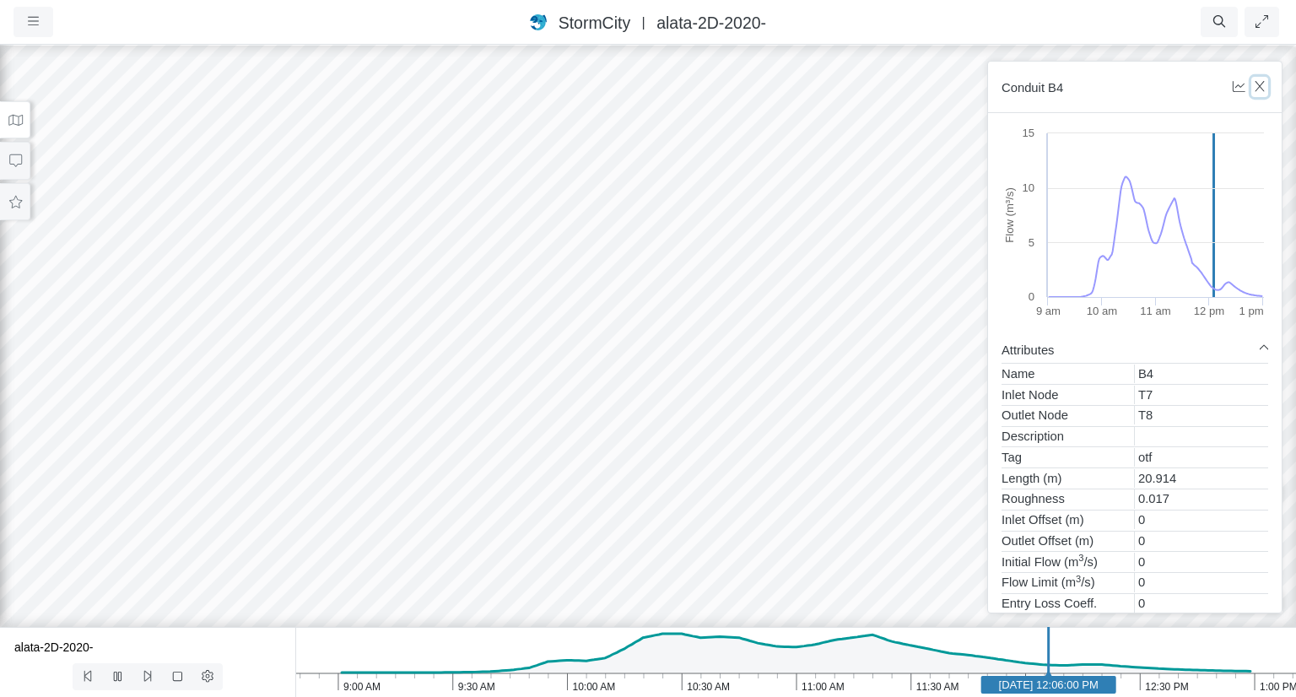
click at [1264, 91] on icon "button" at bounding box center [1260, 86] width 16 height 13
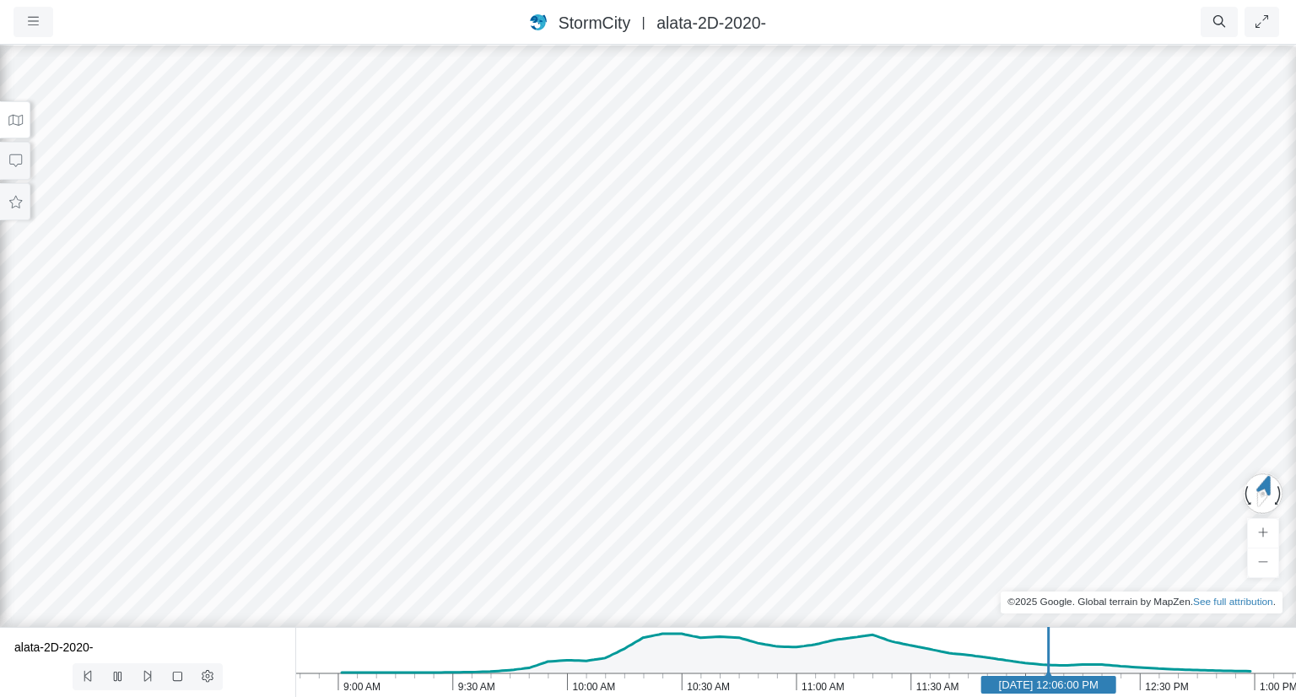
click at [820, 198] on div at bounding box center [648, 369] width 1296 height 653
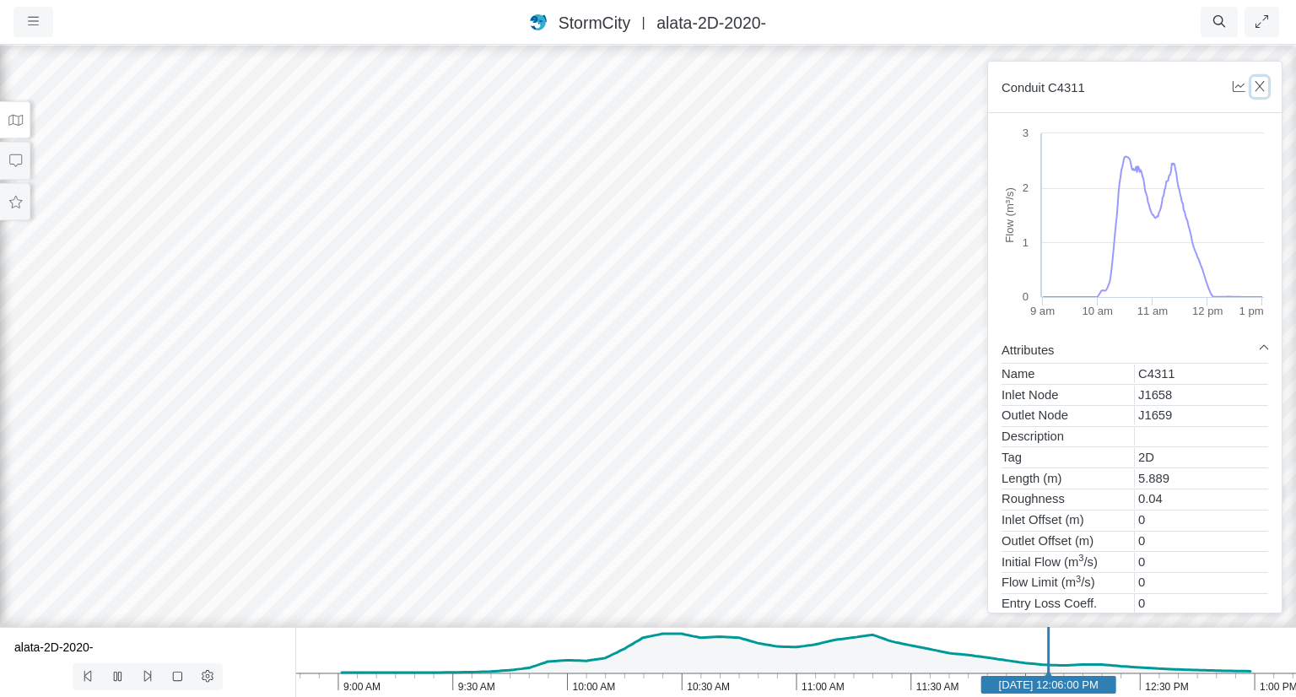
click at [1261, 87] on icon "button" at bounding box center [1260, 86] width 16 height 13
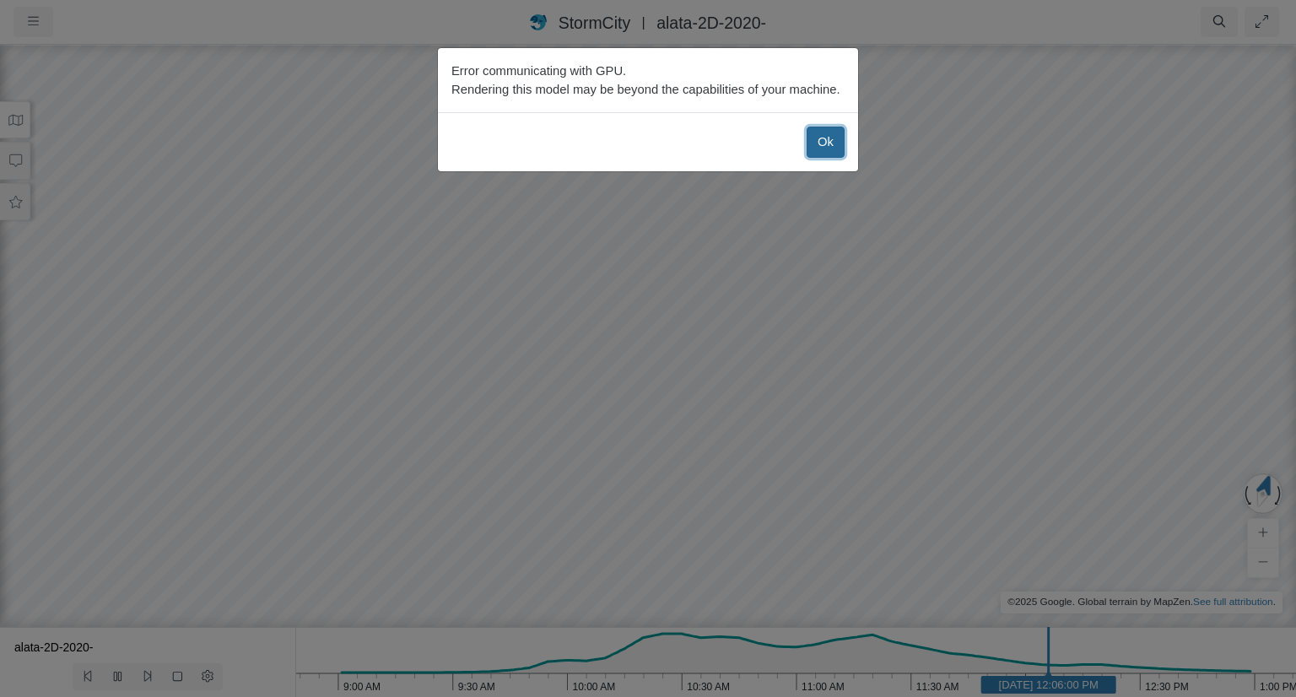
click at [820, 143] on button "Ok" at bounding box center [826, 142] width 38 height 30
